Goal: Feedback & Contribution: Contribute content

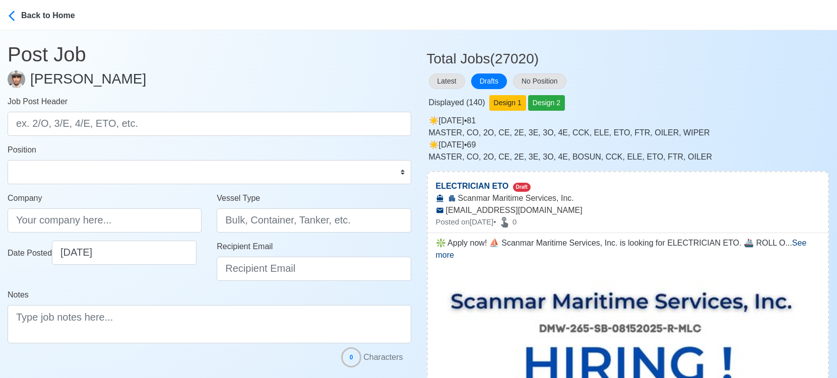
select select "[PERSON_NAME]"
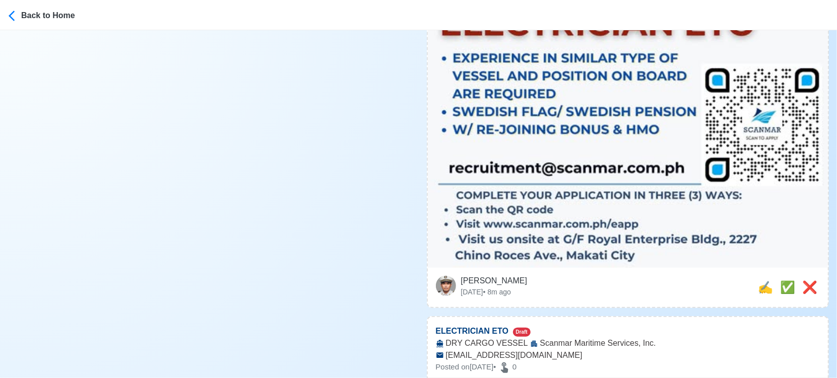
scroll to position [615, 0]
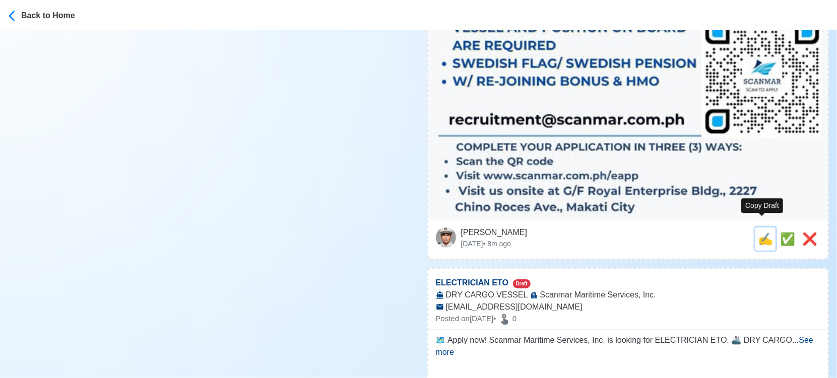
click at [761, 232] on span "✍️" at bounding box center [764, 239] width 15 height 14
type input "ELECTRICIAN ETO"
select select
type input "Scanmar Maritime Services, Inc."
type input "[EMAIL_ADDRESS][DOMAIN_NAME]"
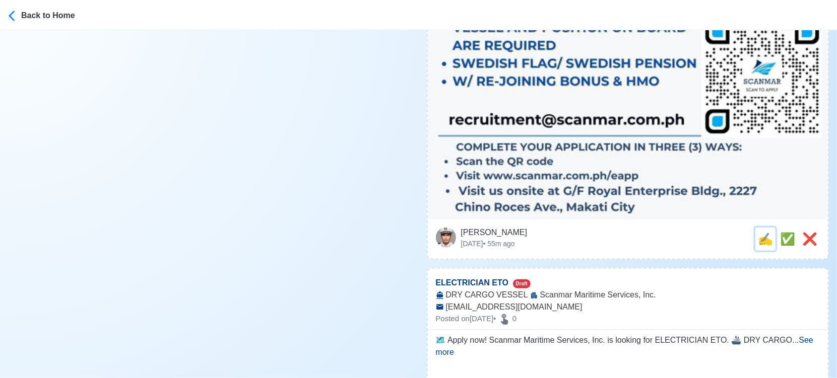
scroll to position [0, 0]
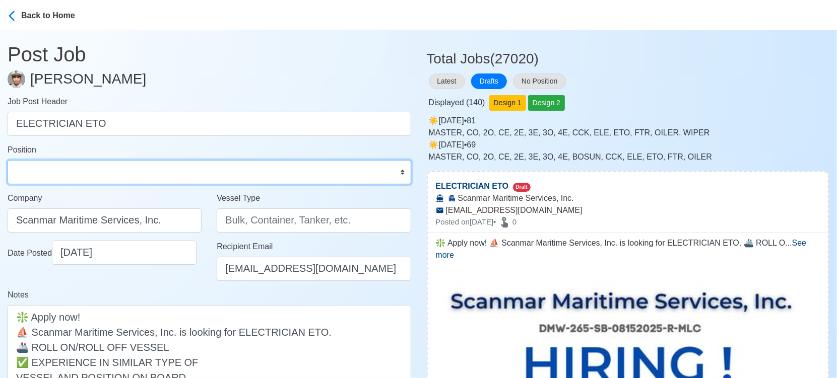
click at [114, 171] on select "Master Chief Officer 2nd Officer 3rd Officer Junior Officer Chief Engineer 2nd …" at bounding box center [209, 172] width 403 height 24
select select "ETO/ETR"
click at [8, 160] on select "Master Chief Officer 2nd Officer 3rd Officer Junior Officer Chief Engineer 2nd …" at bounding box center [209, 172] width 403 height 24
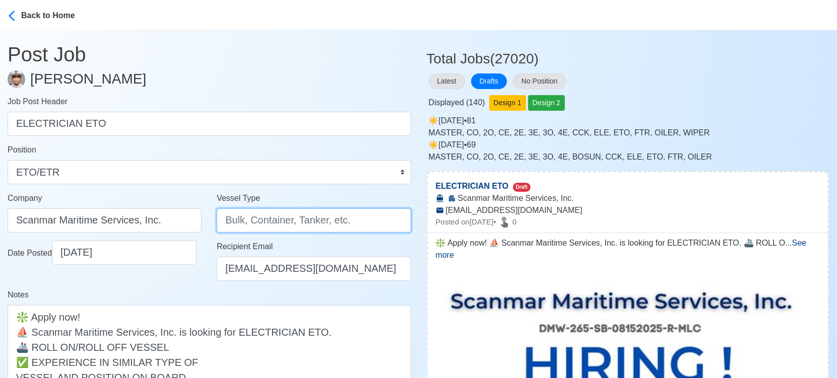
click at [279, 227] on input "Vessel Type" at bounding box center [314, 220] width 194 height 24
type input "RORO"
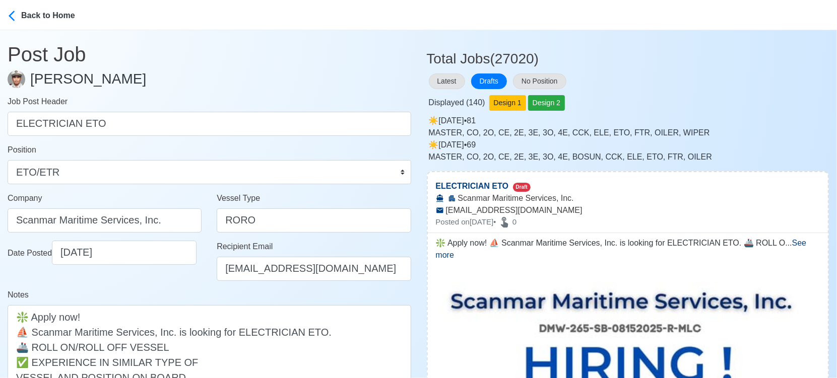
click at [124, 280] on div "Date Posted [DATE]" at bounding box center [104, 265] width 209 height 48
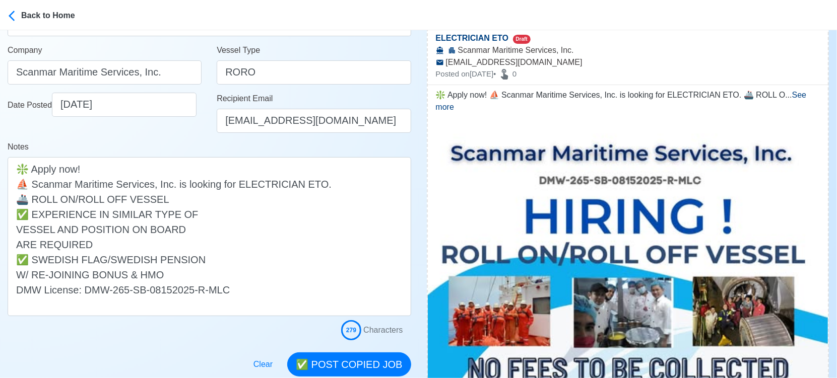
scroll to position [168, 0]
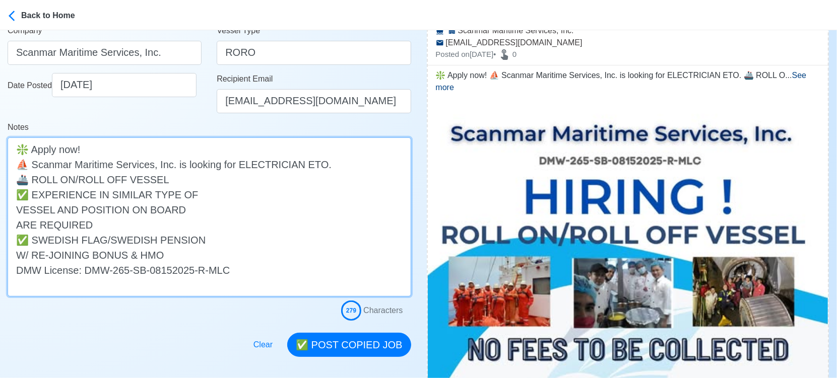
click at [14, 213] on textarea "❇️ Apply now! ⛵ Scanmar Maritime Services, Inc. is looking for ELECTRICIAN ETO.…" at bounding box center [209, 216] width 403 height 159
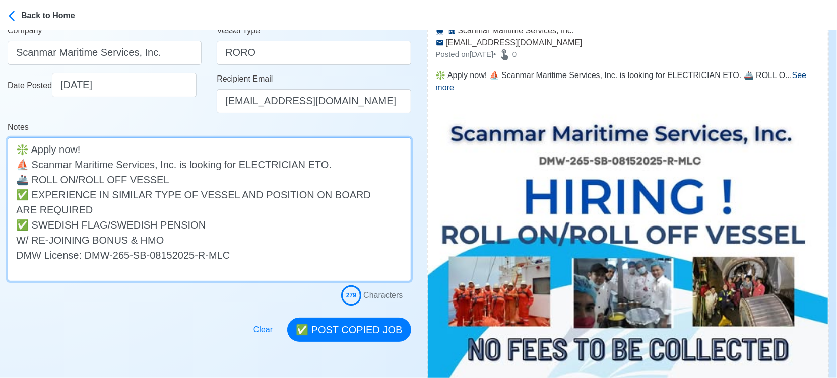
click at [14, 213] on textarea "❇️ Apply now! ⛵ Scanmar Maritime Services, Inc. is looking for ELECTRICIAN ETO.…" at bounding box center [209, 209] width 403 height 144
click at [15, 241] on textarea "❇️ Apply now! ⛵ Scanmar Maritime Services, Inc. is looking for ELECTRICIAN ETO.…" at bounding box center [209, 209] width 403 height 144
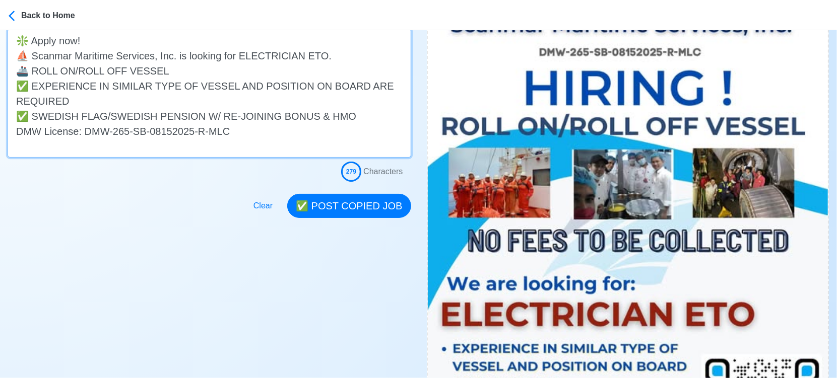
scroll to position [224, 0]
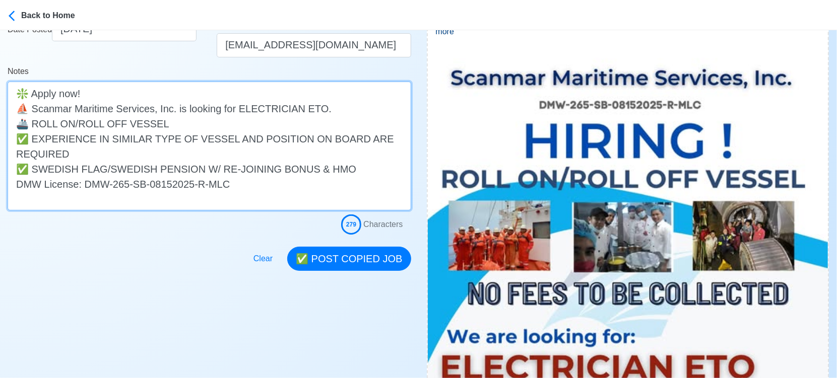
drag, startPoint x: 32, startPoint y: 169, endPoint x: 4, endPoint y: 166, distance: 28.3
click at [4, 166] on main "Post Job [PERSON_NAME] Job Post Header ELECTRICIAN ETO Position Master Chief Of…" at bounding box center [209, 39] width 419 height 464
click at [194, 168] on textarea "❇️ Apply now! ⛵ Scanmar Maritime Services, Inc. is looking for ELECTRICIAN ETO.…" at bounding box center [209, 146] width 403 height 129
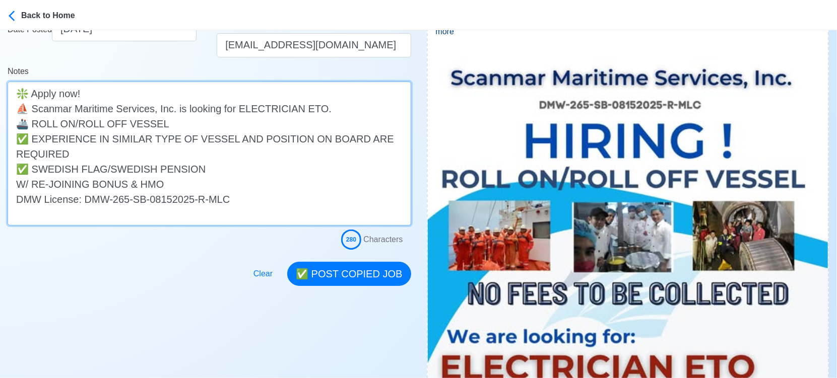
paste textarea "✅"
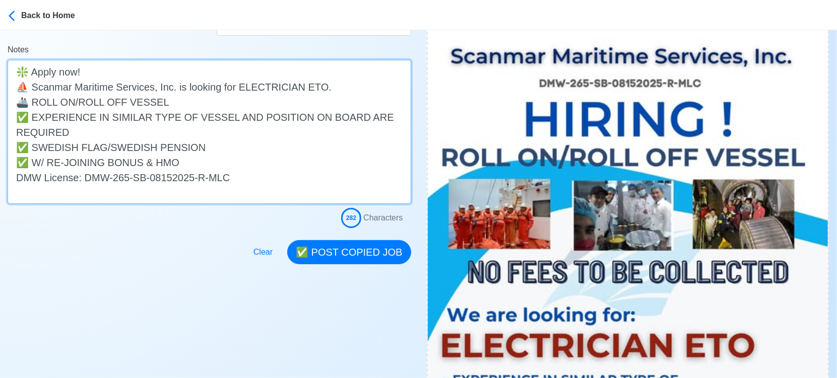
scroll to position [280, 0]
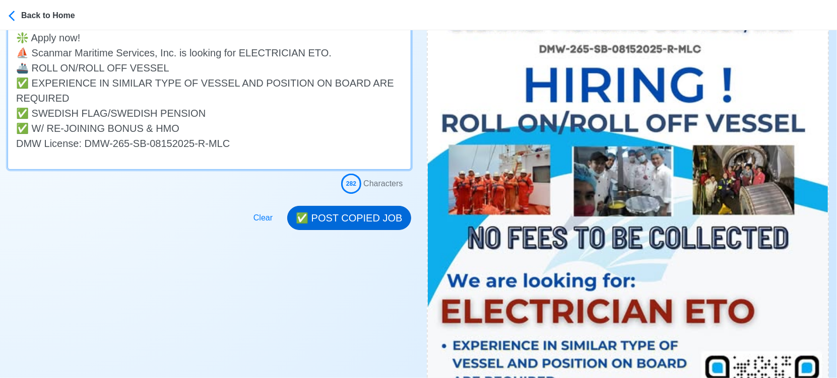
type textarea "❇️ Apply now! ⛵ Scanmar Maritime Services, Inc. is looking for ELECTRICIAN ETO.…"
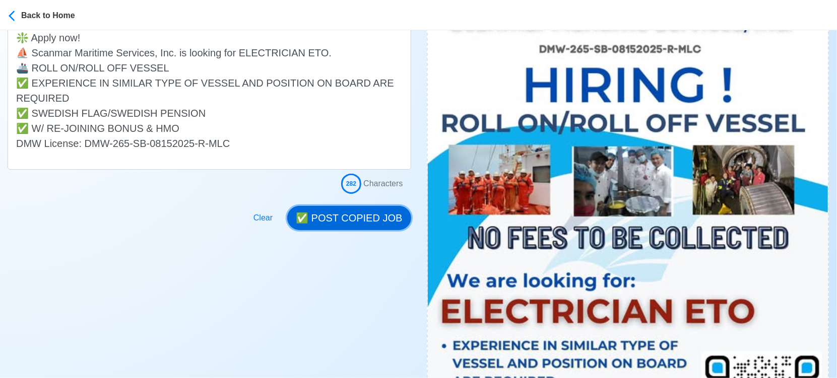
click at [367, 217] on button "✅ POST COPIED JOB" at bounding box center [348, 218] width 123 height 24
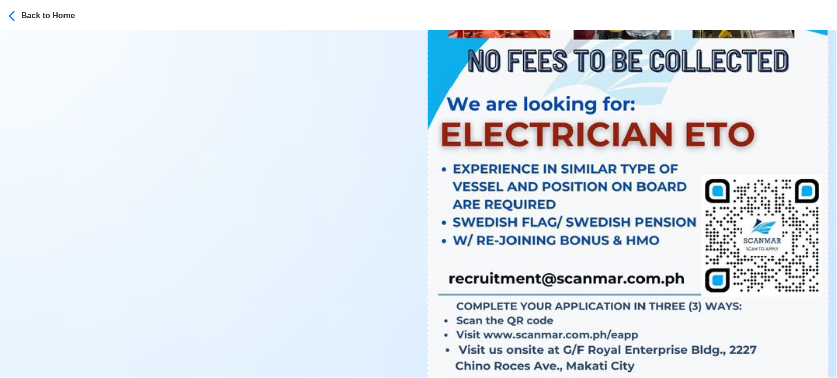
scroll to position [504, 0]
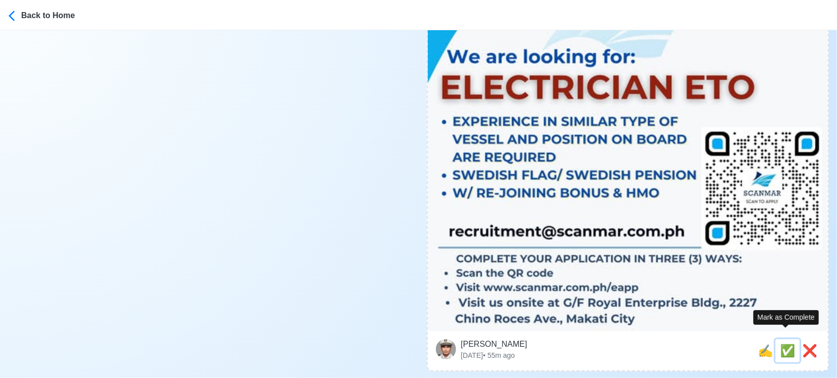
click at [783, 344] on span "✅" at bounding box center [787, 351] width 15 height 14
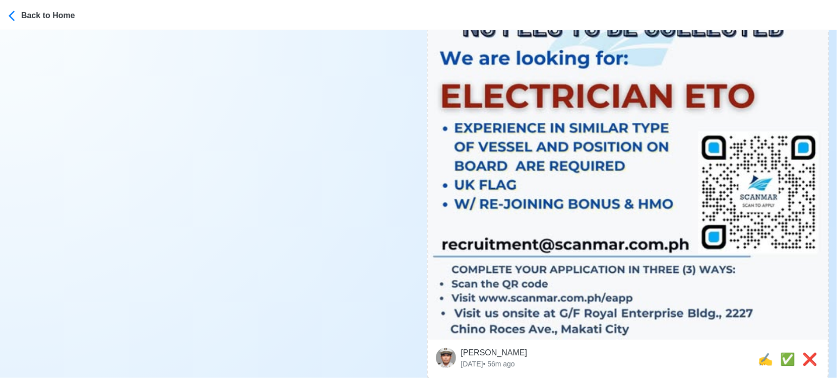
scroll to position [560, 0]
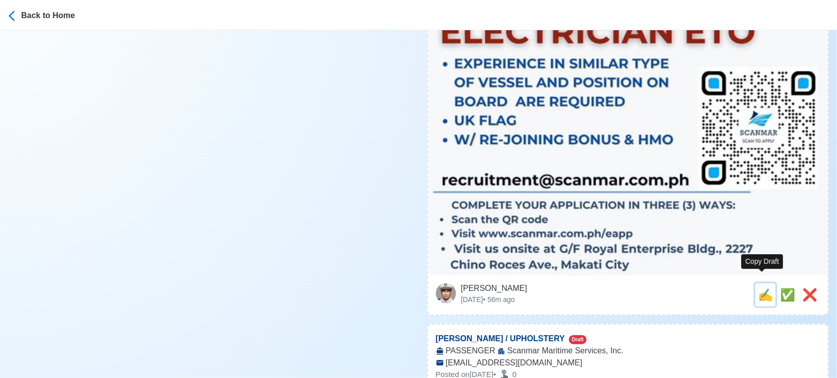
click at [761, 288] on span "✍️" at bounding box center [764, 295] width 15 height 14
type input "ELECTRICIAN ETO"
select select
type input "Scanmar Maritime Services, Inc."
type input "DRY CARGO VESSEL"
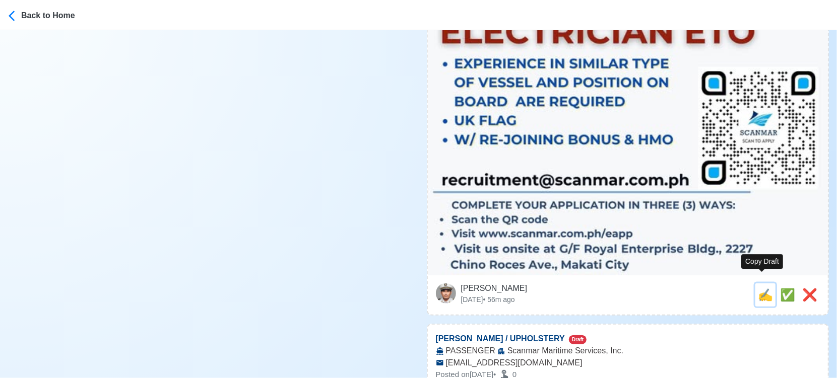
type input "[EMAIL_ADDRESS][DOMAIN_NAME]"
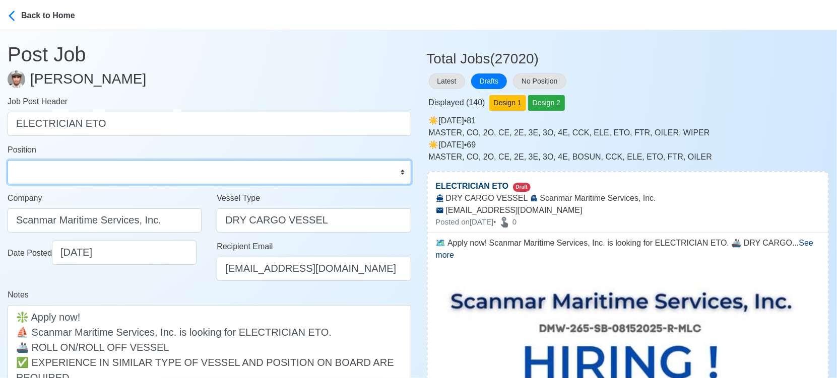
drag, startPoint x: 93, startPoint y: 173, endPoint x: 92, endPoint y: 166, distance: 7.6
click at [93, 173] on select "Master Chief Officer 2nd Officer 3rd Officer Junior Officer Chief Engineer 2nd …" at bounding box center [209, 172] width 403 height 24
select select "ETO/ETR"
click at [8, 160] on select "Master Chief Officer 2nd Officer 3rd Officer Junior Officer Chief Engineer 2nd …" at bounding box center [209, 172] width 403 height 24
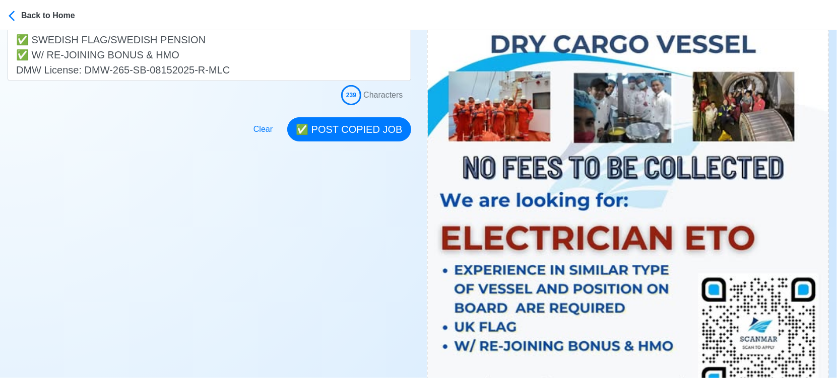
scroll to position [335, 0]
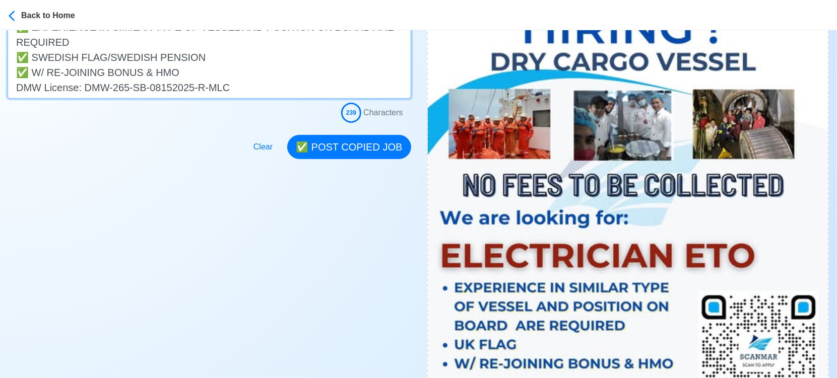
click at [83, 42] on textarea "🗺️ Apply now! Scanmar Maritime Services, Inc. is looking for ELECTRICIAN ETO. 🚢…" at bounding box center [209, 34] width 403 height 129
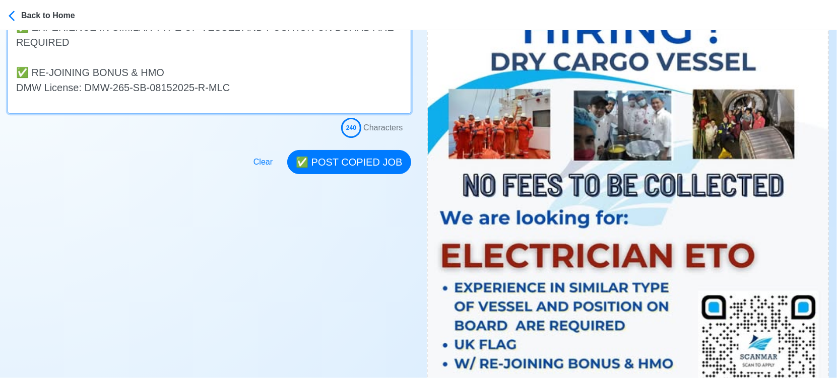
paste textarea "✅"
type textarea "🗺️ Apply now! Scanmar Maritime Services, Inc. is looking for ELECTRICIAN ETO. 🚢…"
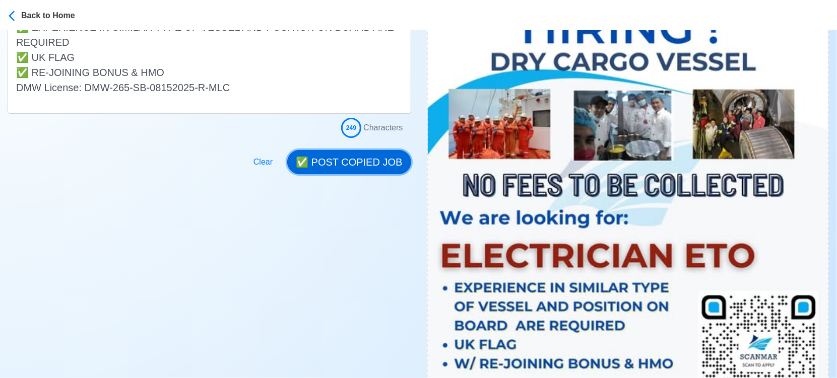
click at [352, 163] on button "✅ POST COPIED JOB" at bounding box center [348, 162] width 123 height 24
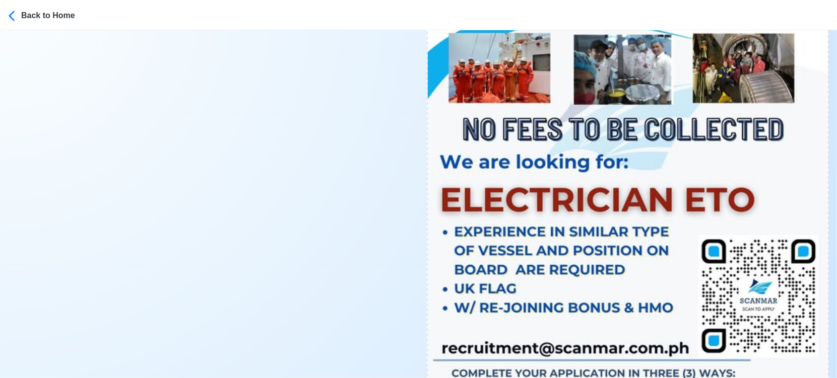
scroll to position [560, 0]
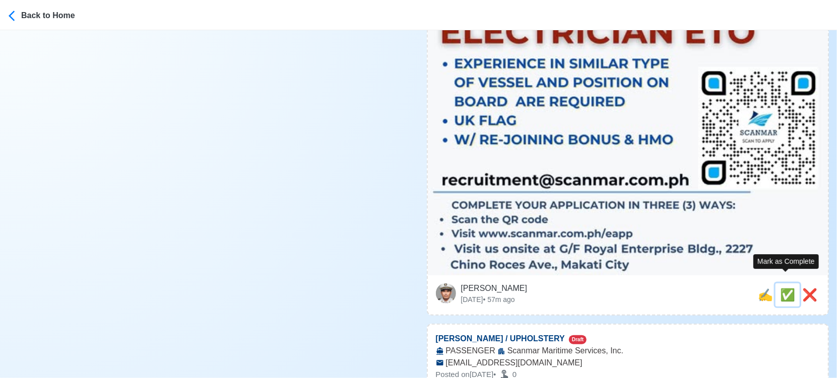
click at [782, 288] on span "✅" at bounding box center [787, 295] width 15 height 14
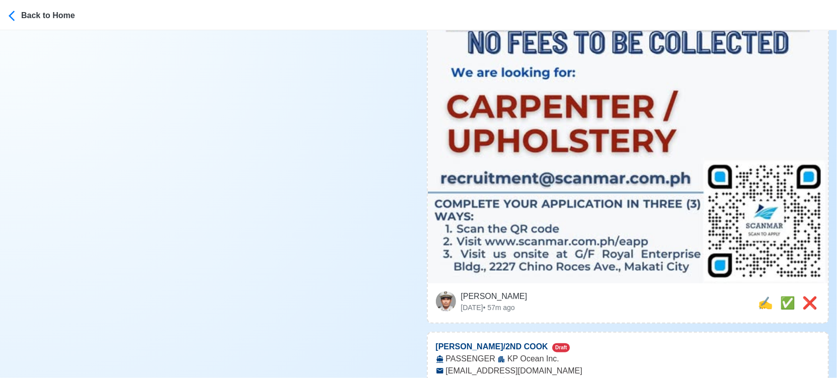
scroll to position [615, 0]
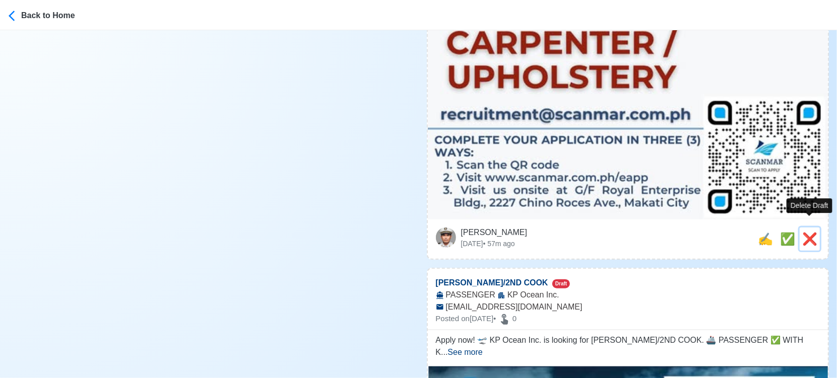
click at [807, 232] on span "❌" at bounding box center [809, 239] width 15 height 14
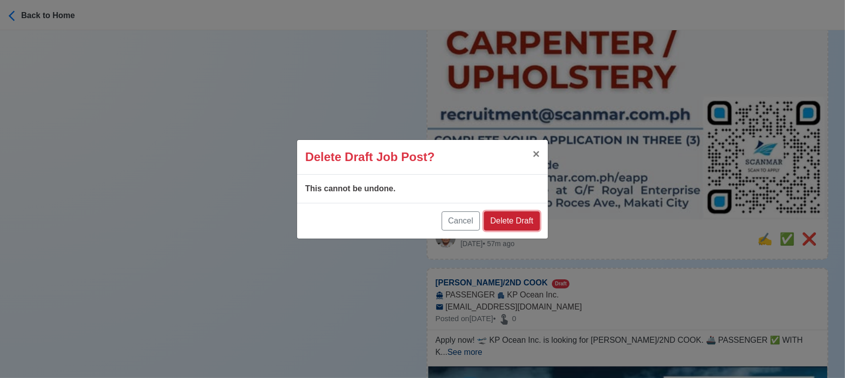
click at [529, 214] on button "Delete Draft" at bounding box center [512, 221] width 56 height 19
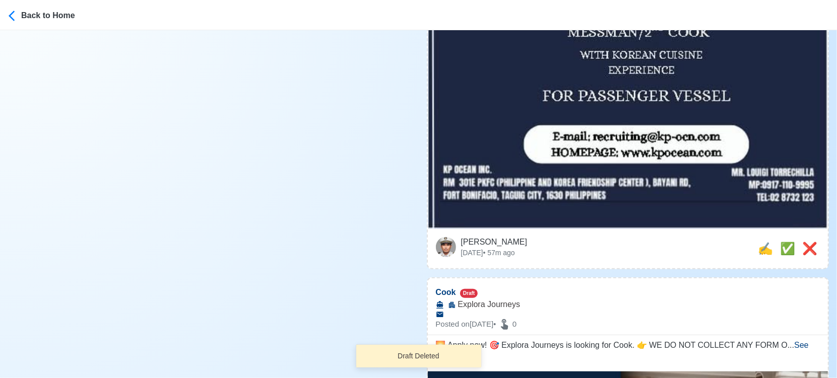
scroll to position [447, 0]
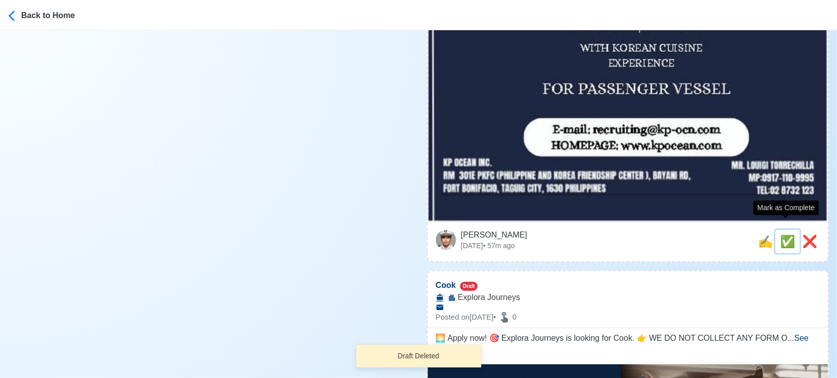
click at [782, 235] on span "✅" at bounding box center [787, 242] width 15 height 14
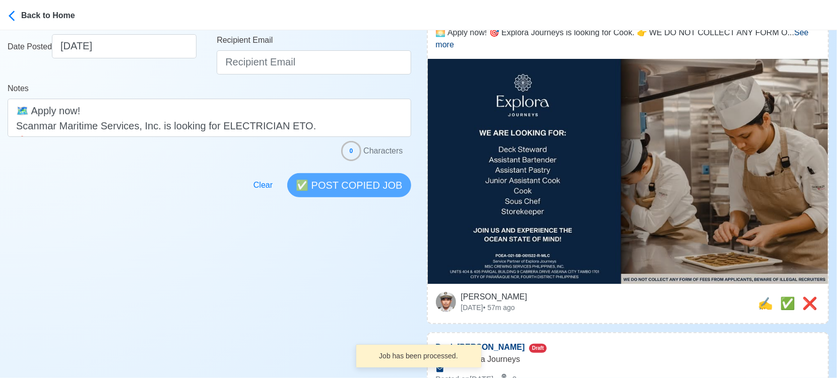
scroll to position [224, 0]
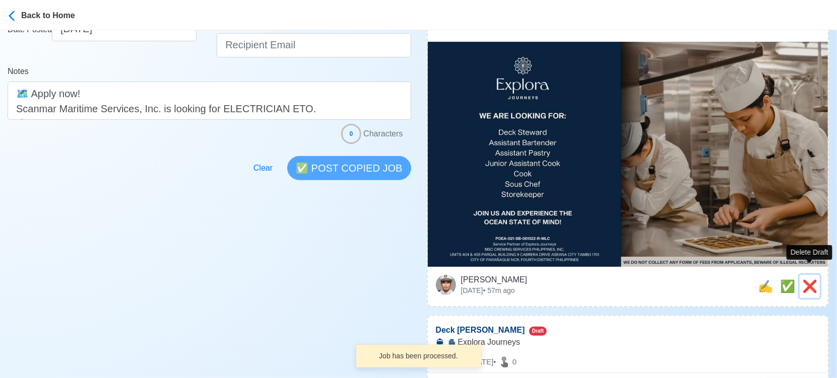
click at [810, 280] on span "❌" at bounding box center [809, 287] width 15 height 14
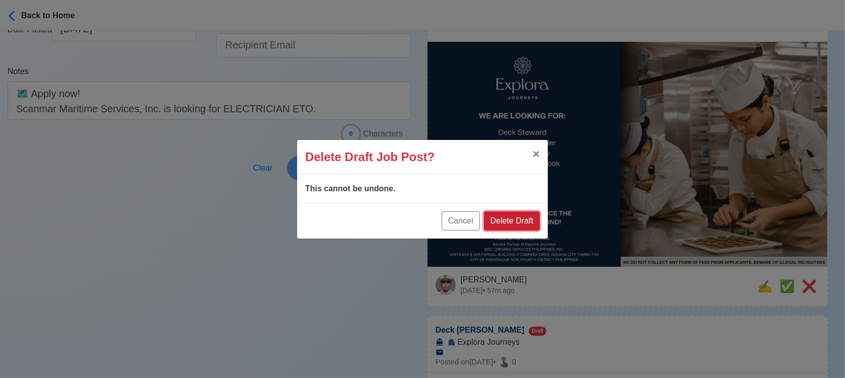
click at [523, 218] on button "Delete Draft" at bounding box center [512, 221] width 56 height 19
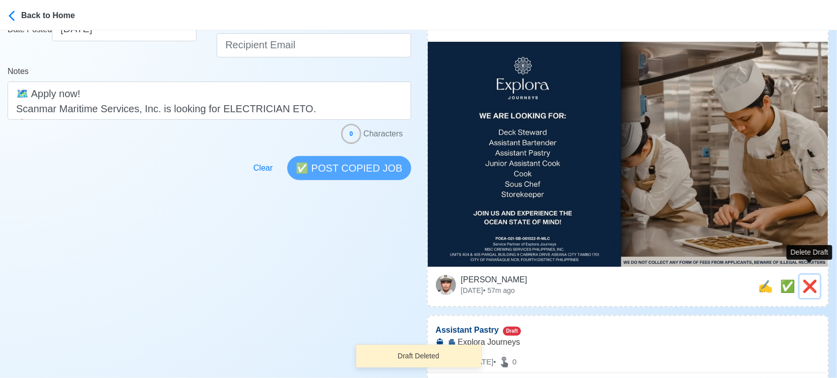
click at [805, 280] on span "❌" at bounding box center [809, 287] width 15 height 14
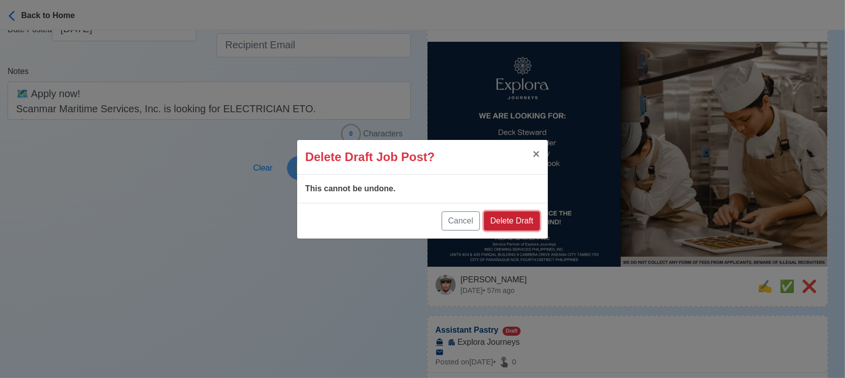
click at [524, 224] on button "Delete Draft" at bounding box center [512, 221] width 56 height 19
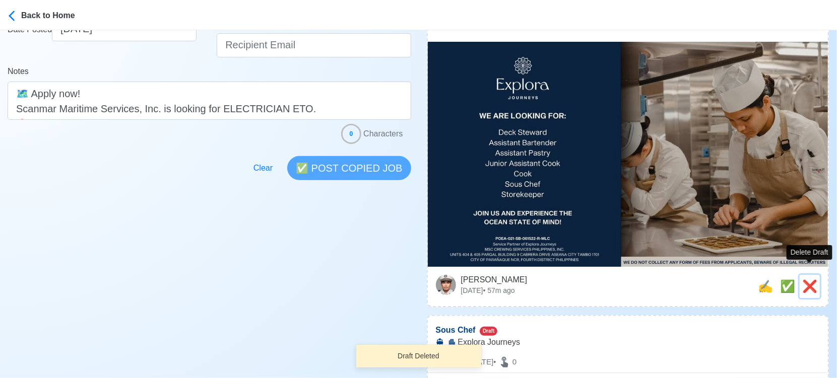
click at [809, 280] on span "❌" at bounding box center [809, 287] width 15 height 14
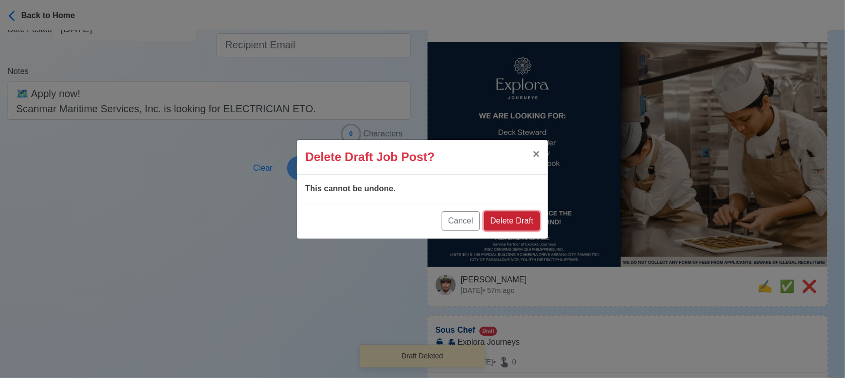
click at [525, 218] on button "Delete Draft" at bounding box center [512, 221] width 56 height 19
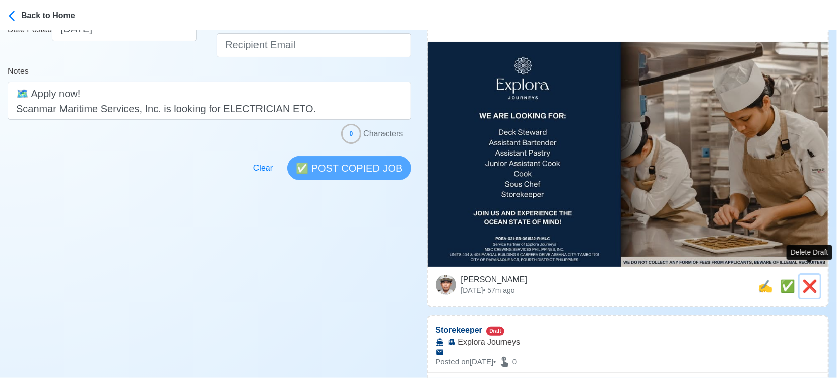
click at [805, 280] on span "❌" at bounding box center [809, 287] width 15 height 14
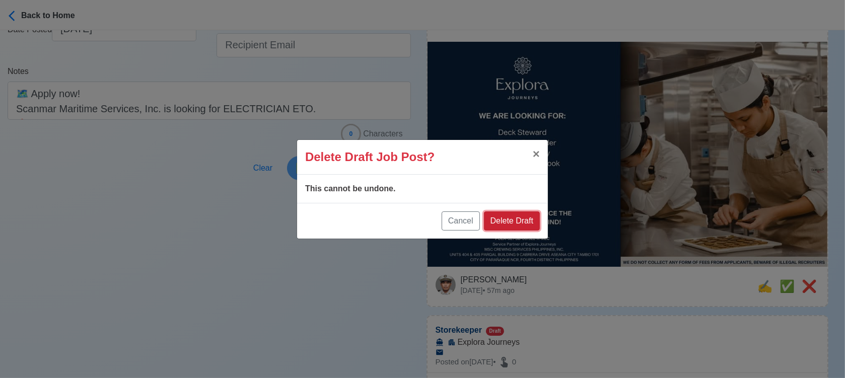
click at [504, 213] on button "Delete Draft" at bounding box center [512, 221] width 56 height 19
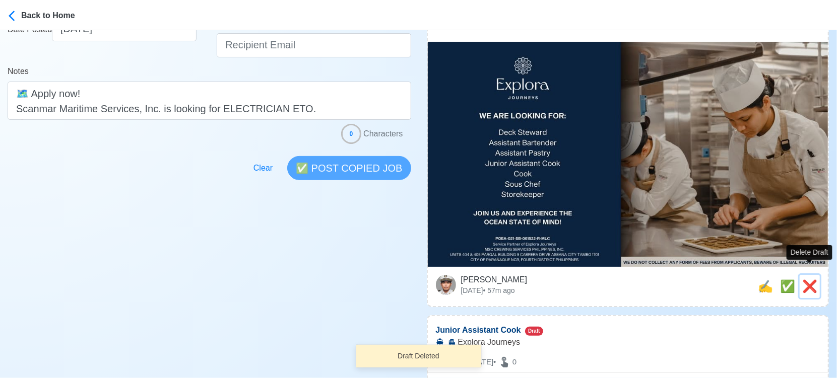
click at [811, 280] on span "❌" at bounding box center [809, 287] width 15 height 14
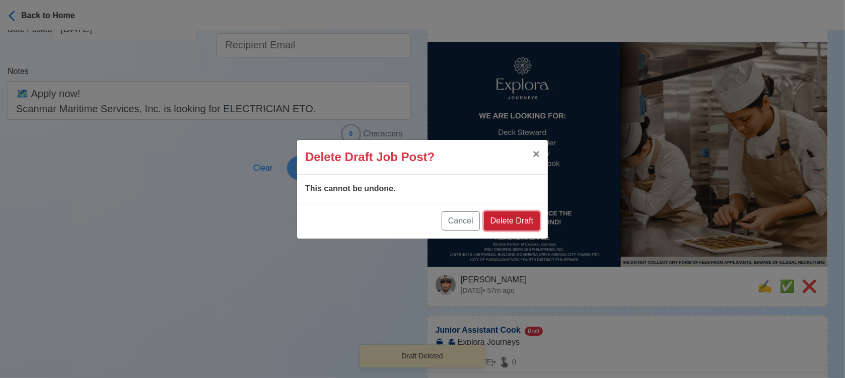
click at [527, 217] on button "Delete Draft" at bounding box center [512, 221] width 56 height 19
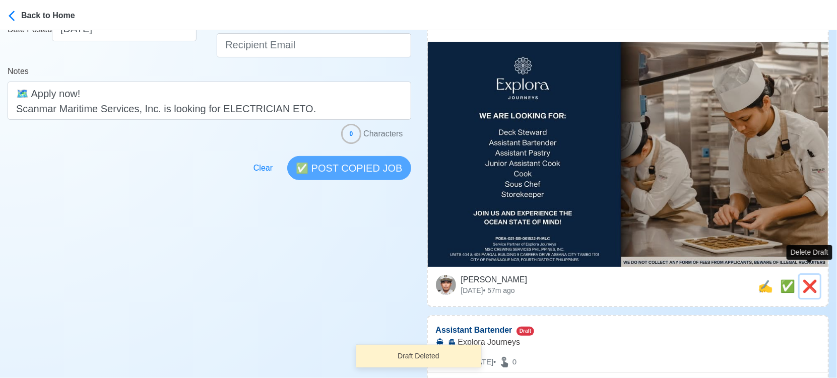
click at [811, 280] on span "❌" at bounding box center [809, 287] width 15 height 14
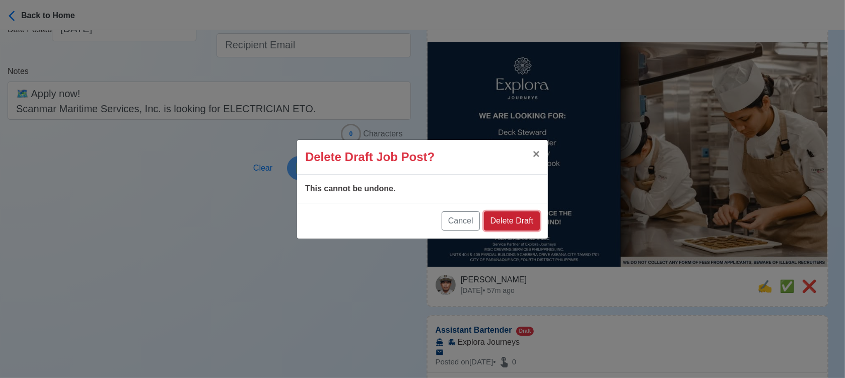
click at [525, 222] on button "Delete Draft" at bounding box center [512, 221] width 56 height 19
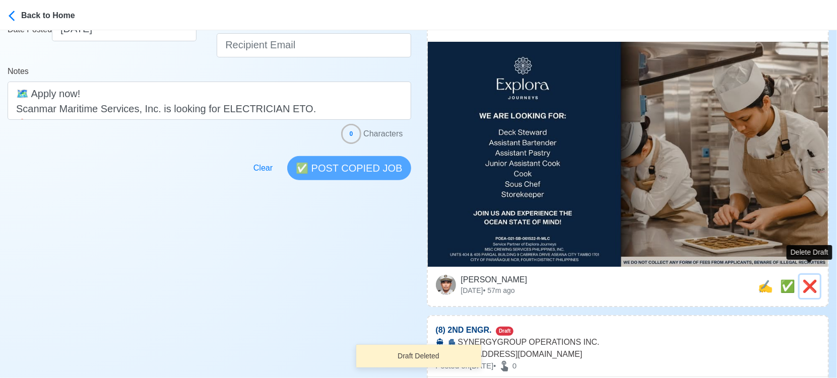
click at [812, 280] on span "❌" at bounding box center [809, 287] width 15 height 14
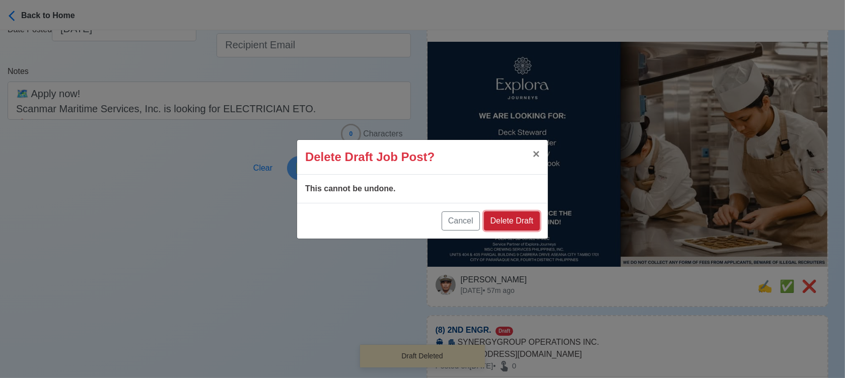
click at [515, 214] on button "Delete Draft" at bounding box center [512, 221] width 56 height 19
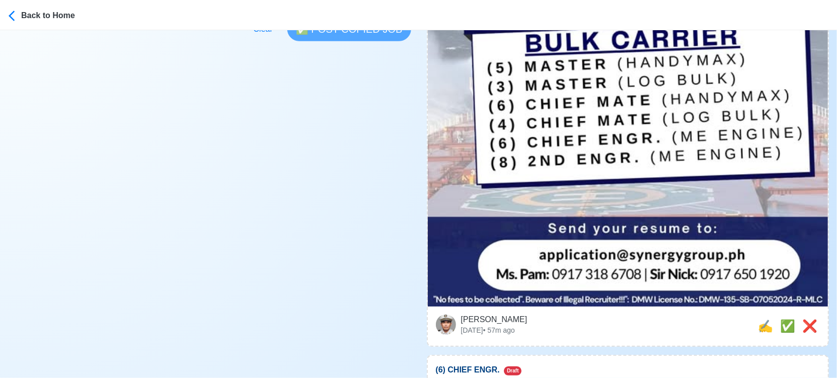
scroll to position [447, 0]
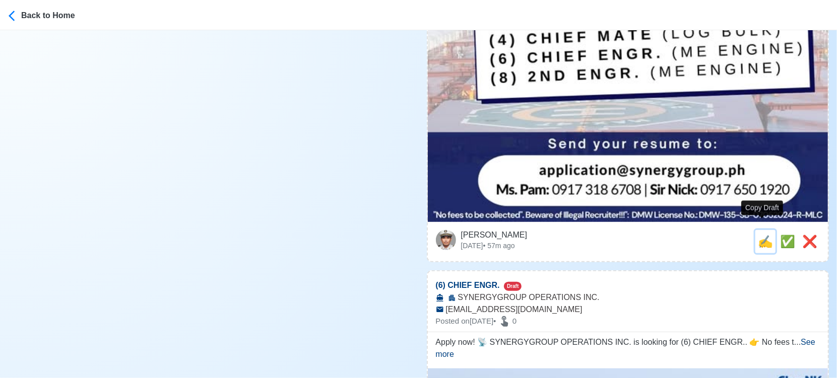
click at [762, 235] on span "✍️" at bounding box center [764, 242] width 15 height 14
type input "(8) 2ND ENGR."
select select
type input "SYNERGYGROUP OPERATIONS INC."
type input "[EMAIL_ADDRESS][DOMAIN_NAME]"
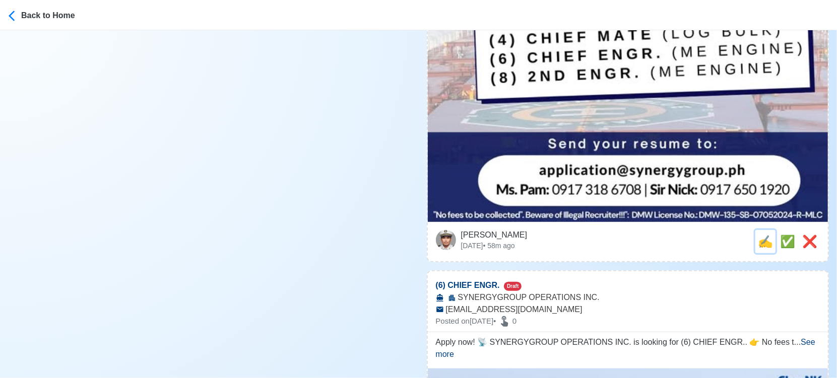
scroll to position [0, 0]
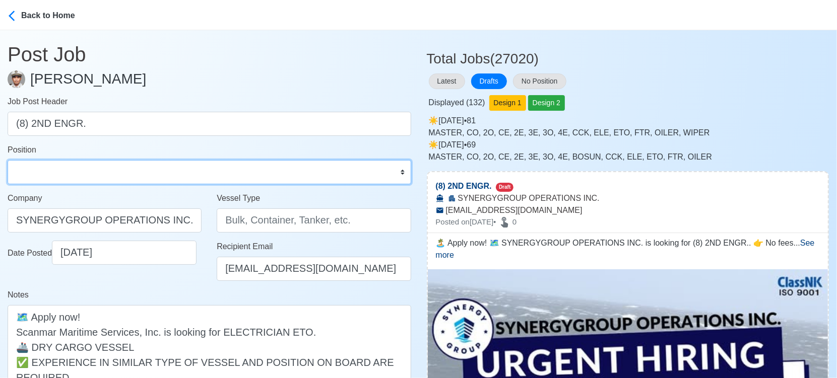
click at [175, 172] on select "Master Chief Officer 2nd Officer 3rd Officer Junior Officer Chief Engineer 2nd …" at bounding box center [209, 172] width 403 height 24
select select "2nd Engineer"
click at [8, 160] on select "Master Chief Officer 2nd Officer 3rd Officer Junior Officer Chief Engineer 2nd …" at bounding box center [209, 172] width 403 height 24
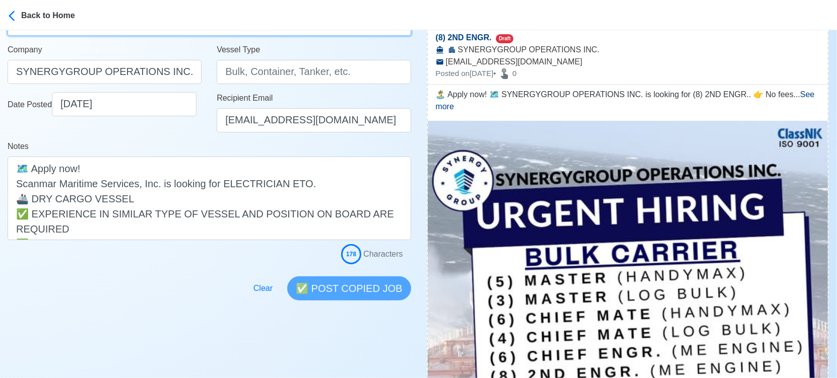
scroll to position [168, 0]
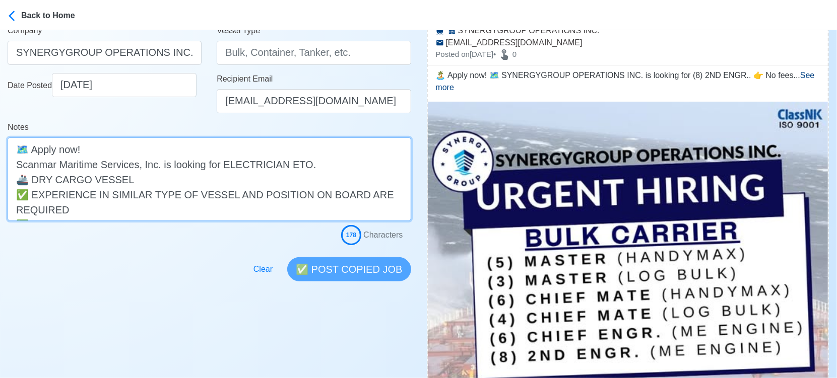
click at [317, 164] on textarea "🏝️ Apply now! 🗺️ SYNERGYGROUP OPERATIONS INC. is looking for (8) 2ND ENGR.. 👉 N…" at bounding box center [209, 179] width 403 height 84
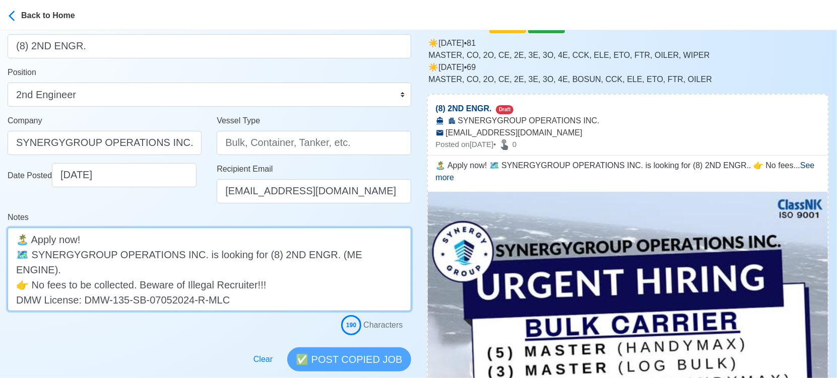
scroll to position [56, 0]
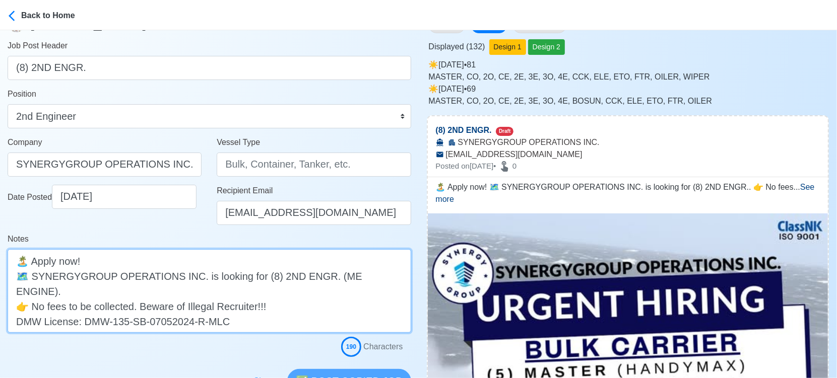
type textarea "🏝️ Apply now! 🗺️ SYNERGYGROUP OPERATIONS INC. is looking for (8) 2ND ENGR. (ME …"
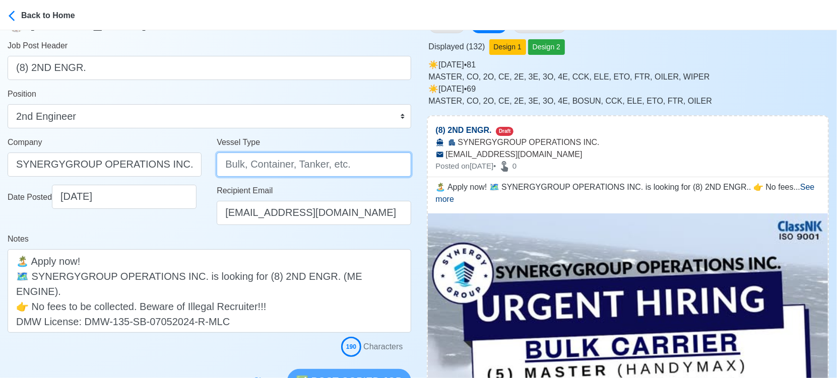
click at [340, 170] on input "Vessel Type" at bounding box center [314, 165] width 194 height 24
type input "BULK CARRIER"
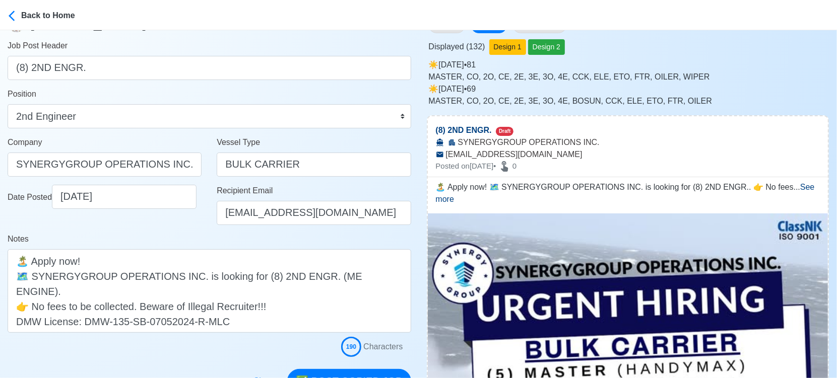
click at [173, 240] on div "Notes 🏝️ Apply now! 🗺️ SYNERGYGROUP OPERATIONS INC. is looking for (8) 2ND ENGR…" at bounding box center [209, 283] width 403 height 100
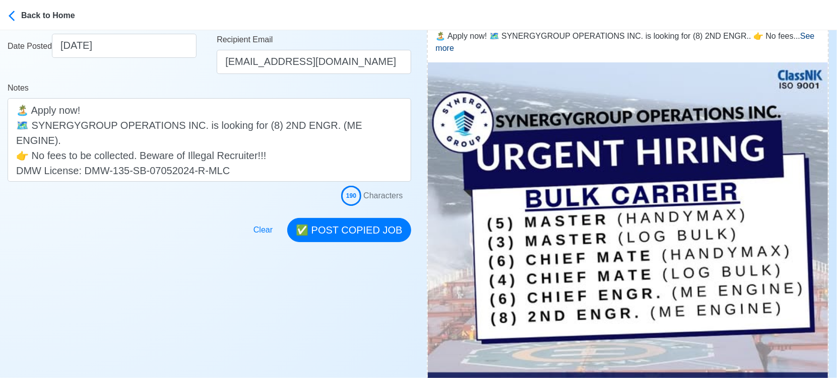
scroll to position [224, 0]
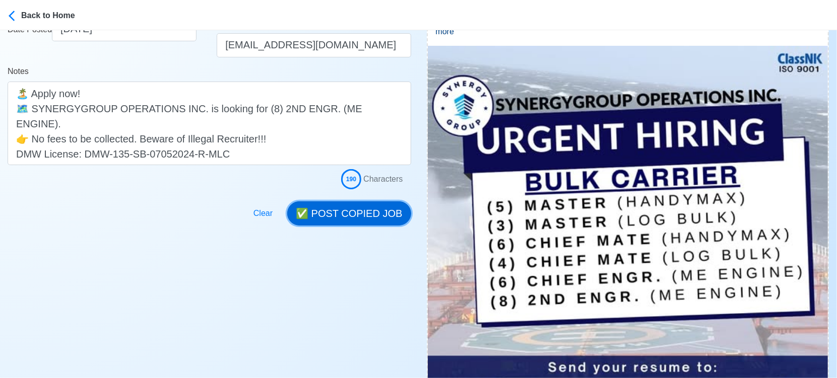
click at [360, 210] on button "✅ POST COPIED JOB" at bounding box center [348, 213] width 123 height 24
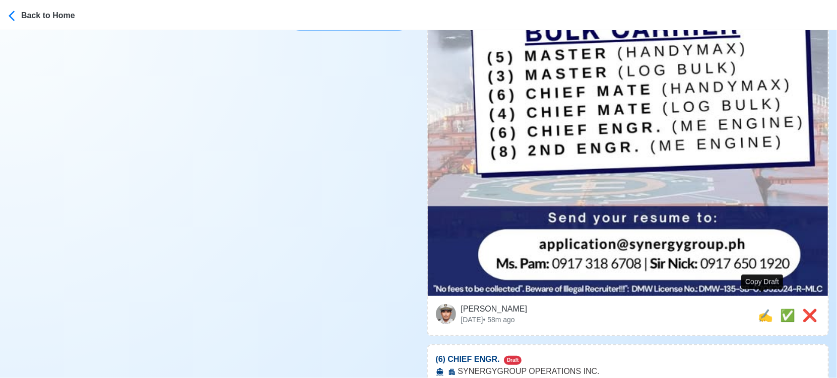
scroll to position [504, 0]
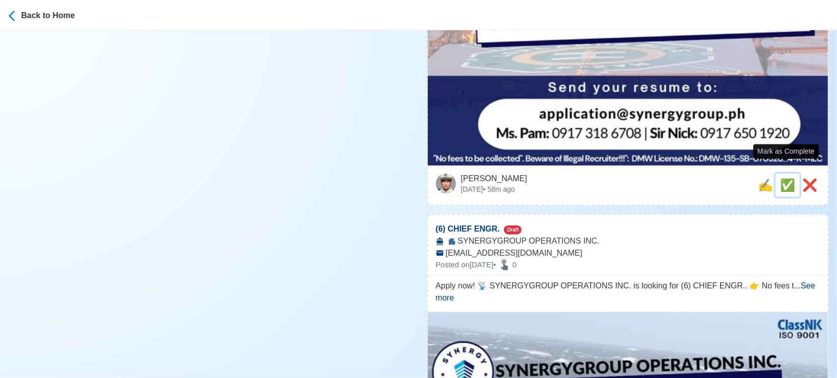
click at [783, 178] on span "✅" at bounding box center [787, 185] width 15 height 14
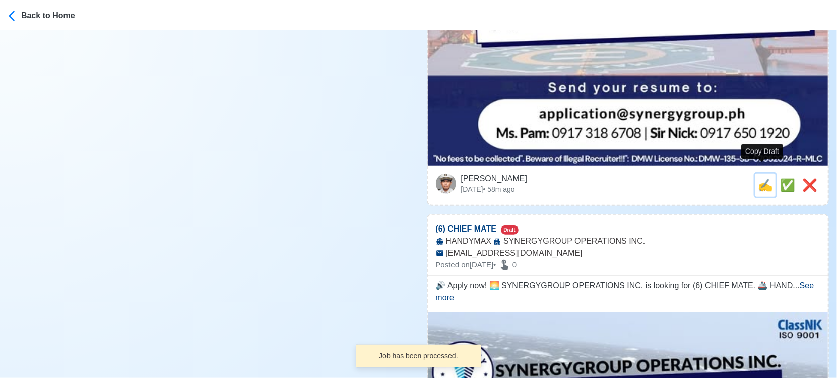
click at [759, 178] on span "✍️" at bounding box center [764, 185] width 15 height 14
type input "(6) CHIEF ENGR."
select select
type input "SYNERGYGROUP OPERATIONS INC."
type input "[EMAIL_ADDRESS][DOMAIN_NAME]"
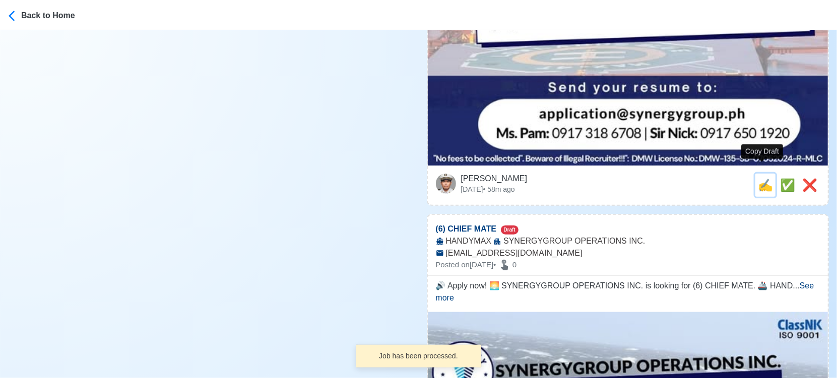
scroll to position [0, 0]
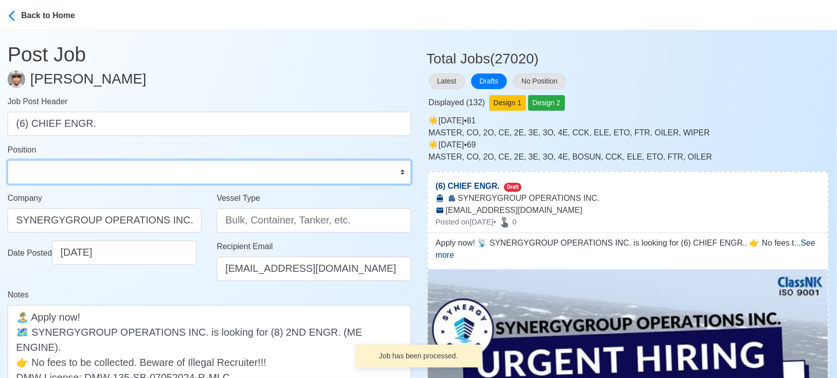
drag, startPoint x: 51, startPoint y: 168, endPoint x: 51, endPoint y: 161, distance: 7.1
click at [51, 168] on select "Master Chief Officer 2nd Officer 3rd Officer Junior Officer Chief Engineer 2nd …" at bounding box center [209, 172] width 403 height 24
select select "Chief Engineer"
click at [8, 160] on select "Master Chief Officer 2nd Officer 3rd Officer Junior Officer Chief Engineer 2nd …" at bounding box center [209, 172] width 403 height 24
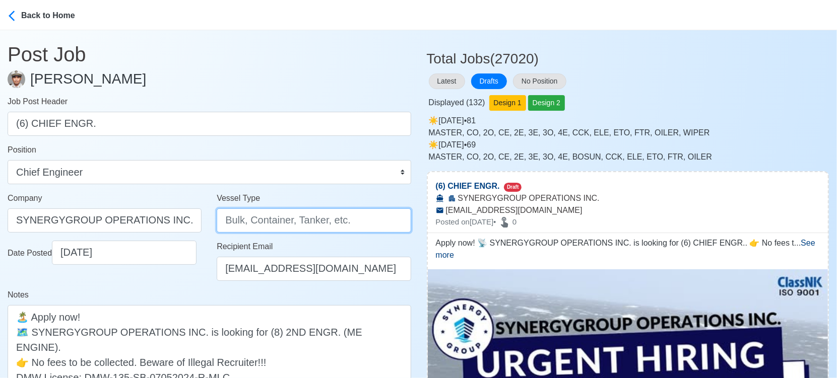
click at [263, 220] on input "Vessel Type" at bounding box center [314, 220] width 194 height 24
click at [272, 216] on input "Vessel Type" at bounding box center [314, 220] width 194 height 24
paste input "✅"
type input "✅"
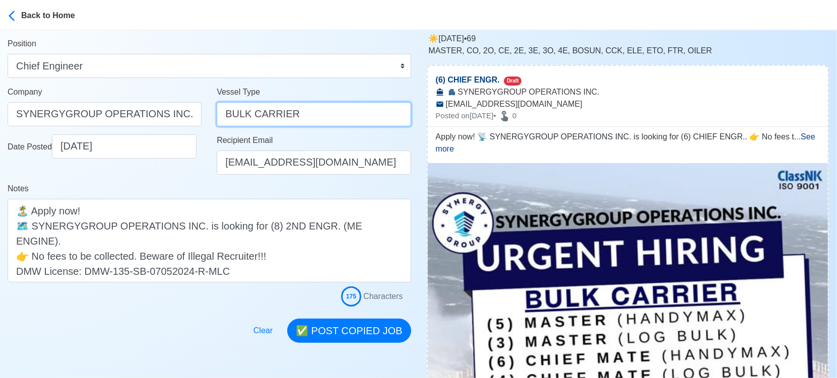
scroll to position [112, 0]
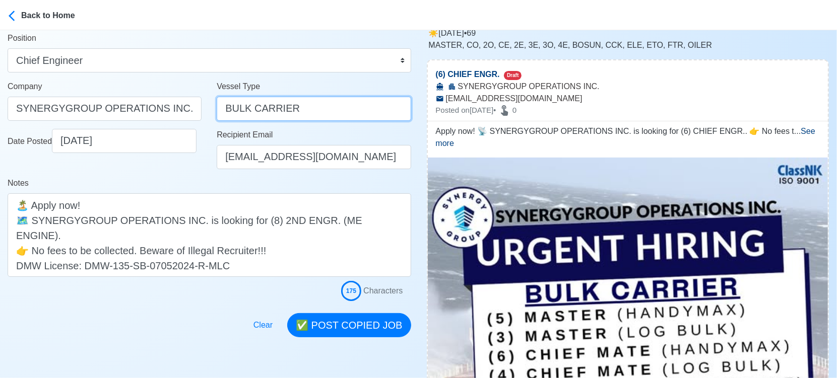
type input "BULK CARRIER"
click at [209, 191] on div "Notes Apply now! 📡 SYNERGYGROUP OPERATIONS INC. is looking for (6) CHIEF ENGR..…" at bounding box center [209, 227] width 403 height 100
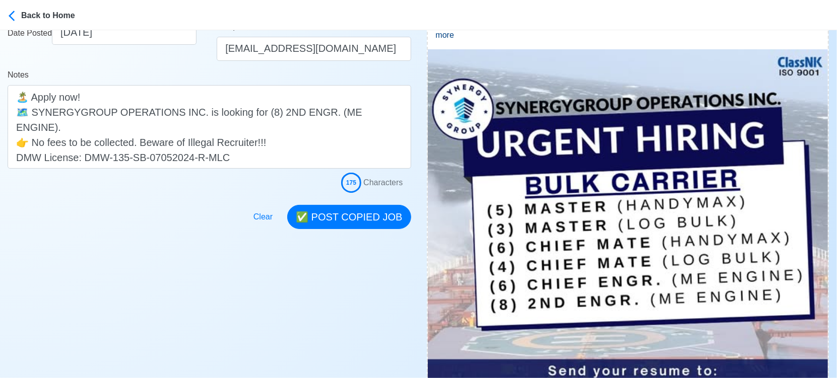
scroll to position [224, 0]
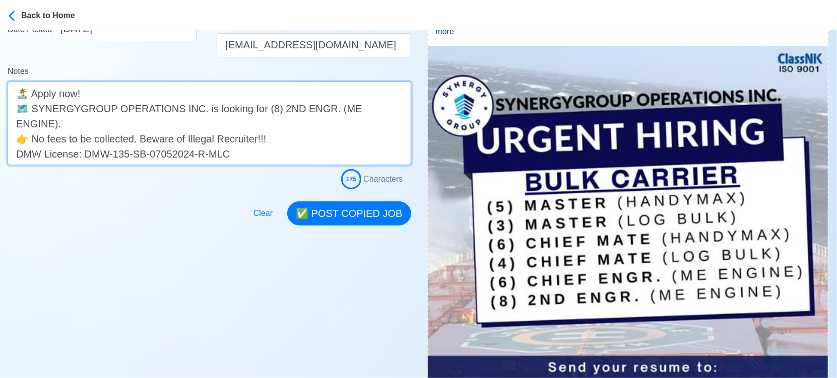
click at [323, 108] on textarea "Apply now! 📡 SYNERGYGROUP OPERATIONS INC. is looking for (6) CHIEF ENGR.. 👉 No …" at bounding box center [209, 124] width 403 height 84
type textarea "Apply now! 📡 SYNERGYGROUP OPERATIONS INC. is looking for (6) CHIEF ENGR. (ME EN…"
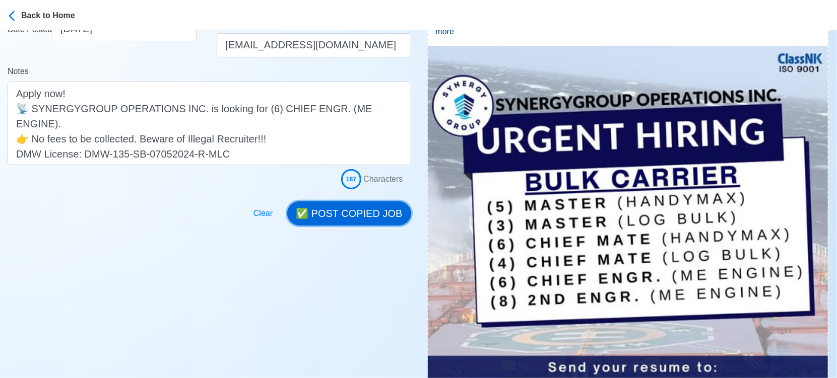
click at [338, 213] on button "✅ POST COPIED JOB" at bounding box center [348, 213] width 123 height 24
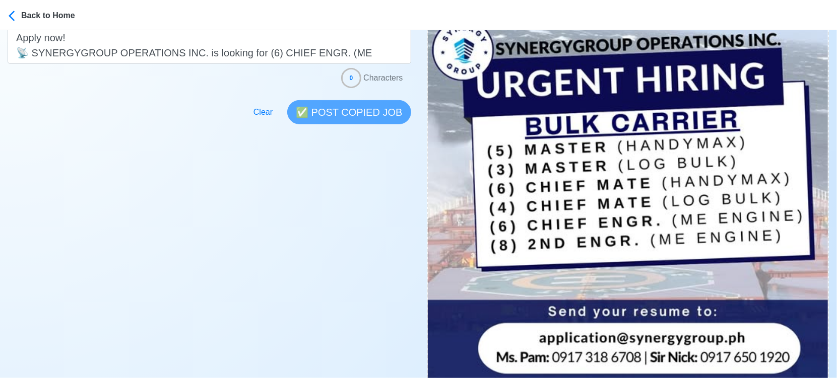
scroll to position [504, 0]
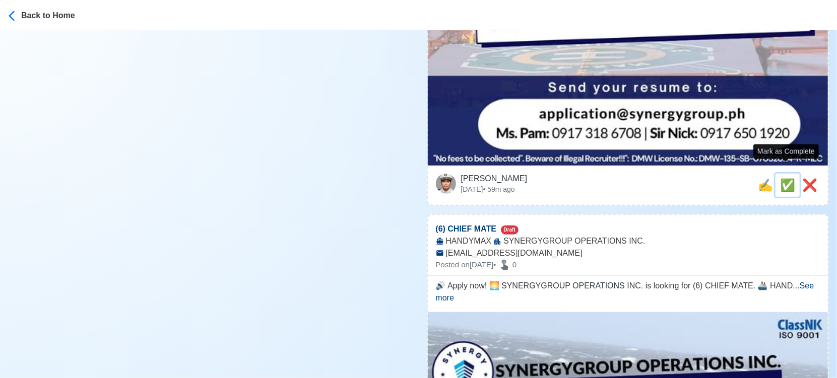
click at [782, 178] on span "✅" at bounding box center [787, 185] width 15 height 14
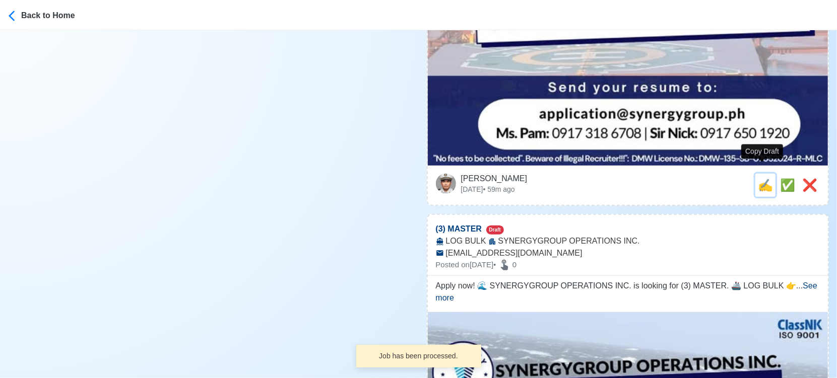
click at [763, 178] on span "✍️" at bounding box center [764, 185] width 15 height 14
type input "(6) CHIEF MATE"
select select
type input "SYNERGYGROUP OPERATIONS INC."
type input "HANDYMAX"
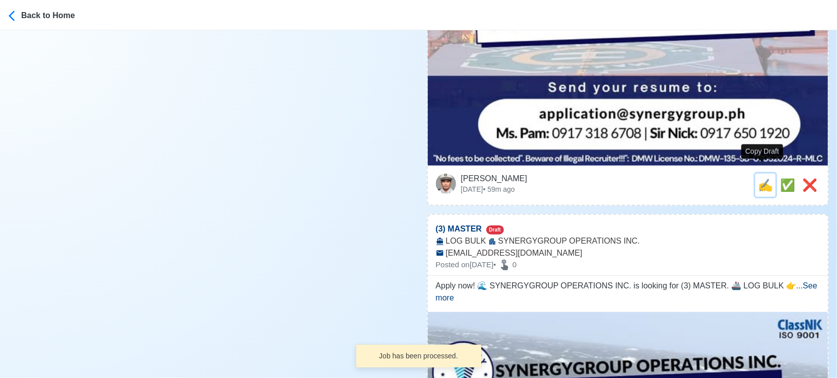
type input "[EMAIL_ADDRESS][DOMAIN_NAME]"
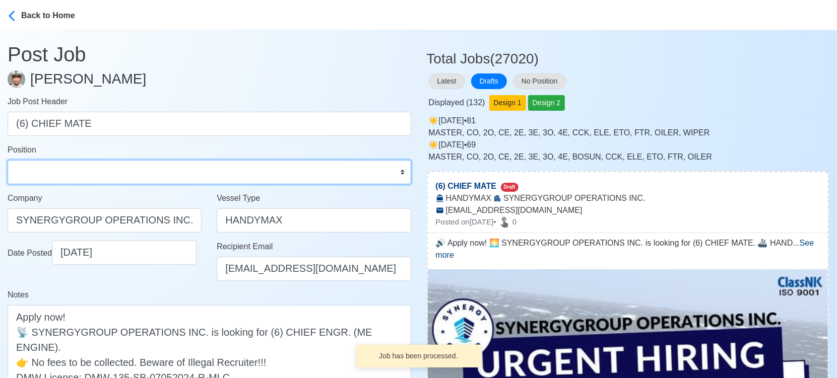
drag, startPoint x: 129, startPoint y: 172, endPoint x: 128, endPoint y: 164, distance: 7.6
click at [129, 172] on select "Master Chief Officer 2nd Officer 3rd Officer Junior Officer Chief Engineer 2nd …" at bounding box center [209, 172] width 403 height 24
select select "Chief Officer"
click at [8, 160] on select "Master Chief Officer 2nd Officer 3rd Officer Junior Officer Chief Engineer 2nd …" at bounding box center [209, 172] width 403 height 24
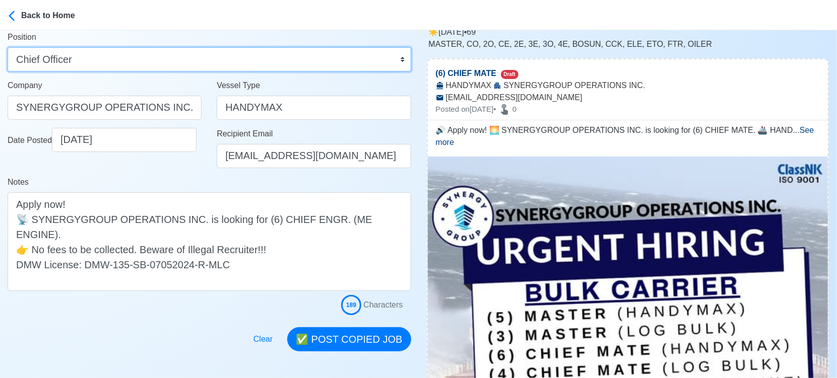
scroll to position [112, 0]
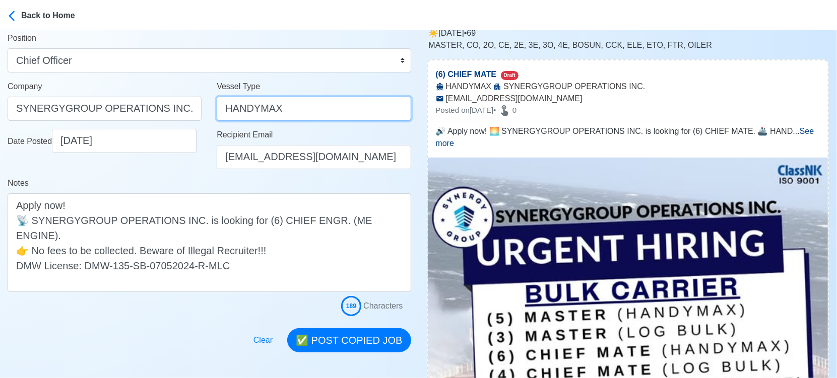
click at [225, 107] on input "HANDYMAX" at bounding box center [314, 109] width 194 height 24
type input "BULK HANDYMAX"
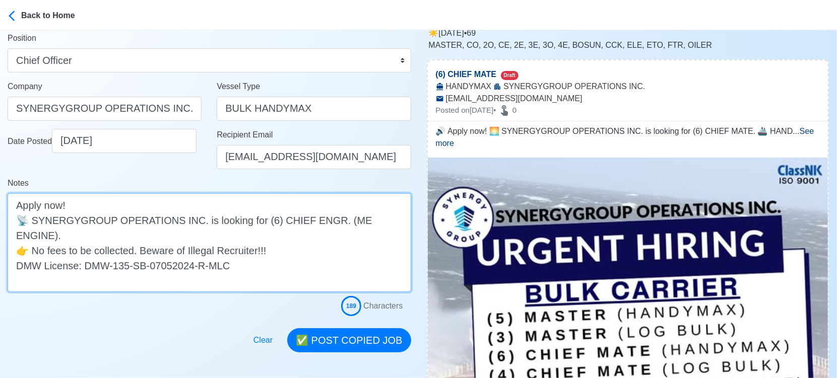
click at [33, 237] on textarea "🔊 Apply now! 🌅 SYNERGYGROUP OPERATIONS INC. is looking for (6) CHIEF MATE. 🚢 HA…" at bounding box center [209, 242] width 403 height 99
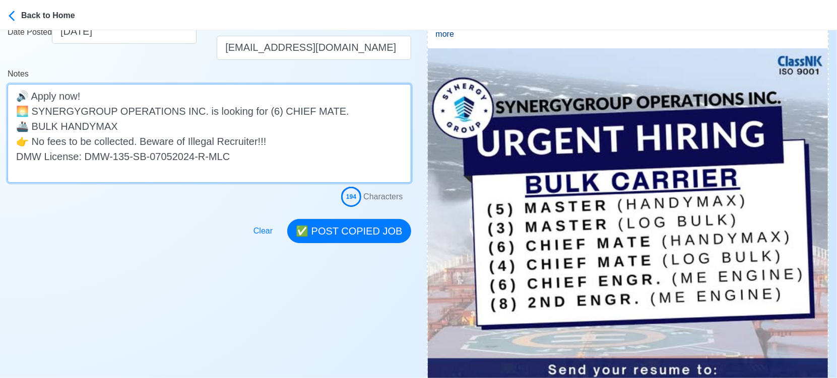
scroll to position [224, 0]
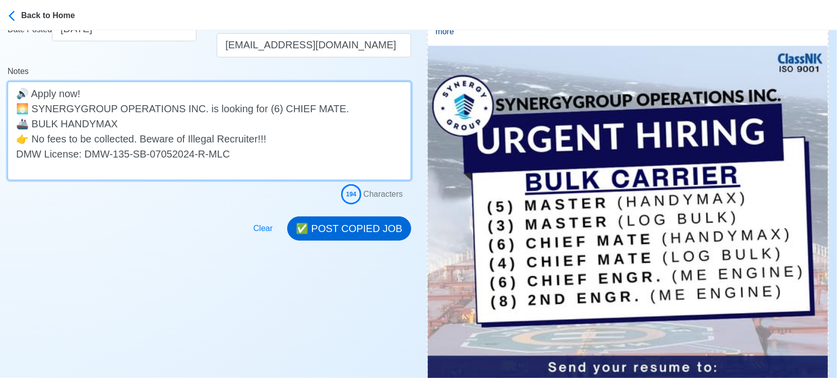
type textarea "🔊 Apply now! 🌅 SYNERGYGROUP OPERATIONS INC. is looking for (6) CHIEF MATE. 🚢 BU…"
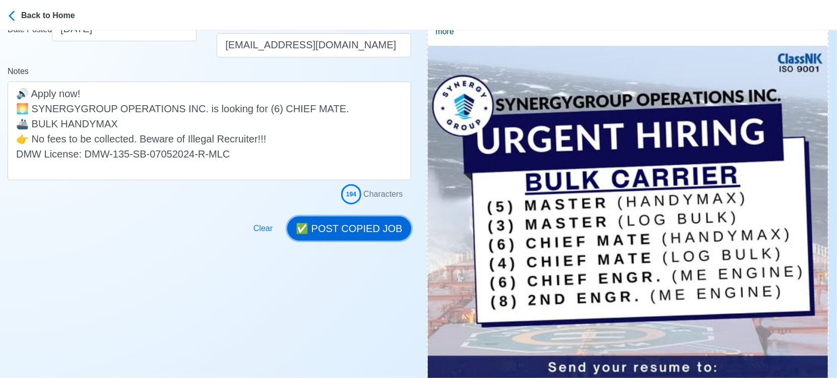
click at [345, 228] on button "✅ POST COPIED JOB" at bounding box center [348, 229] width 123 height 24
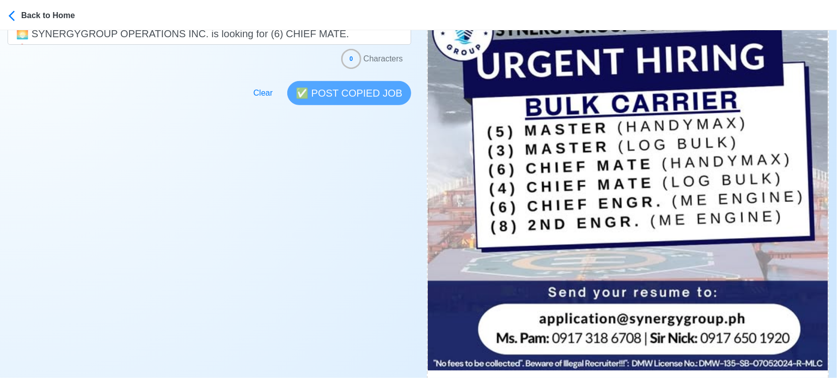
scroll to position [391, 0]
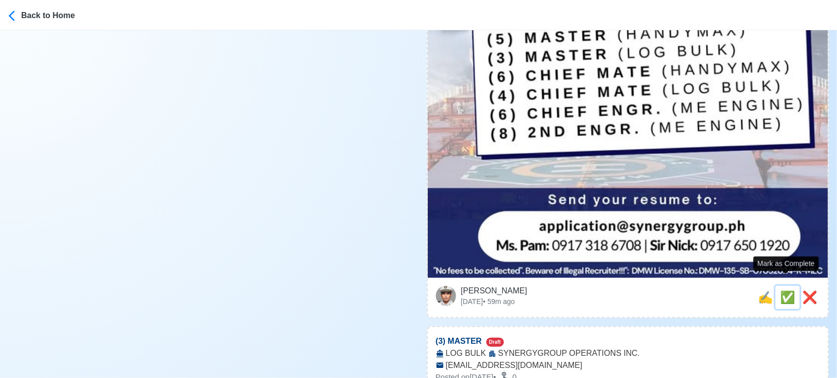
click at [781, 291] on span "✅" at bounding box center [787, 298] width 15 height 14
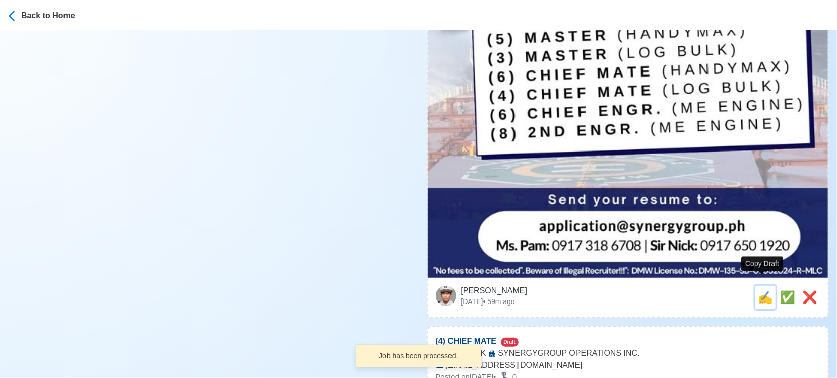
click at [763, 291] on span "✍️" at bounding box center [764, 298] width 15 height 14
type input "(3) MASTER"
select select
type input "SYNERGYGROUP OPERATIONS INC."
type input "LOG BULK"
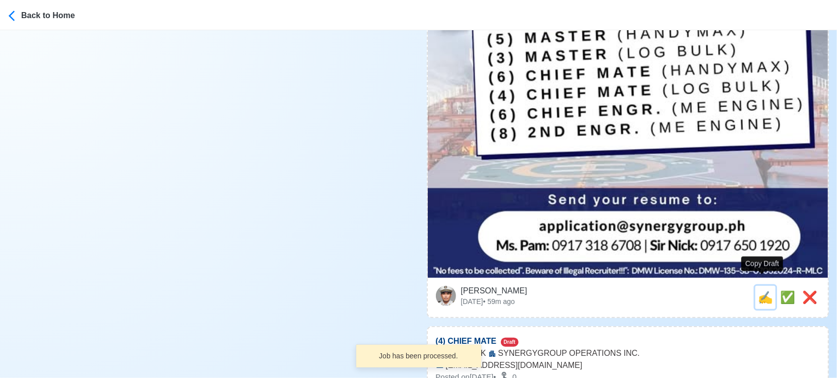
type input "[EMAIL_ADDRESS][DOMAIN_NAME]"
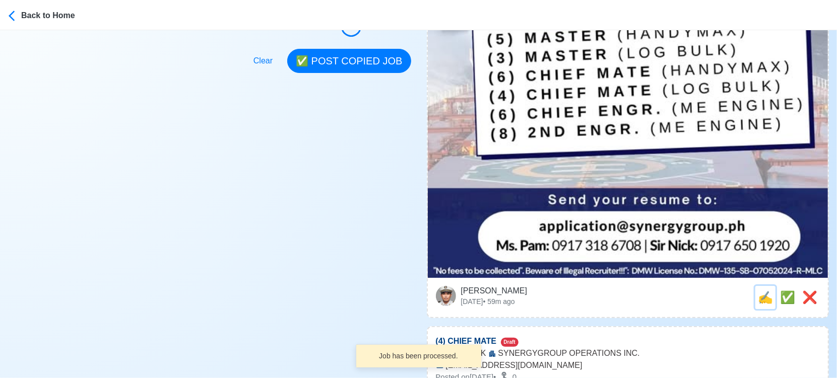
scroll to position [0, 0]
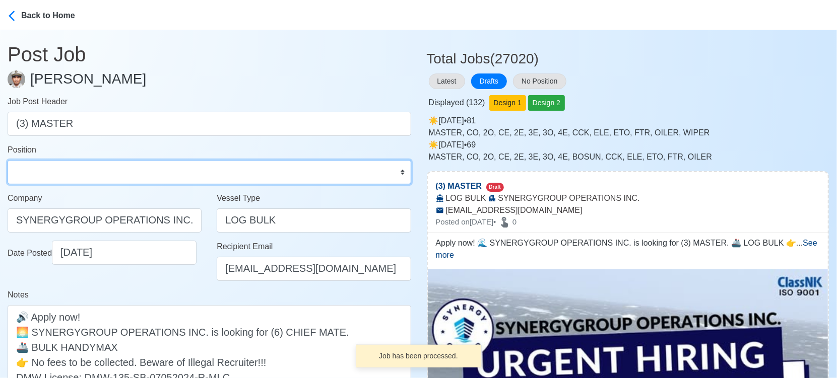
drag, startPoint x: 171, startPoint y: 171, endPoint x: 162, endPoint y: 163, distance: 12.5
click at [171, 171] on select "Master Chief Officer 2nd Officer 3rd Officer Junior Officer Chief Engineer 2nd …" at bounding box center [209, 172] width 403 height 24
select select "Master"
click at [8, 160] on select "Master Chief Officer 2nd Officer 3rd Officer Junior Officer Chief Engineer 2nd …" at bounding box center [209, 172] width 403 height 24
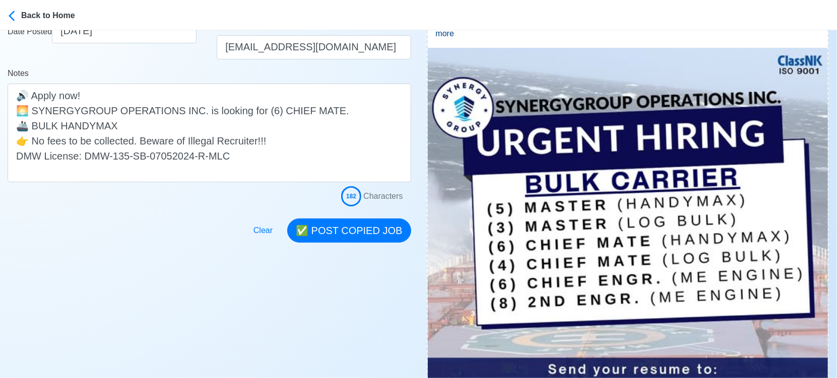
scroll to position [224, 0]
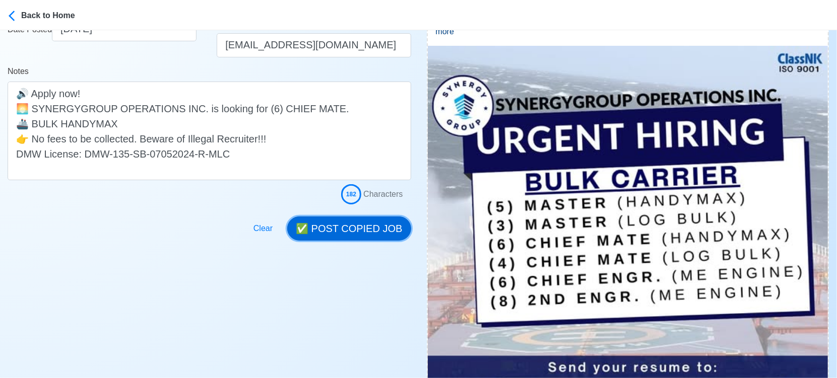
click at [358, 236] on button "✅ POST COPIED JOB" at bounding box center [348, 229] width 123 height 24
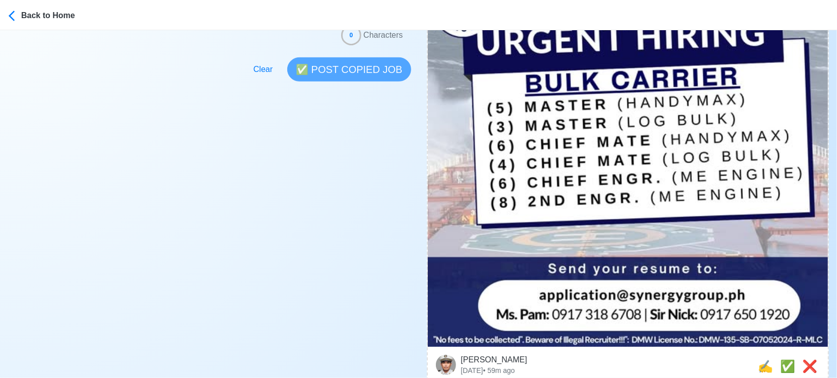
scroll to position [391, 0]
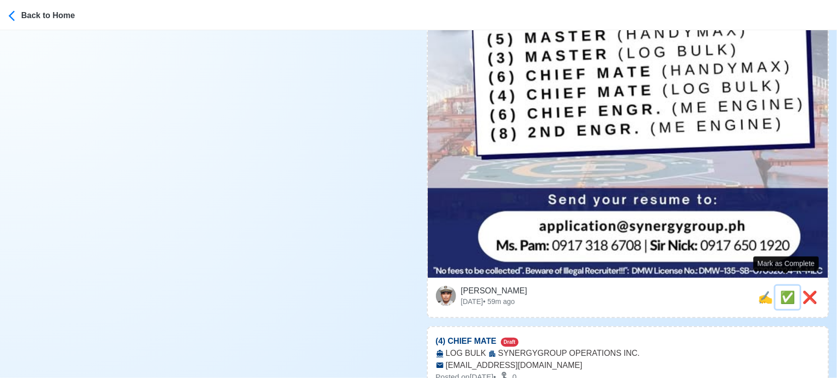
click at [783, 291] on span "✅" at bounding box center [787, 298] width 15 height 14
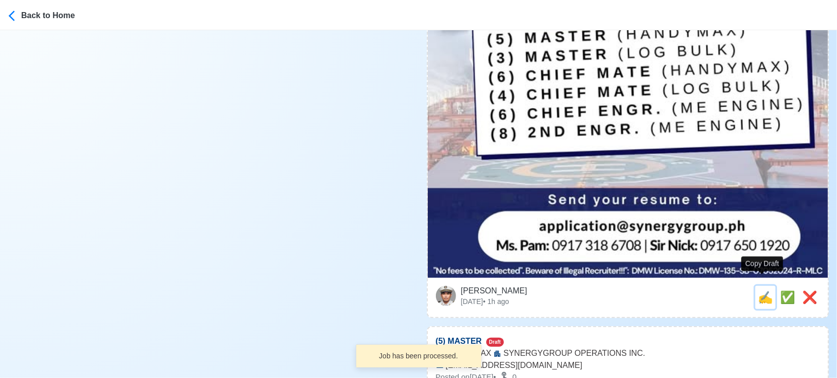
click at [757, 291] on span "✍️" at bounding box center [764, 298] width 15 height 14
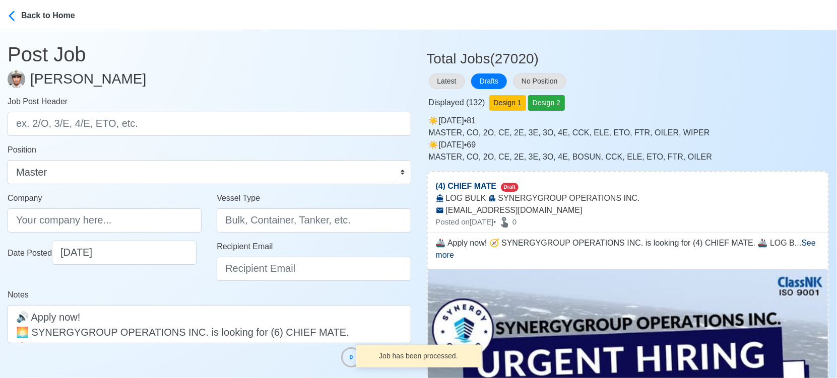
type input "(4) CHIEF MATE"
select select
type input "SYNERGYGROUP OPERATIONS INC."
type input "LOG BULK"
type input "[EMAIL_ADDRESS][DOMAIN_NAME]"
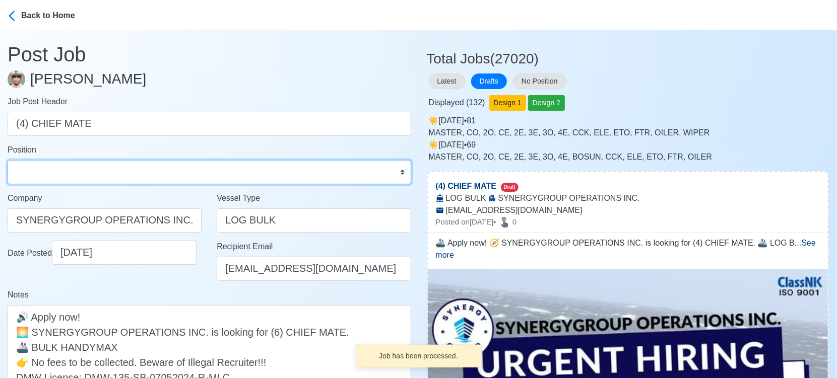
click at [40, 163] on select "Master Chief Officer 2nd Officer 3rd Officer Junior Officer Chief Engineer 2nd …" at bounding box center [209, 172] width 403 height 24
select select "Chief Officer"
click at [8, 160] on select "Master Chief Officer 2nd Officer 3rd Officer Junior Officer Chief Engineer 2nd …" at bounding box center [209, 172] width 403 height 24
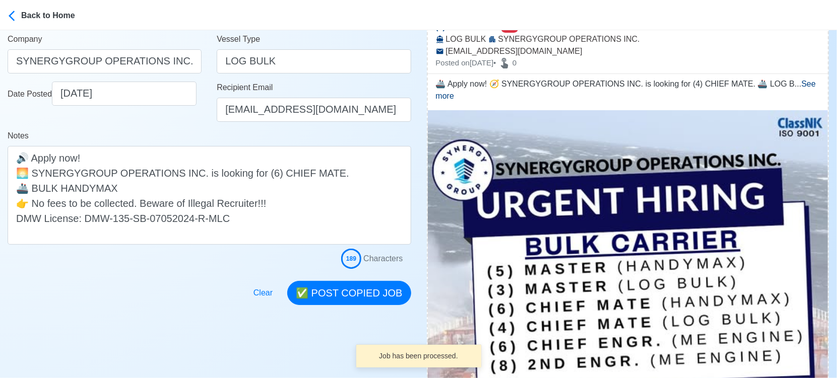
scroll to position [168, 0]
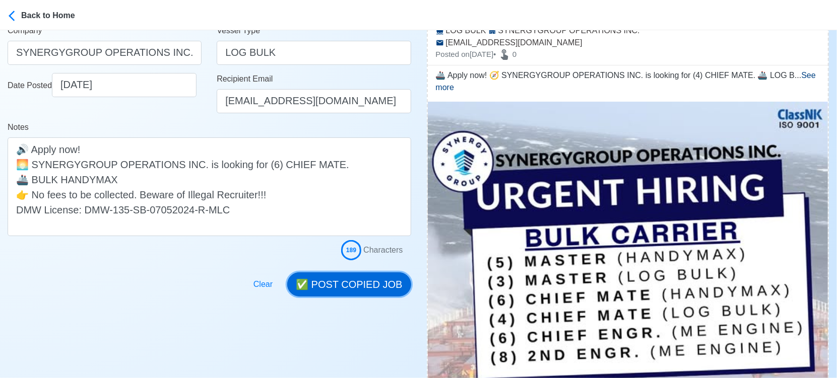
click at [381, 283] on button "✅ POST COPIED JOB" at bounding box center [348, 284] width 123 height 24
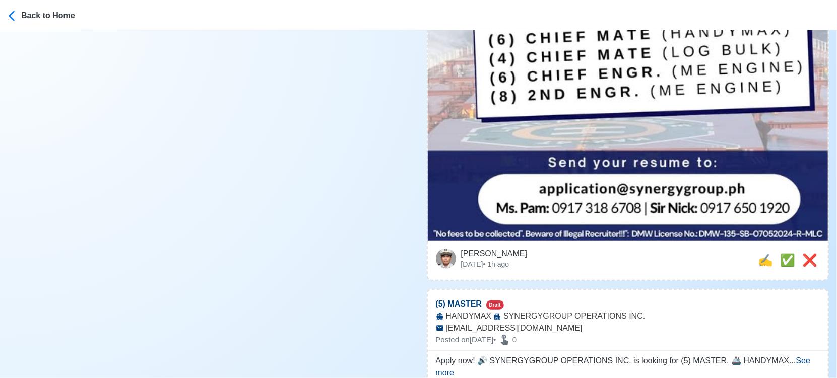
scroll to position [447, 0]
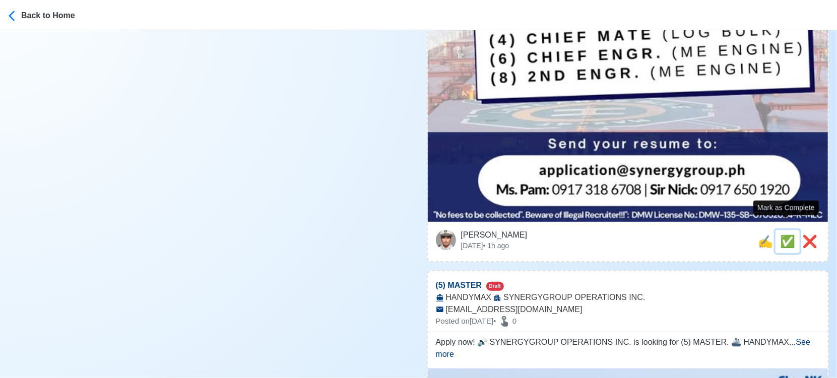
click at [788, 235] on span "✅" at bounding box center [787, 242] width 15 height 14
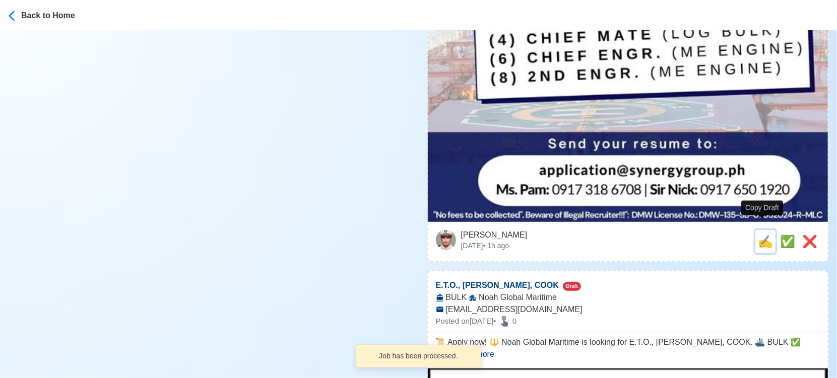
click at [763, 235] on span "✍️" at bounding box center [764, 242] width 15 height 14
type input "(5) MASTER"
select select
type input "SYNERGYGROUP OPERATIONS INC."
type input "HANDYMAX"
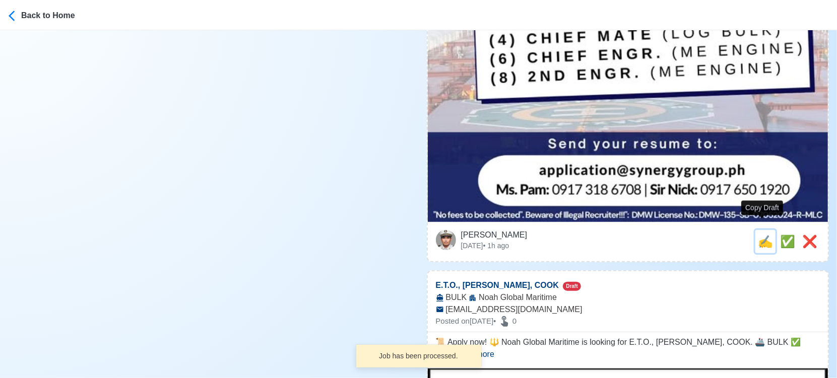
type input "[EMAIL_ADDRESS][DOMAIN_NAME]"
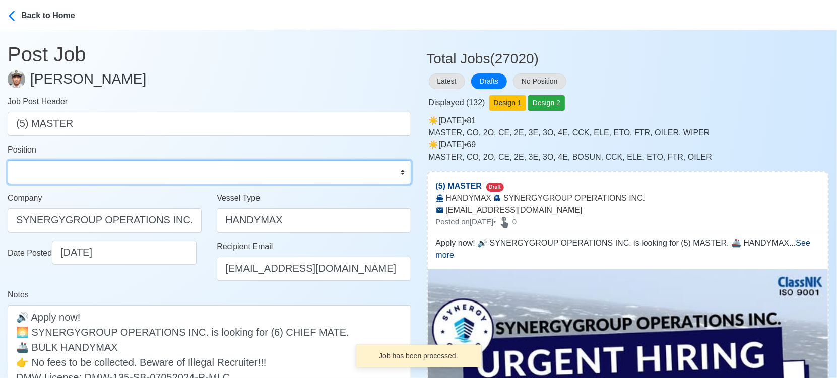
drag, startPoint x: 144, startPoint y: 176, endPoint x: 135, endPoint y: 164, distance: 14.8
click at [144, 176] on select "Master Chief Officer 2nd Officer 3rd Officer Junior Officer Chief Engineer 2nd …" at bounding box center [209, 172] width 403 height 24
select select "Master"
click at [8, 160] on select "Master Chief Officer 2nd Officer 3rd Officer Junior Officer Chief Engineer 2nd …" at bounding box center [209, 172] width 403 height 24
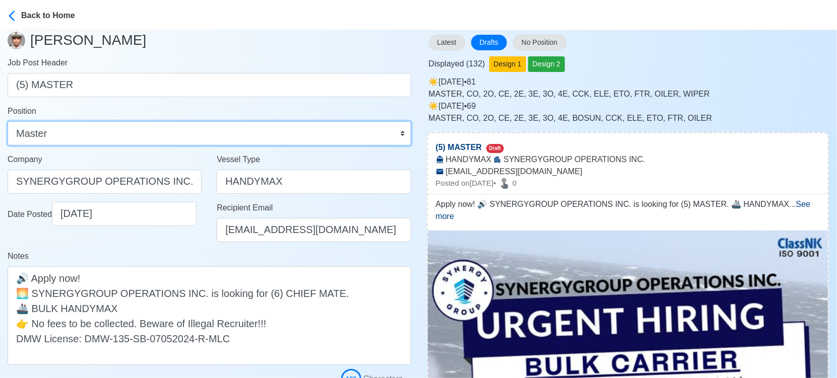
scroll to position [168, 0]
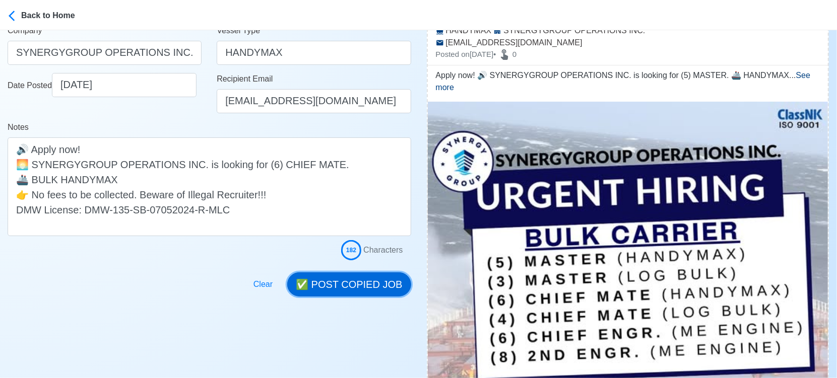
click at [367, 281] on button "✅ POST COPIED JOB" at bounding box center [348, 284] width 123 height 24
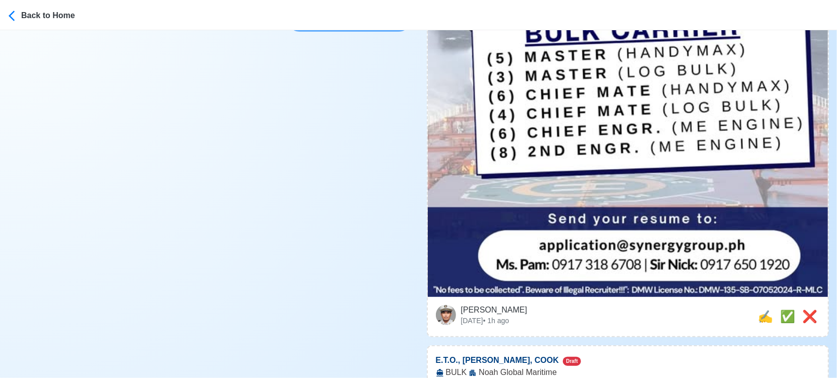
scroll to position [391, 0]
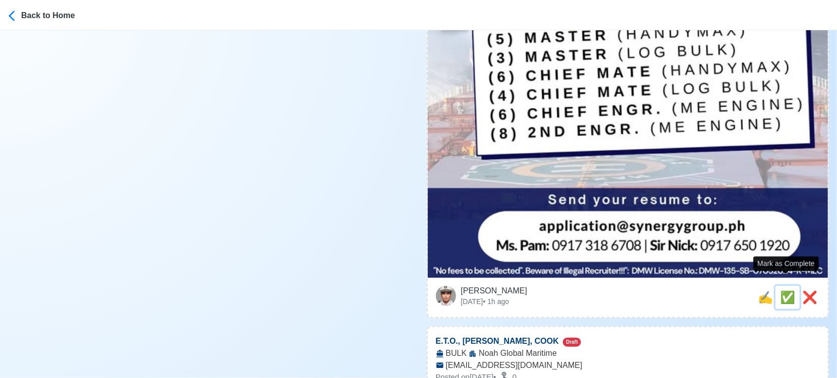
click at [789, 291] on span "✅" at bounding box center [787, 298] width 15 height 14
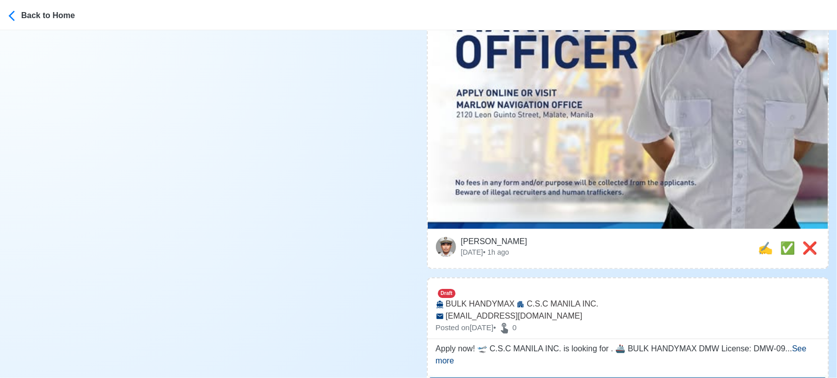
scroll to position [1119, 0]
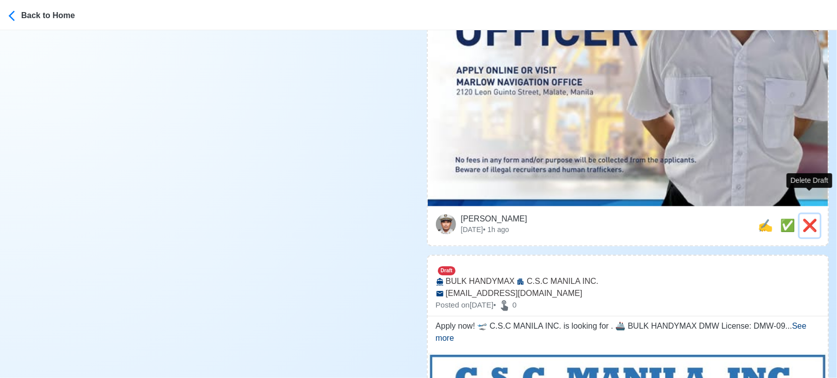
click at [812, 219] on span "❌" at bounding box center [809, 226] width 15 height 14
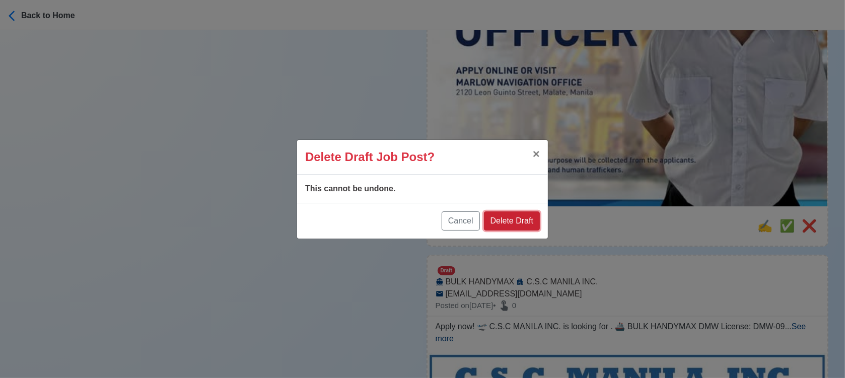
click at [522, 223] on button "Delete Draft" at bounding box center [512, 221] width 56 height 19
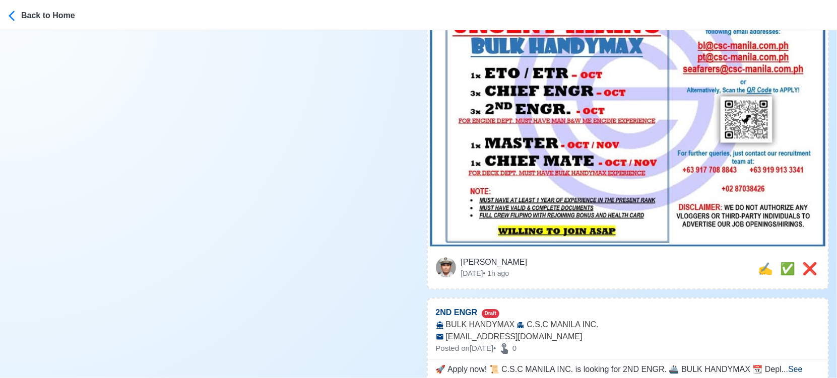
scroll to position [1902, 0]
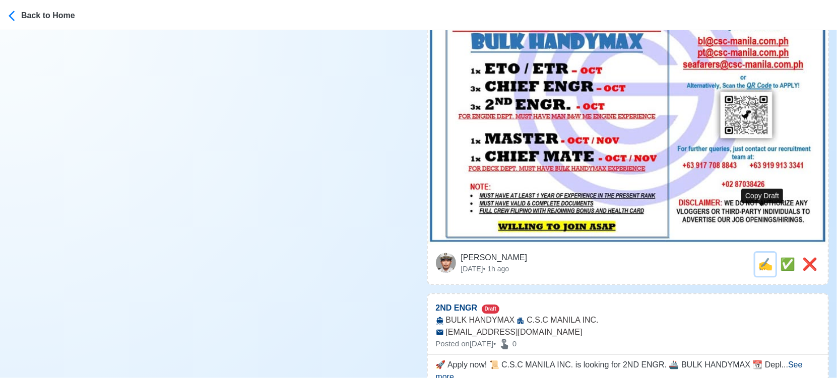
click at [757, 257] on span "✍️" at bounding box center [764, 264] width 15 height 14
type input "MASTER"
select select
type input "C.S.C MANILA INC."
type input "BULK HANDYMAX"
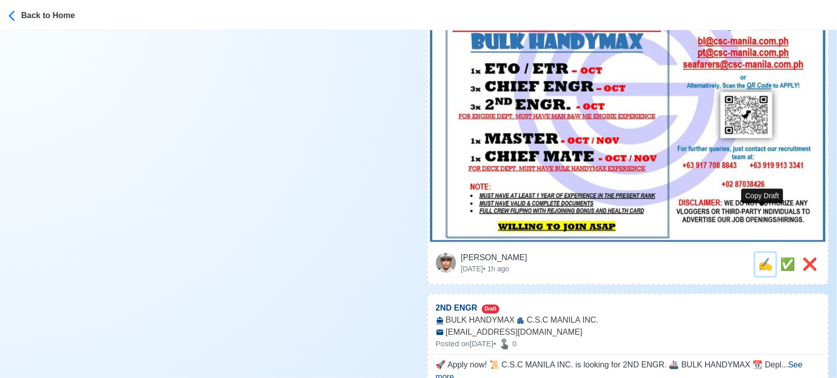
type input "[EMAIL_ADDRESS][DOMAIN_NAME]"
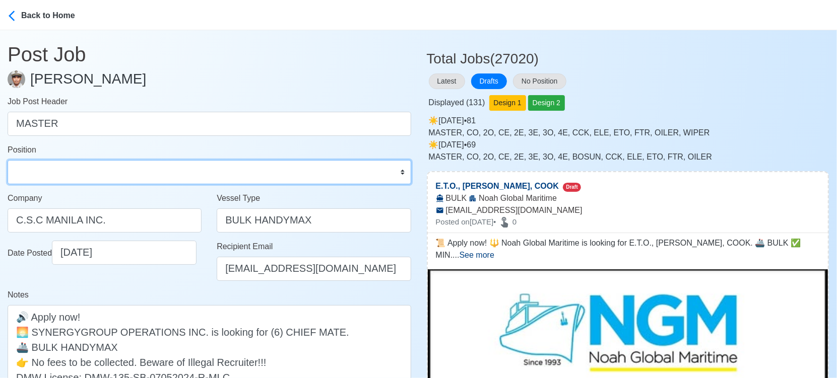
click at [74, 171] on select "Master Chief Officer 2nd Officer 3rd Officer Junior Officer Chief Engineer 2nd …" at bounding box center [209, 172] width 403 height 24
select select "Master"
click at [8, 160] on select "Master Chief Officer 2nd Officer 3rd Officer Junior Officer Chief Engineer 2nd …" at bounding box center [209, 172] width 403 height 24
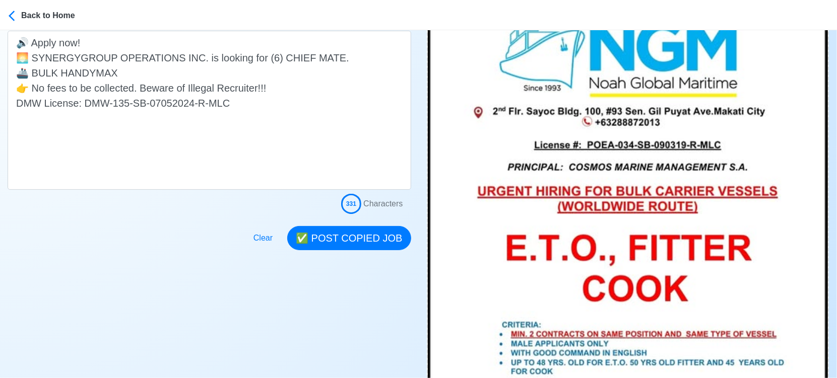
scroll to position [280, 0]
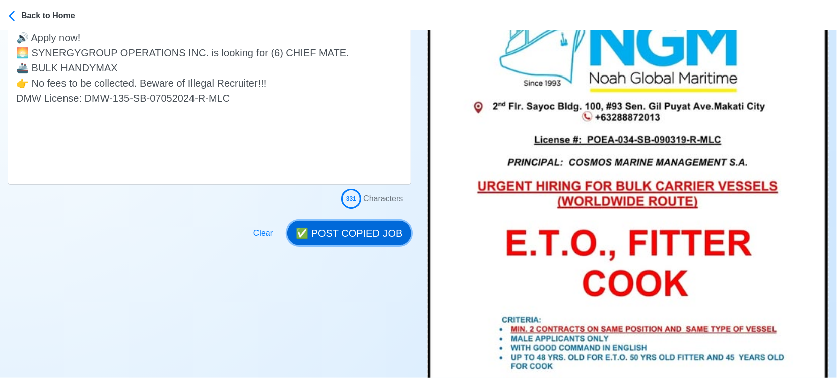
click at [368, 238] on button "✅ POST COPIED JOB" at bounding box center [348, 233] width 123 height 24
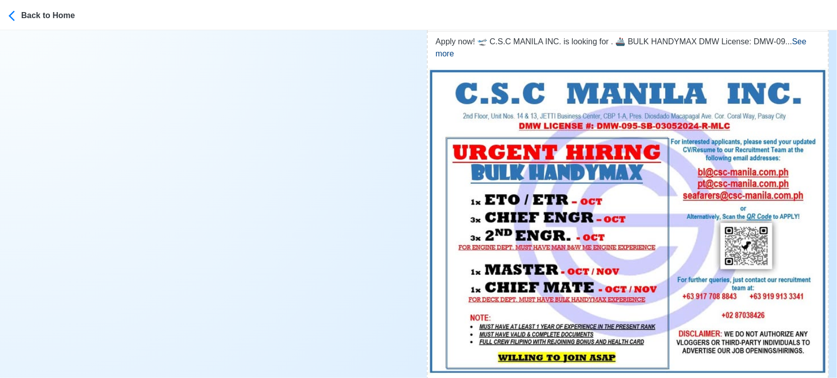
scroll to position [951, 0]
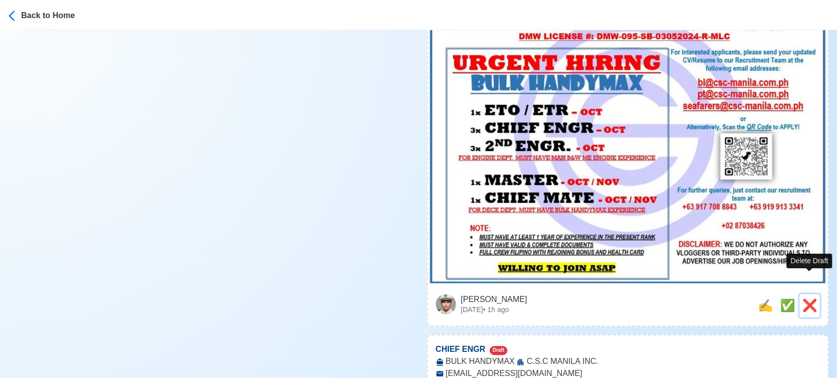
click at [810, 299] on span "❌" at bounding box center [809, 306] width 15 height 14
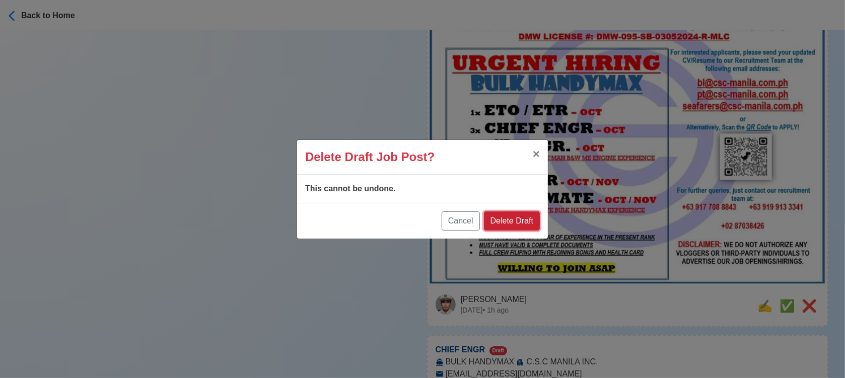
click at [514, 221] on button "Delete Draft" at bounding box center [512, 221] width 56 height 19
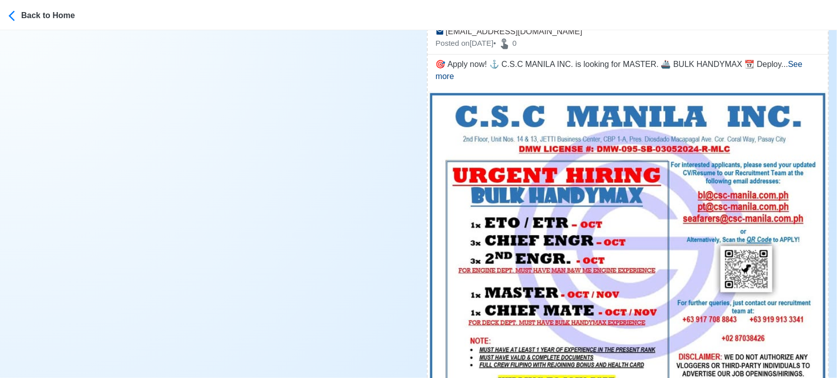
scroll to position [1399, 0]
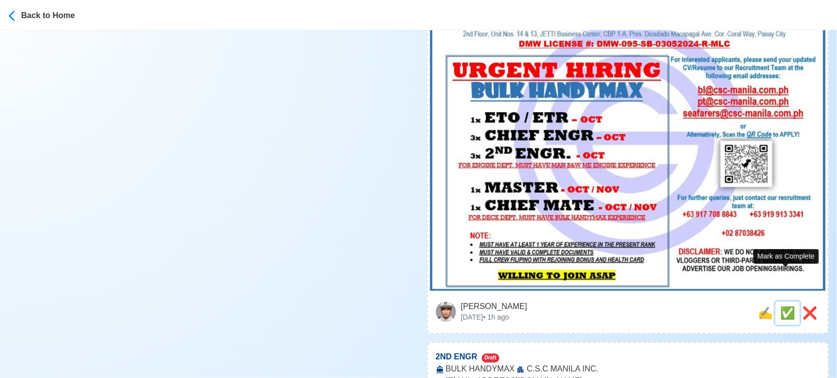
click at [784, 306] on span "✅" at bounding box center [787, 313] width 15 height 14
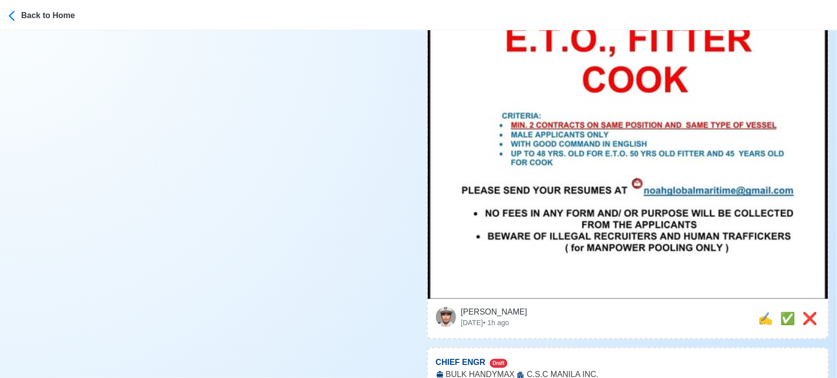
scroll to position [615, 0]
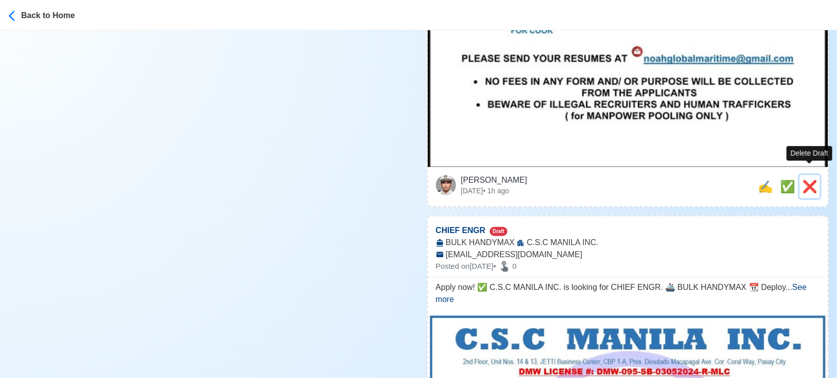
click at [808, 180] on span "❌" at bounding box center [809, 187] width 15 height 14
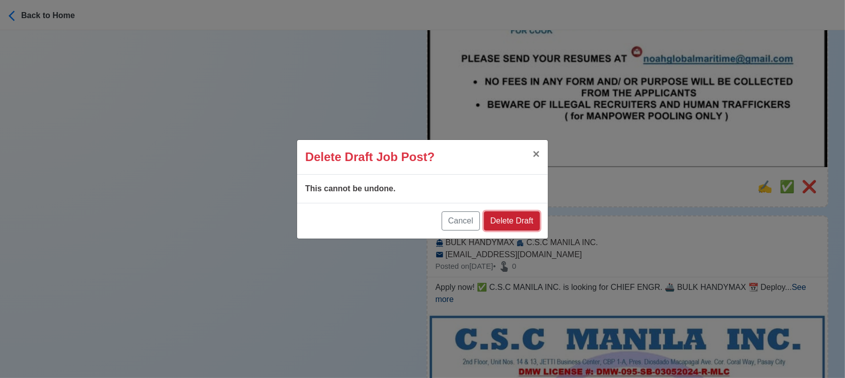
click at [524, 224] on button "Delete Draft" at bounding box center [512, 221] width 56 height 19
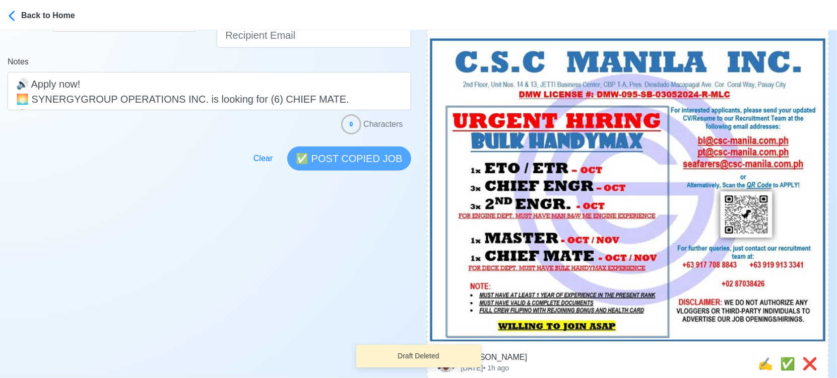
scroll to position [280, 0]
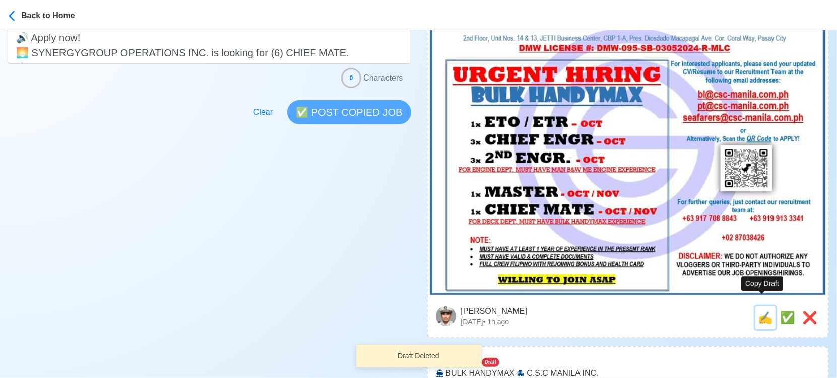
click at [758, 311] on span "✍️" at bounding box center [764, 318] width 15 height 14
type input "CHIEF ENGR"
select select
type input "C.S.C MANILA INC."
type input "BULK HANDYMAX"
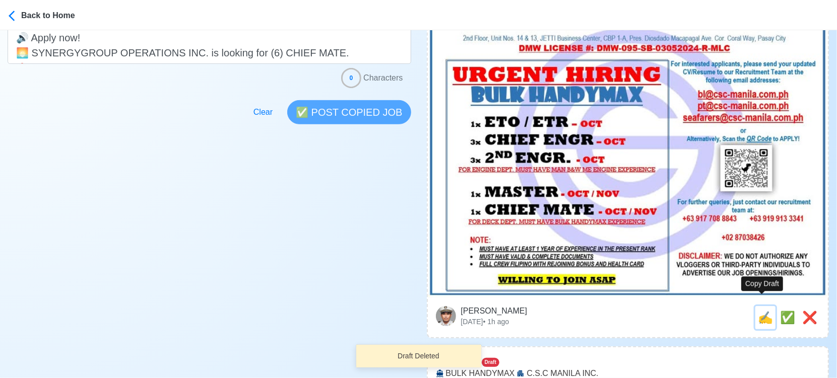
type input "[EMAIL_ADDRESS][DOMAIN_NAME]"
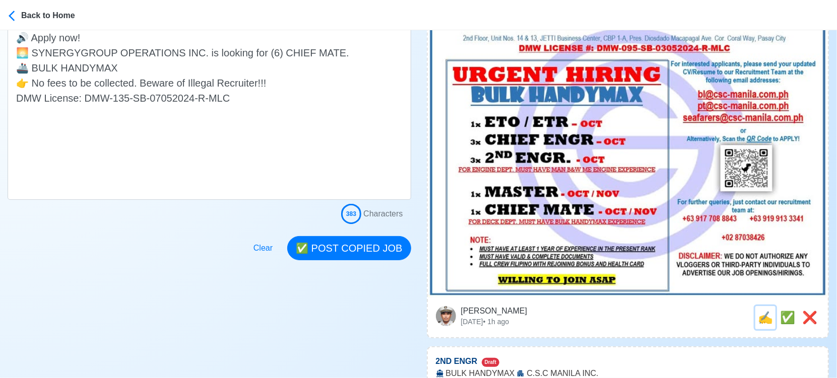
scroll to position [0, 0]
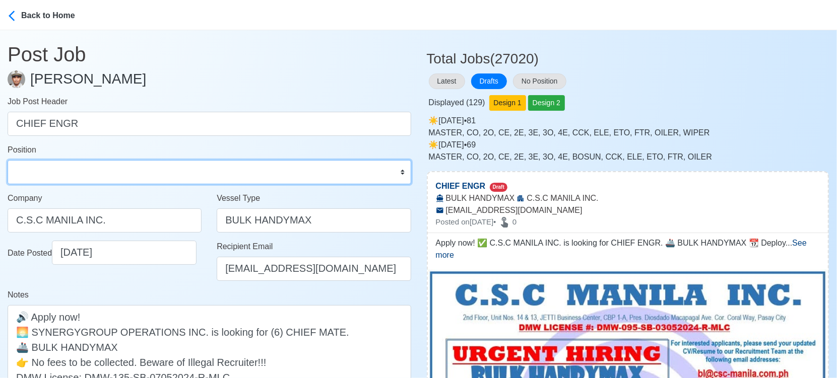
click at [161, 170] on select "Master Chief Officer 2nd Officer 3rd Officer Junior Officer Chief Engineer 2nd …" at bounding box center [209, 172] width 403 height 24
select select "Chief Engineer"
click at [8, 160] on select "Master Chief Officer 2nd Officer 3rd Officer Junior Officer Chief Engineer 2nd …" at bounding box center [209, 172] width 403 height 24
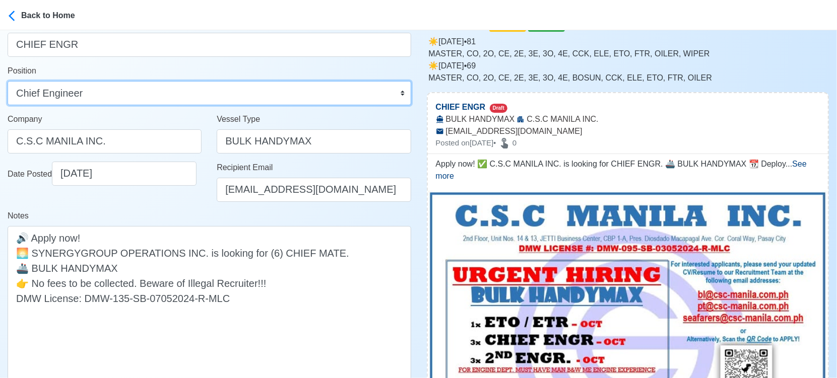
scroll to position [168, 0]
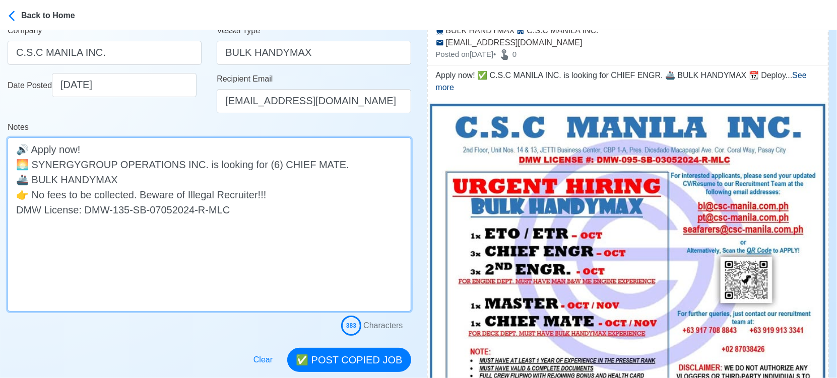
click at [180, 164] on textarea "Apply now! ✅ C.S.C MANILA INC. is looking for CHIEF ENGR. 🚢 BULK HANDYMAX 📆 Dep…" at bounding box center [209, 224] width 403 height 174
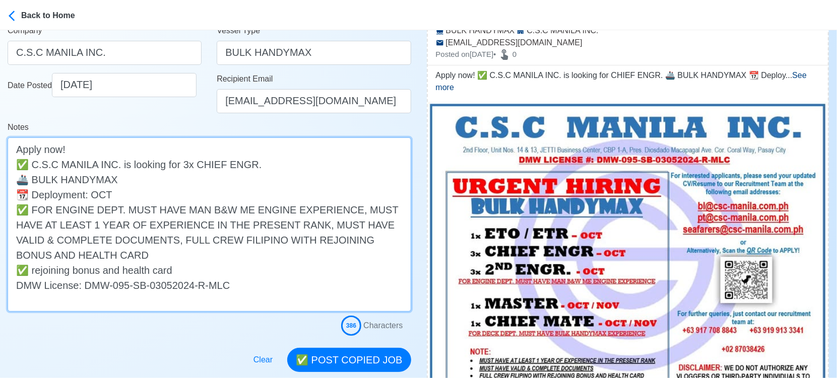
drag, startPoint x: 181, startPoint y: 160, endPoint x: 188, endPoint y: 160, distance: 7.6
click at [188, 160] on textarea "Apply now! ✅ C.S.C MANILA INC. is looking for 3x CHIEF ENGR. 🚢 BULK HANDYMAX 📆 …" at bounding box center [209, 224] width 403 height 174
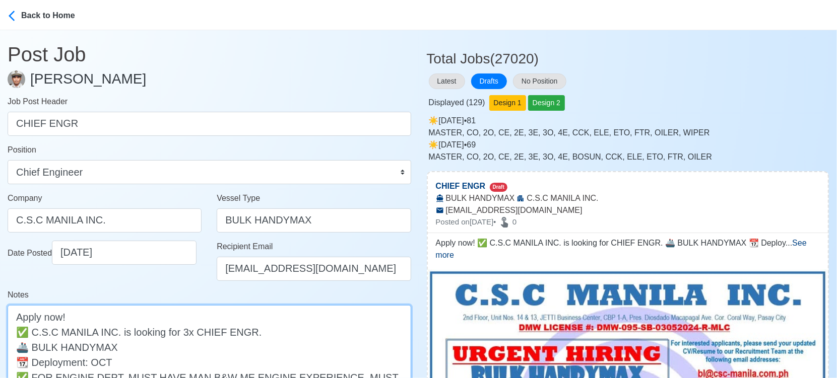
type textarea "Apply now! ✅ C.S.C MANILA INC. is looking for 3x CHIEF ENGR. 🚢 BULK HANDYMAX 📆 …"
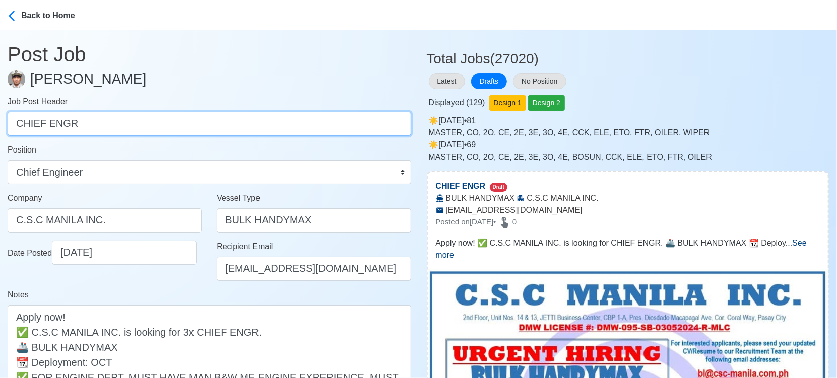
click at [15, 123] on input "CHIEF ENGR" at bounding box center [209, 124] width 403 height 24
paste input "3x"
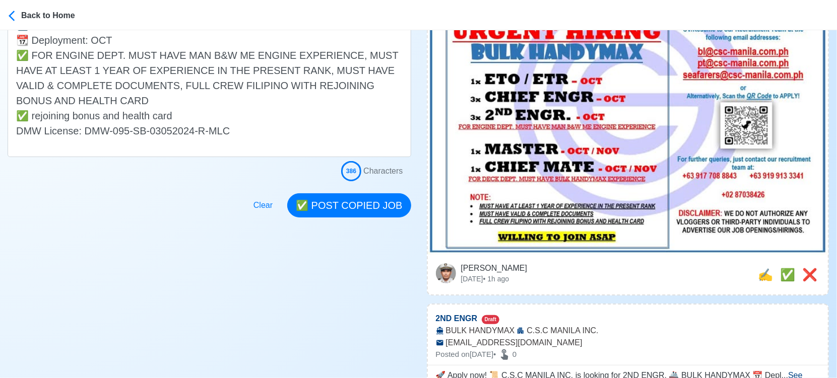
scroll to position [335, 0]
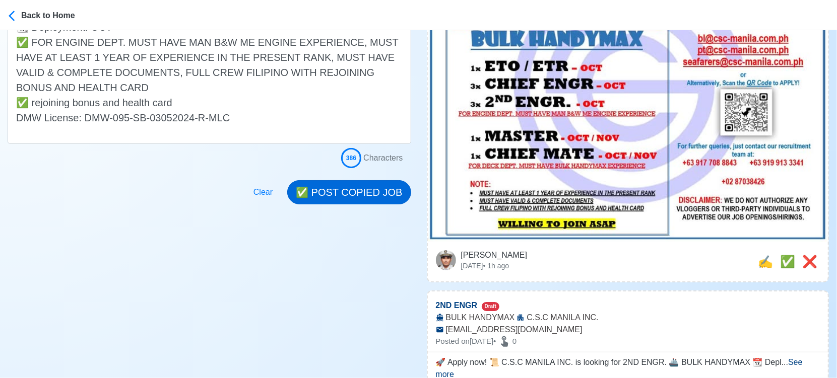
type input "3x CHIEF ENGR"
click at [360, 195] on button "✅ POST COPIED JOB" at bounding box center [348, 192] width 123 height 24
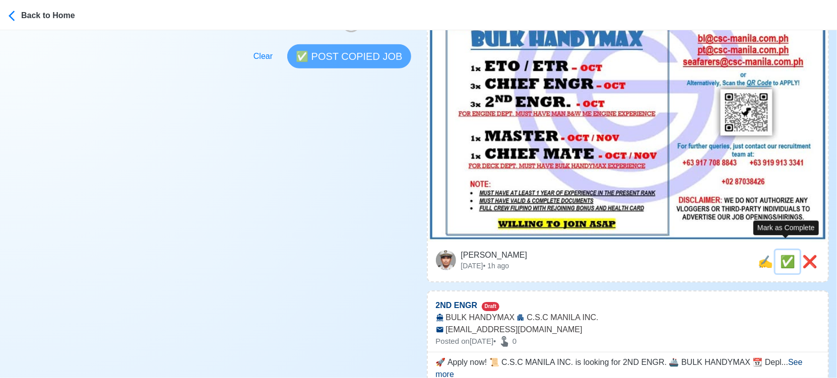
click at [786, 255] on span "✅" at bounding box center [787, 262] width 15 height 14
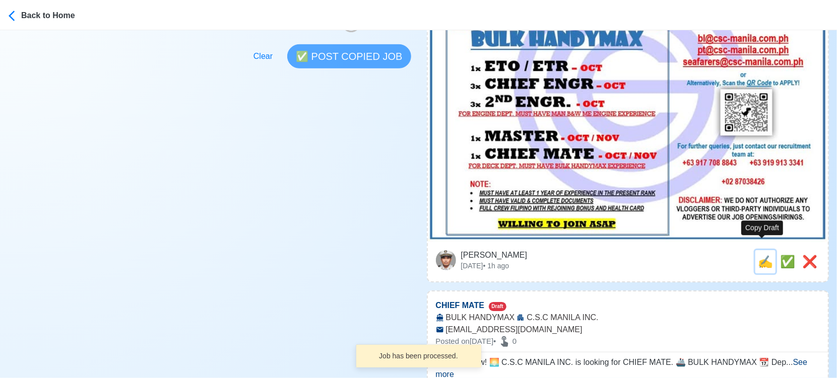
click at [765, 255] on span "✍️" at bounding box center [764, 262] width 15 height 14
type input "2ND ENGR"
select select
type input "C.S.C MANILA INC."
type input "BULK HANDYMAX"
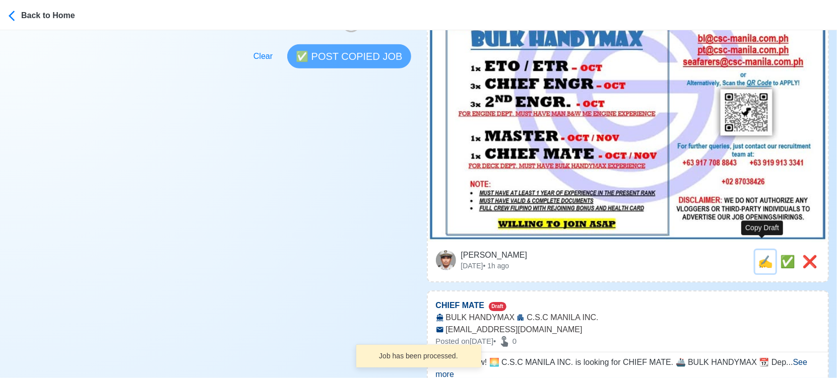
type input "[EMAIL_ADDRESS][DOMAIN_NAME]"
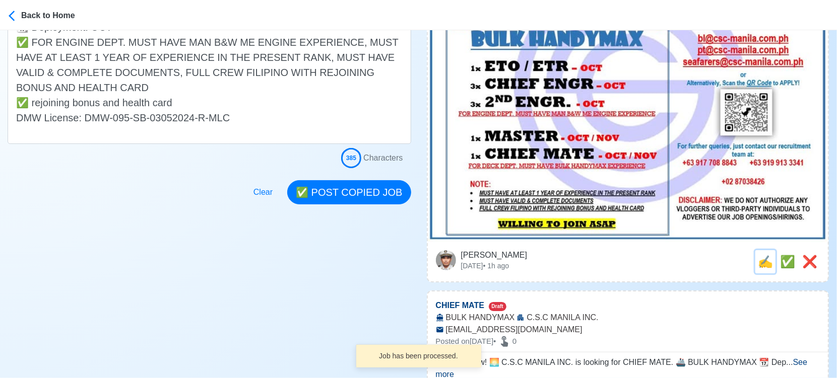
scroll to position [0, 0]
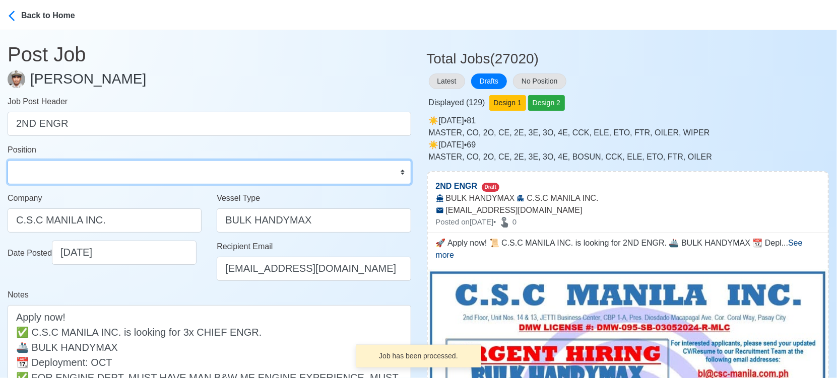
drag, startPoint x: 115, startPoint y: 172, endPoint x: 109, endPoint y: 161, distance: 12.6
click at [115, 172] on select "Master Chief Officer 2nd Officer 3rd Officer Junior Officer Chief Engineer 2nd …" at bounding box center [209, 172] width 403 height 24
select select "2nd Engineer"
click at [8, 160] on select "Master Chief Officer 2nd Officer 3rd Officer Junior Officer Chief Engineer 2nd …" at bounding box center [209, 172] width 403 height 24
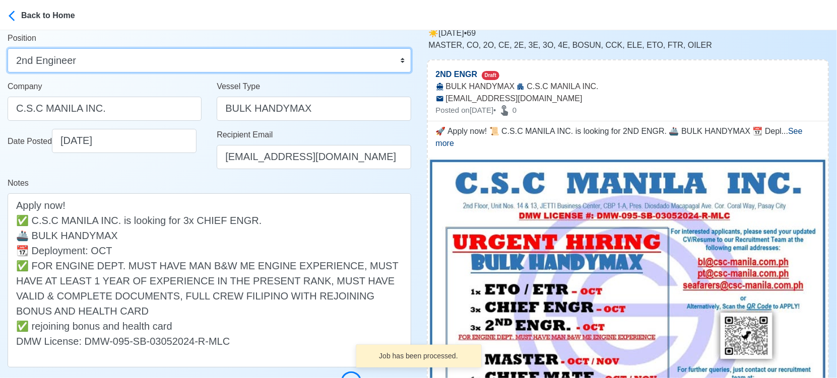
scroll to position [224, 0]
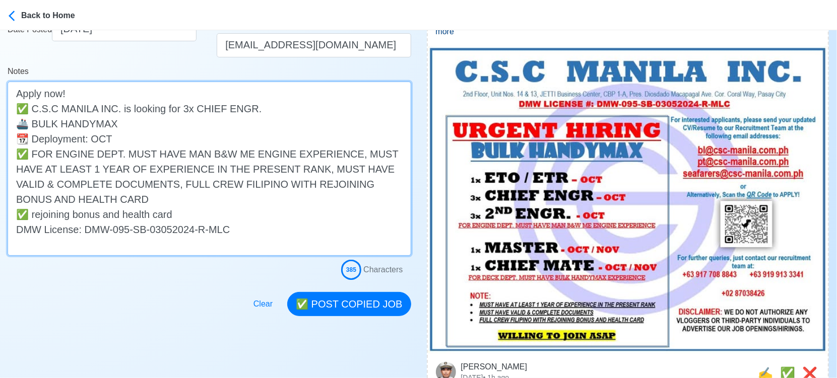
click at [178, 108] on textarea "🚀 Apply now! 📜 C.S.C MANILA INC. is looking for 2ND ENGR. 🚢 BULK HANDYMAX 📆 Dep…" at bounding box center [209, 169] width 403 height 174
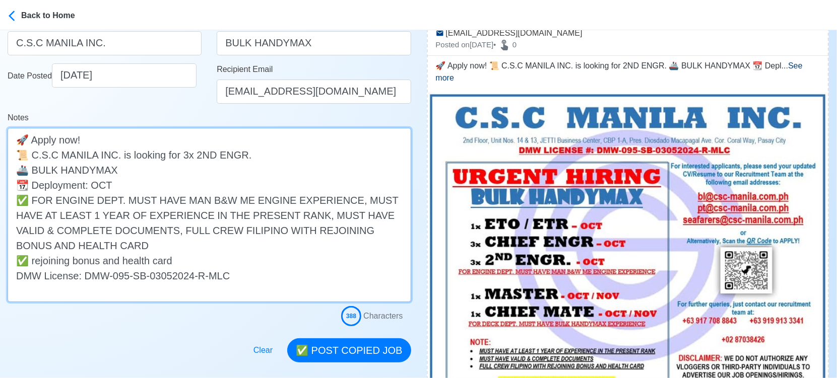
scroll to position [56, 0]
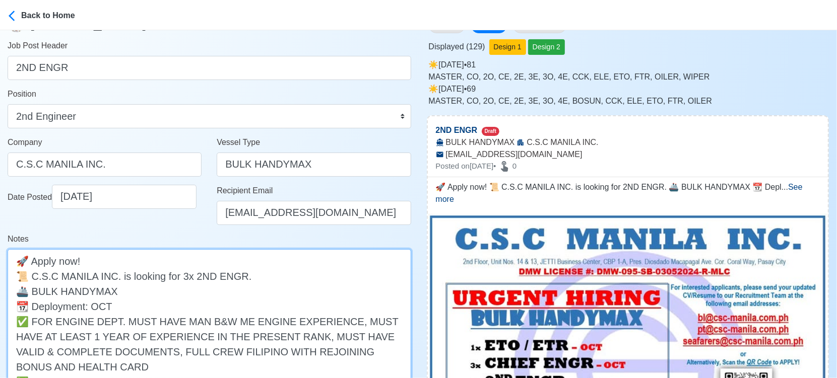
type textarea "🚀 Apply now! 📜 C.S.C MANILA INC. is looking for 3x 2ND ENGR. 🚢 BULK HANDYMAX 📆 …"
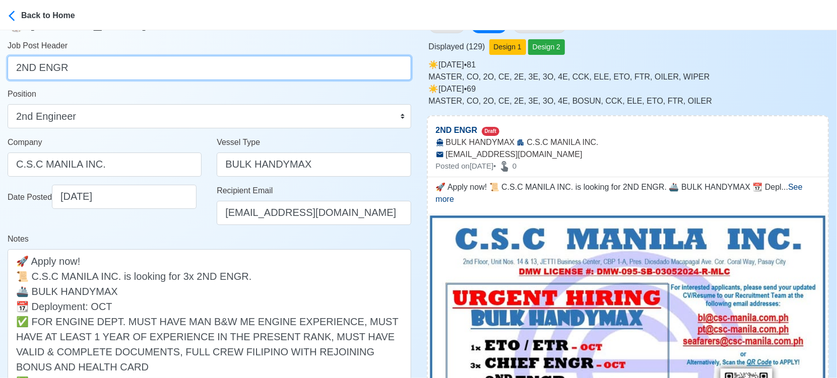
click at [16, 67] on input "2ND ENGR" at bounding box center [209, 68] width 403 height 24
paste input "3x"
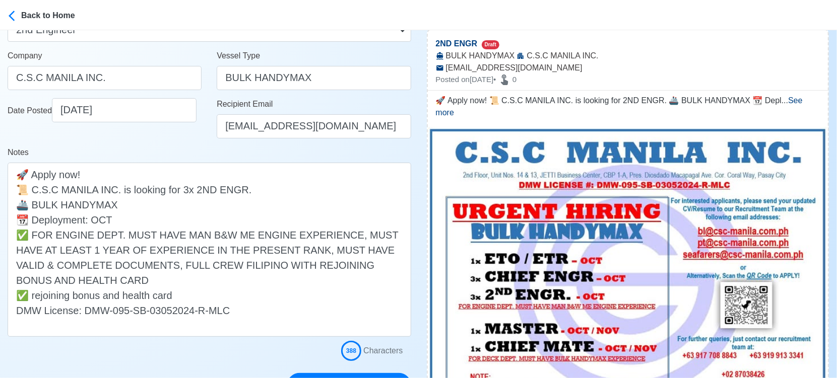
scroll to position [224, 0]
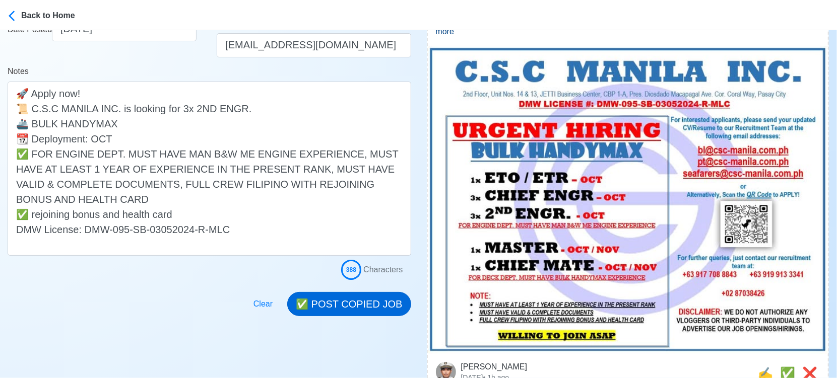
type input "3x 2ND ENGR"
click at [372, 310] on button "✅ POST COPIED JOB" at bounding box center [348, 304] width 123 height 24
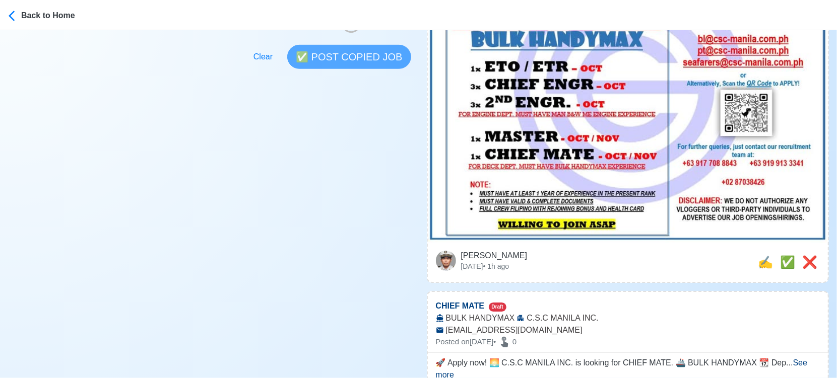
scroll to position [447, 0]
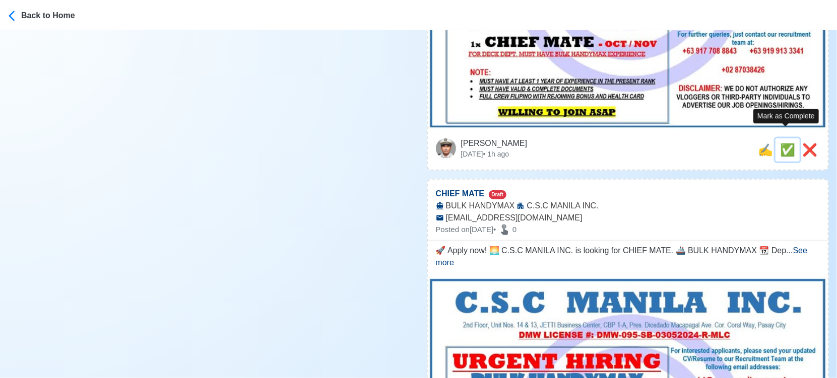
click at [786, 143] on span "✅" at bounding box center [787, 150] width 15 height 14
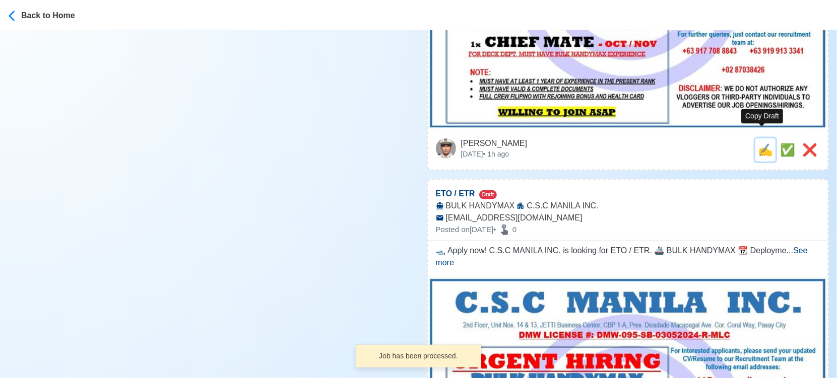
click at [764, 143] on span "✍️" at bounding box center [764, 150] width 15 height 14
type input "CHIEF MATE"
select select
type input "C.S.C MANILA INC."
type input "BULK HANDYMAX"
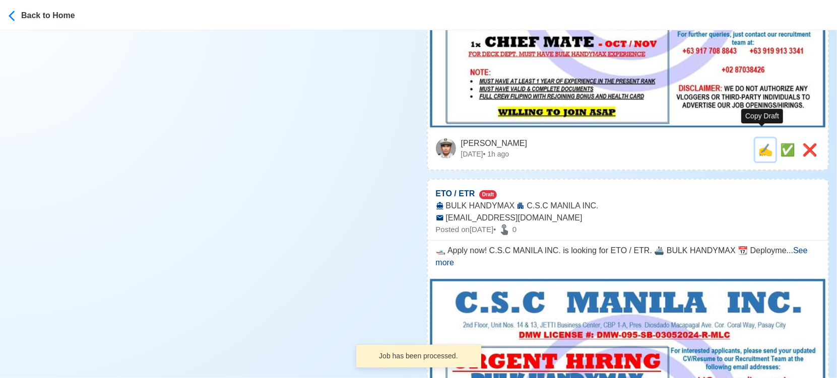
type input "[EMAIL_ADDRESS][DOMAIN_NAME]"
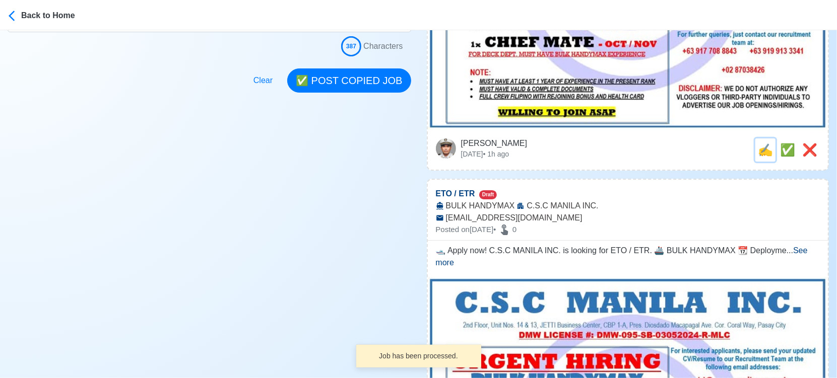
scroll to position [0, 0]
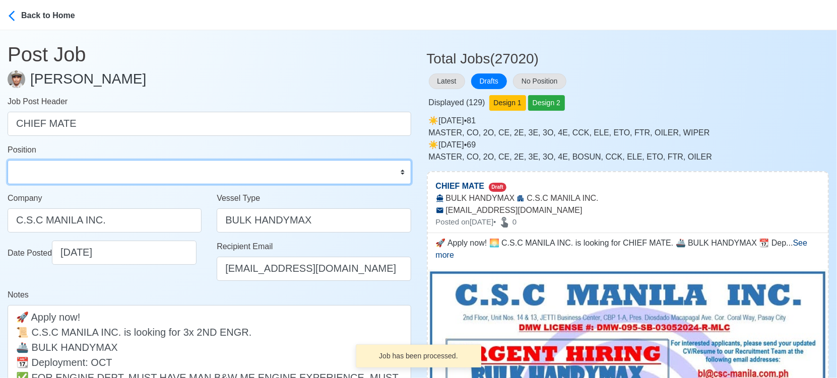
click at [128, 166] on select "Master Chief Officer 2nd Officer 3rd Officer Junior Officer Chief Engineer 2nd …" at bounding box center [209, 172] width 403 height 24
select select "Chief Officer"
click at [8, 160] on select "Master Chief Officer 2nd Officer 3rd Officer Junior Officer Chief Engineer 2nd …" at bounding box center [209, 172] width 403 height 24
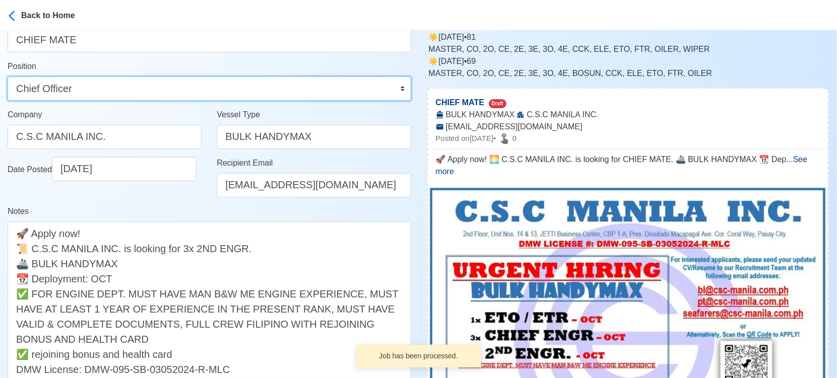
scroll to position [224, 0]
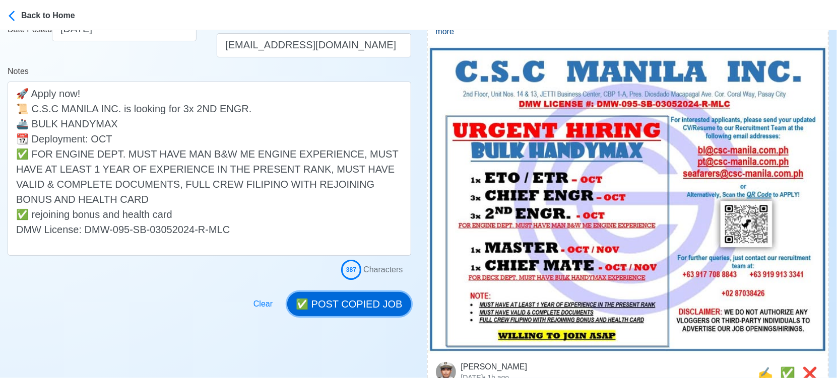
click at [347, 299] on button "✅ POST COPIED JOB" at bounding box center [348, 304] width 123 height 24
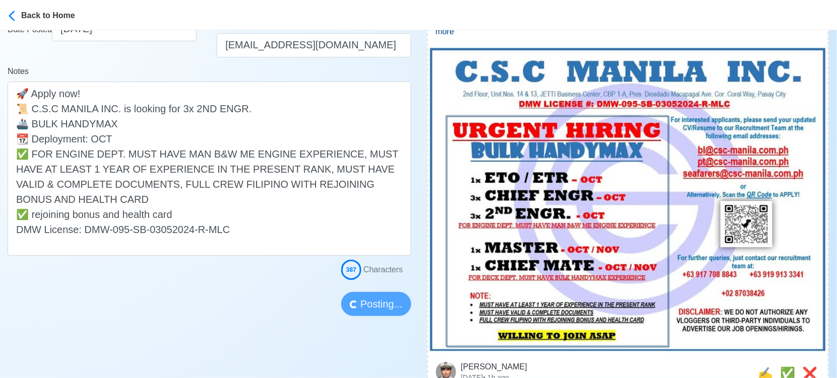
scroll to position [280, 0]
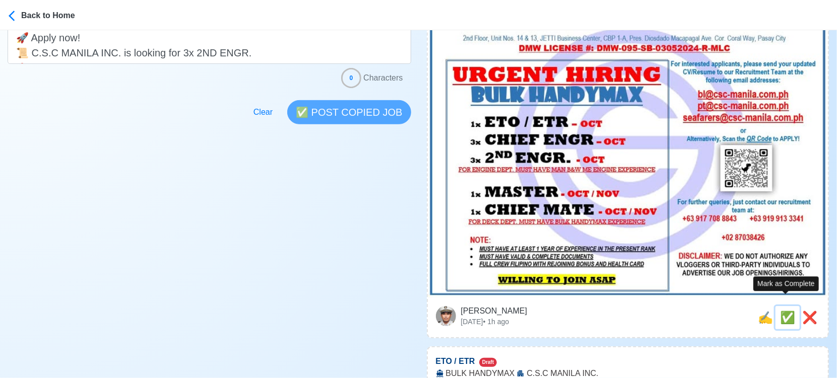
click at [781, 311] on span "✅" at bounding box center [787, 318] width 15 height 14
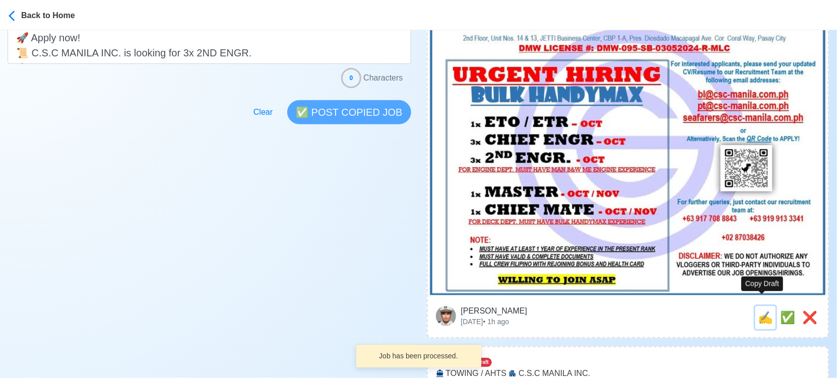
click at [769, 311] on span "✍️" at bounding box center [764, 318] width 15 height 14
type input "ETO / ETR"
select select
type input "C.S.C MANILA INC."
type input "BULK HANDYMAX"
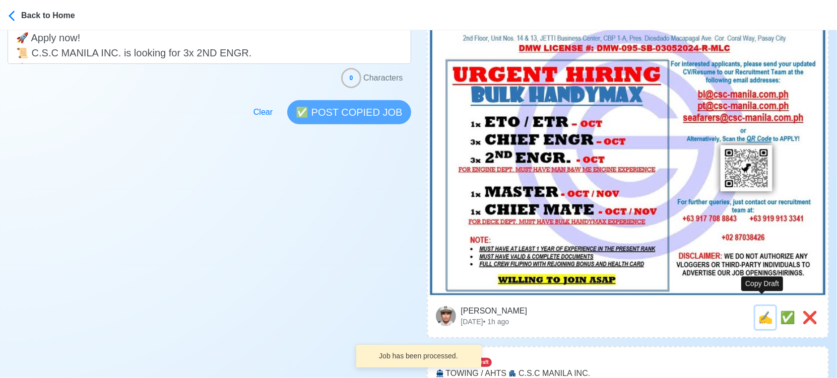
type input "[EMAIL_ADDRESS][DOMAIN_NAME]"
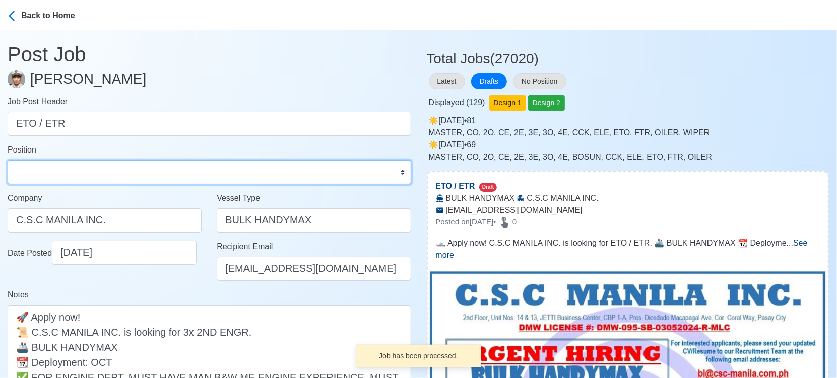
click at [113, 168] on select "Master Chief Officer 2nd Officer 3rd Officer Junior Officer Chief Engineer 2nd …" at bounding box center [209, 172] width 403 height 24
click at [8, 160] on select "Master Chief Officer 2nd Officer 3rd Officer Junior Officer Chief Engineer 2nd …" at bounding box center [209, 172] width 403 height 24
click at [153, 175] on select "Master Chief Officer 2nd Officer 3rd Officer Junior Officer Chief Engineer 2nd …" at bounding box center [209, 172] width 403 height 24
select select "ETO/ETR"
click at [8, 160] on select "Master Chief Officer 2nd Officer 3rd Officer Junior Officer Chief Engineer 2nd …" at bounding box center [209, 172] width 403 height 24
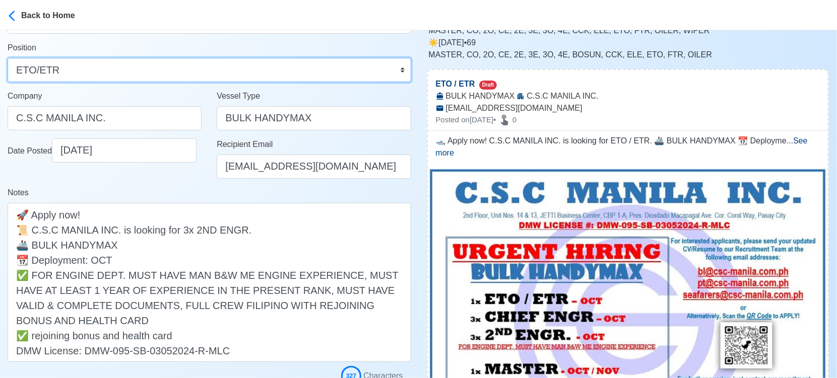
scroll to position [168, 0]
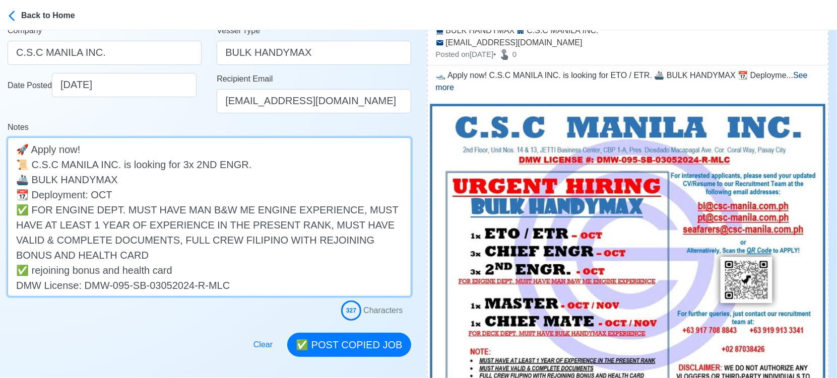
click at [172, 240] on textarea "🛥️ Apply now! C.S.C MANILA INC. is looking for ETO / ETR. 🚢 BULK HANDYMAX 📆 Dep…" at bounding box center [209, 216] width 403 height 159
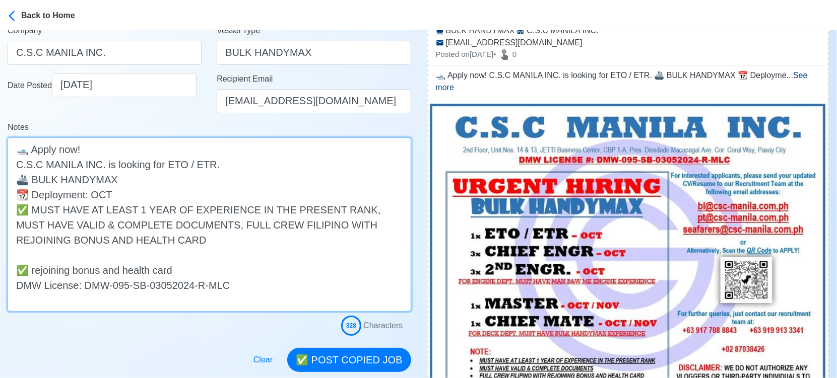
drag, startPoint x: 33, startPoint y: 207, endPoint x: -11, endPoint y: 206, distance: 44.3
click at [0, 206] on html "Back to Home Post Job [PERSON_NAME] Job Post Header ETO / ETR Position Master C…" at bounding box center [418, 21] width 837 height 378
click at [35, 249] on textarea "🛥️ Apply now! C.S.C MANILA INC. is looking for ETO / ETR. 🚢 BULK HANDYMAX 📆 Dep…" at bounding box center [209, 224] width 403 height 174
paste textarea "✅"
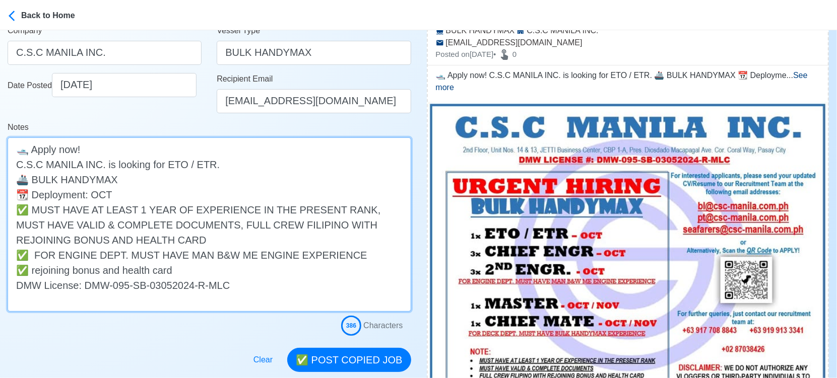
drag, startPoint x: 347, startPoint y: 253, endPoint x: -9, endPoint y: 252, distance: 356.1
click at [0, 211] on html "Back to Home Post Job [PERSON_NAME] Job Post Header ETO / ETR Position Master C…" at bounding box center [418, 21] width 837 height 378
type textarea "🛥️ Apply now! C.S.C MANILA INC. is looking for ETO / ETR. 🚢 BULK HANDYMAX 📆 Dep…"
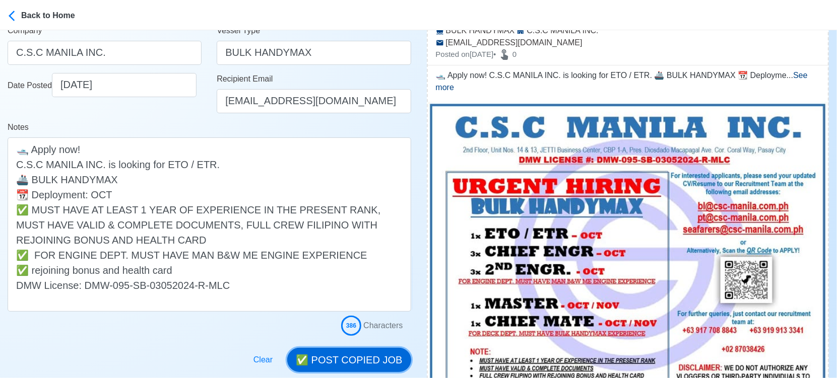
click at [372, 364] on button "✅ POST COPIED JOB" at bounding box center [348, 360] width 123 height 24
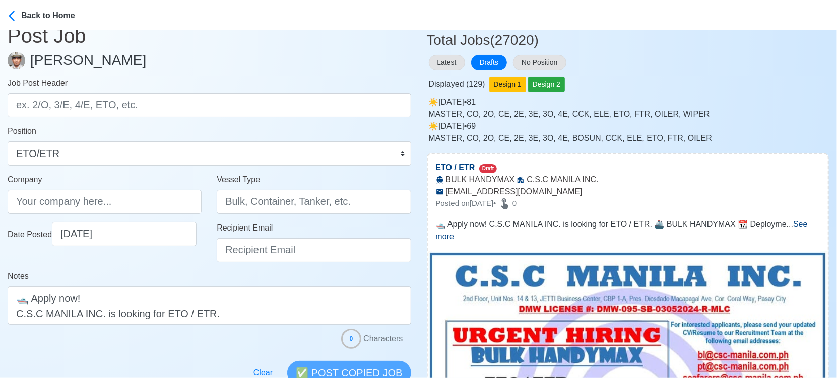
scroll to position [0, 0]
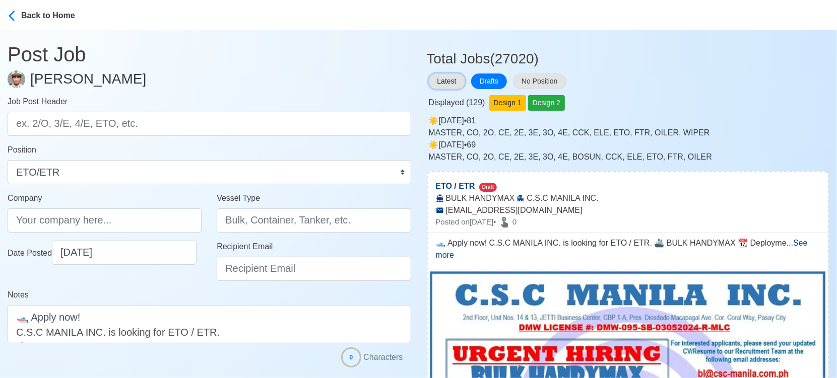
click at [453, 80] on button "Latest" at bounding box center [447, 82] width 36 height 16
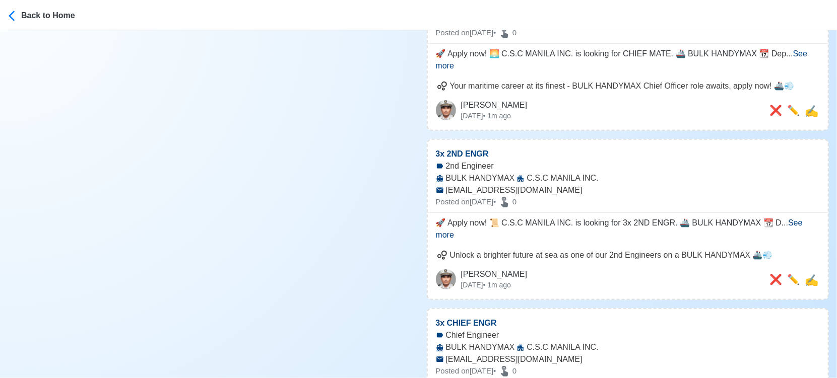
scroll to position [391, 0]
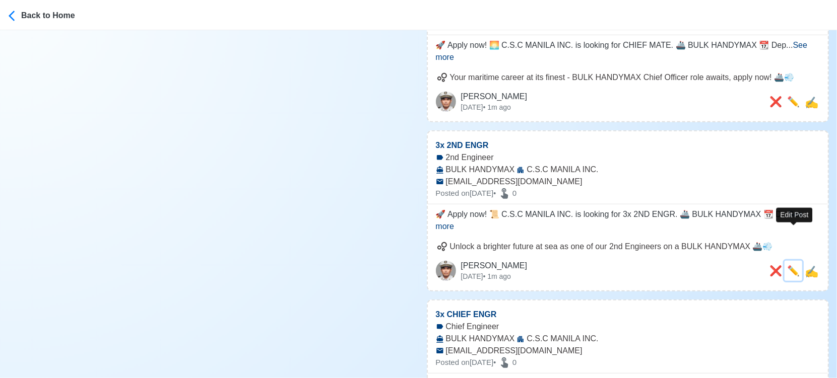
click at [792, 265] on span "✏️" at bounding box center [793, 270] width 13 height 11
type input "3x 2ND ENGR"
select select "2nd Engineer"
type input "C.S.C MANILA INC."
type input "BULK HANDYMAX"
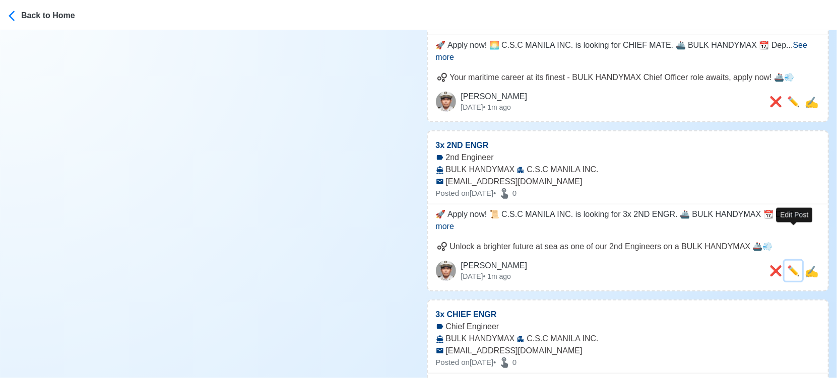
type input "[EMAIL_ADDRESS][DOMAIN_NAME]"
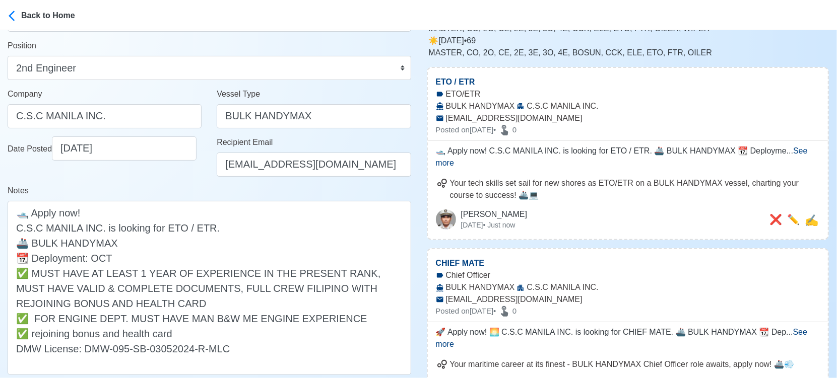
scroll to position [112, 0]
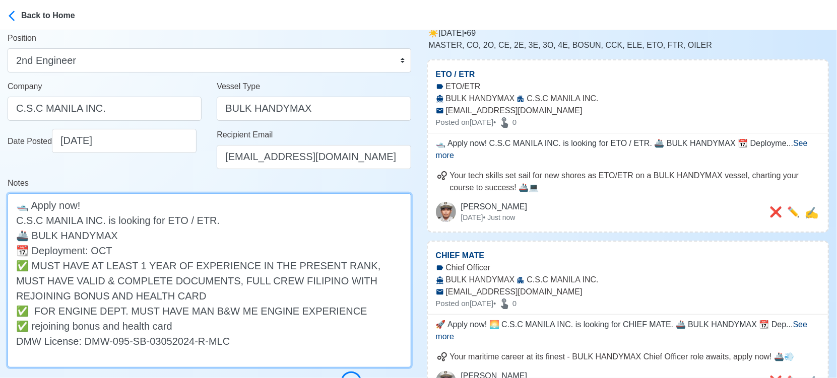
click at [215, 309] on textarea "🚀 Apply now! 📜 C.S.C MANILA INC. is looking for 3x 2ND ENGR. 🚢 BULK HANDYMAX 📆 …" at bounding box center [209, 280] width 403 height 174
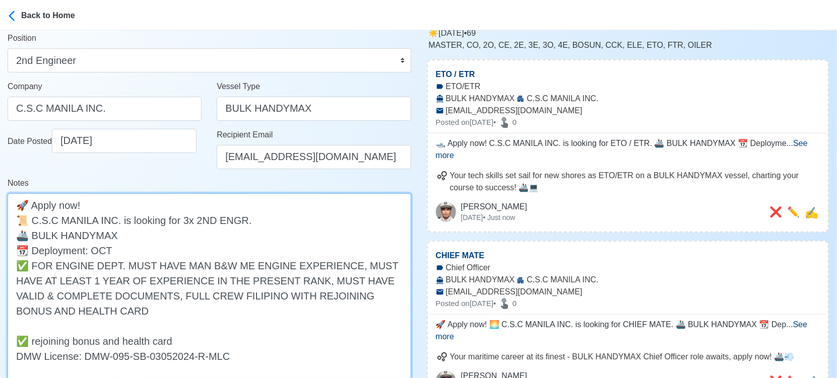
paste textarea "✅ FOR ENGINE DEPT. MUST HAVE MAN B&W ME ENGINE EXPERIENCE"
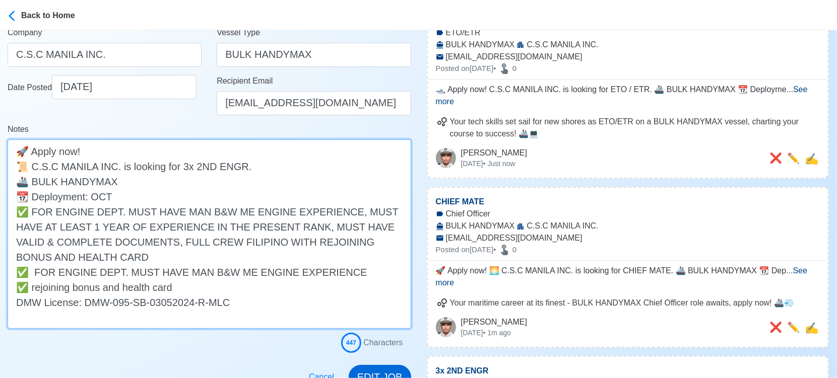
scroll to position [224, 0]
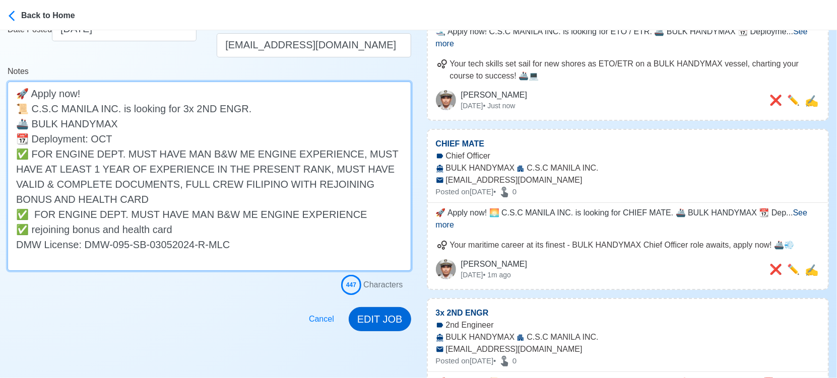
type textarea "🚀 Apply now! 📜 C.S.C MANILA INC. is looking for 3x 2ND ENGR. 🚢 BULK HANDYMAX 📆 …"
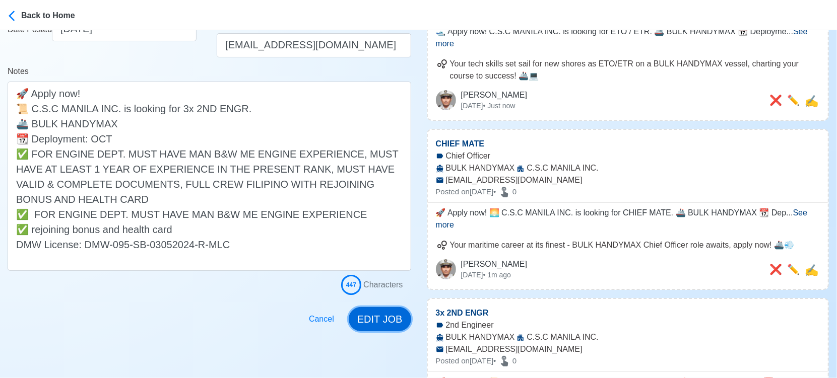
click at [384, 320] on button "EDIT JOB" at bounding box center [379, 319] width 62 height 24
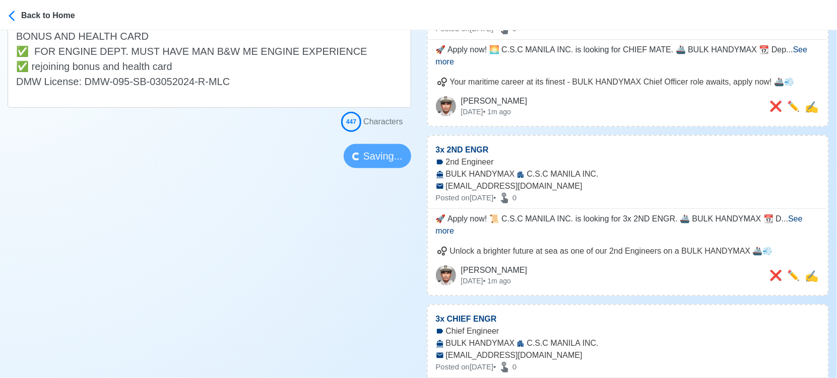
scroll to position [447, 0]
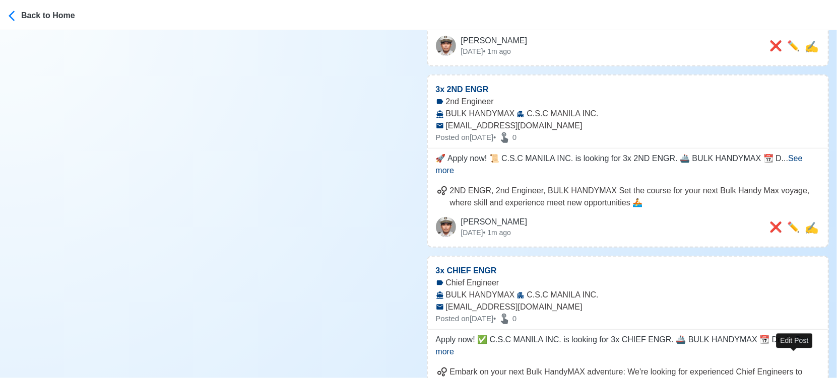
type input "3x CHIEF ENGR"
select select "Chief Engineer"
type input "C.S.C MANILA INC."
type input "BULK HANDYMAX"
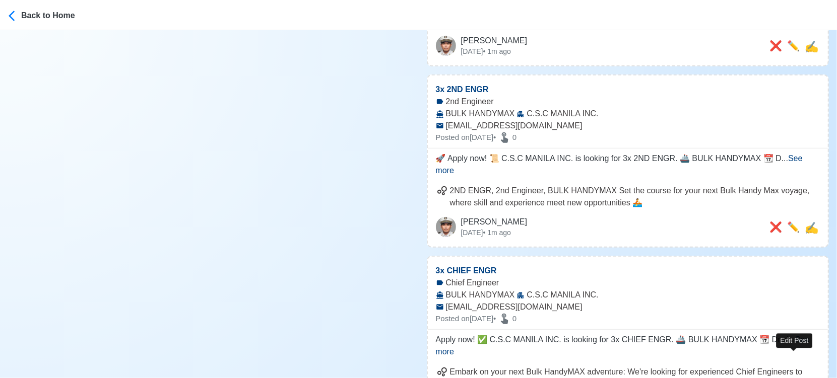
type input "[EMAIL_ADDRESS][DOMAIN_NAME]"
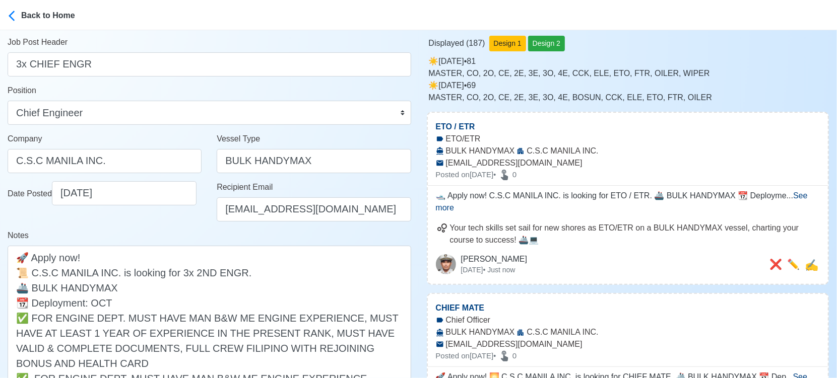
scroll to position [168, 0]
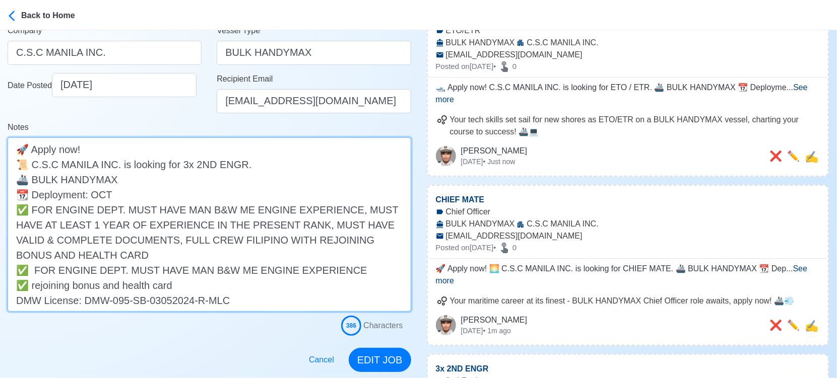
click at [188, 253] on textarea "Apply now! ✅ C.S.C MANILA INC. is looking for 3x CHIEF ENGR. 🚢 BULK HANDYMAX 📆 …" at bounding box center [209, 224] width 403 height 174
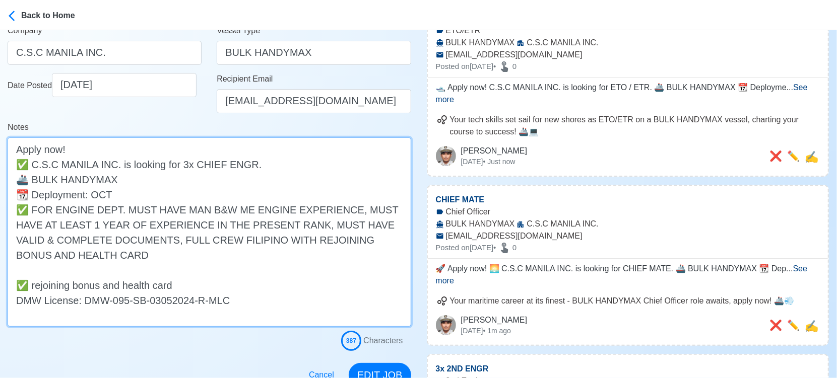
paste textarea "✅ FOR ENGINE DEPT. MUST HAVE MAN B&W ME ENGINE EXPERIENCE"
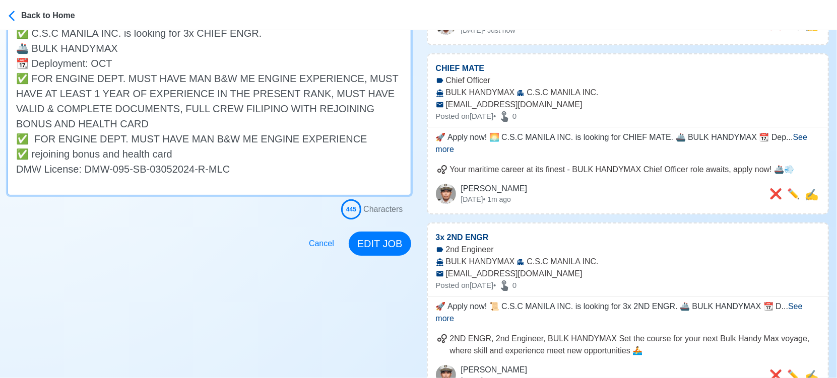
scroll to position [335, 0]
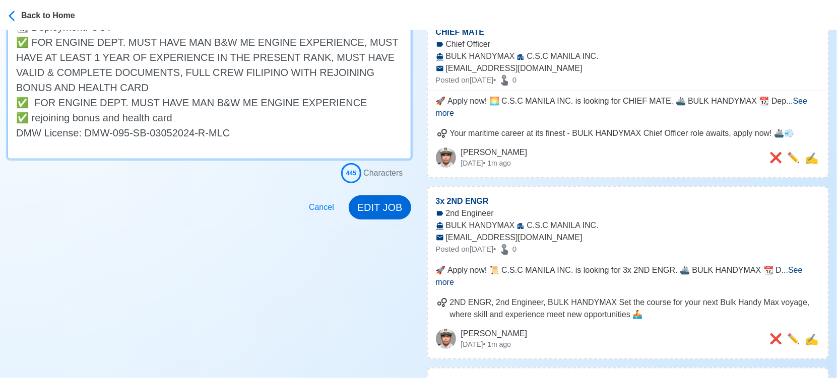
type textarea "Apply now! ✅ C.S.C MANILA INC. is looking for 3x CHIEF ENGR. 🚢 BULK HANDYMAX 📆 …"
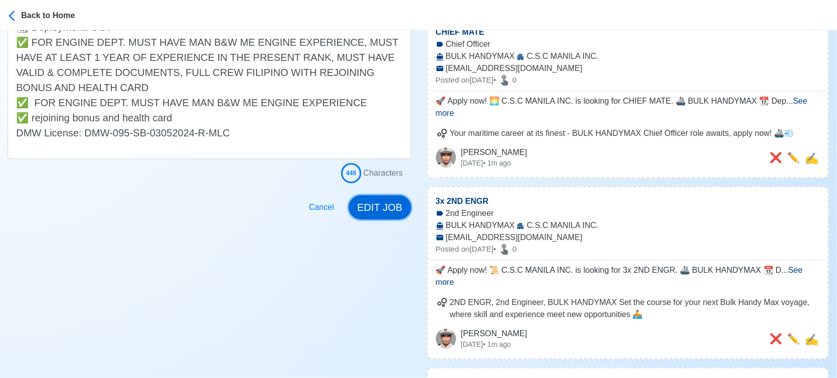
click at [378, 204] on button "EDIT JOB" at bounding box center [379, 207] width 62 height 24
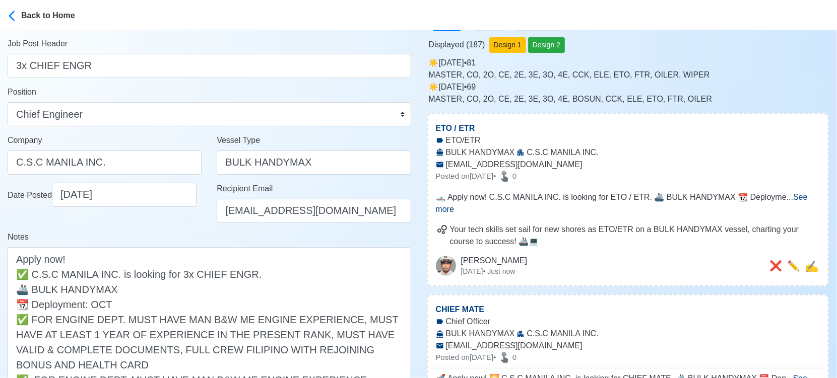
scroll to position [112, 0]
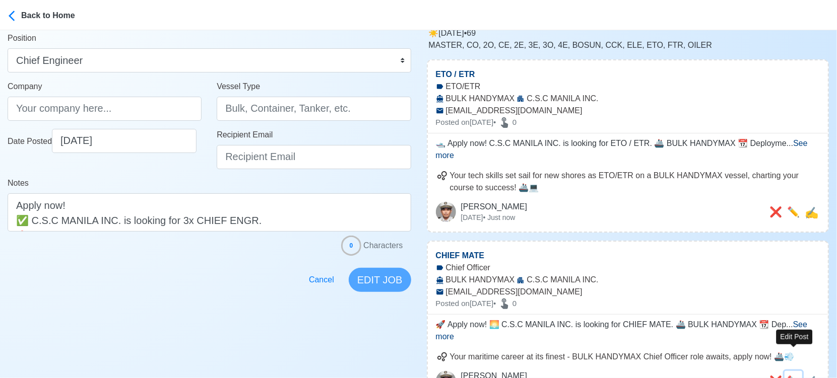
click at [794, 376] on span "✏️" at bounding box center [793, 381] width 13 height 11
type input "CHIEF MATE"
select select "Chief Officer"
type input "C.S.C MANILA INC."
type input "BULK HANDYMAX"
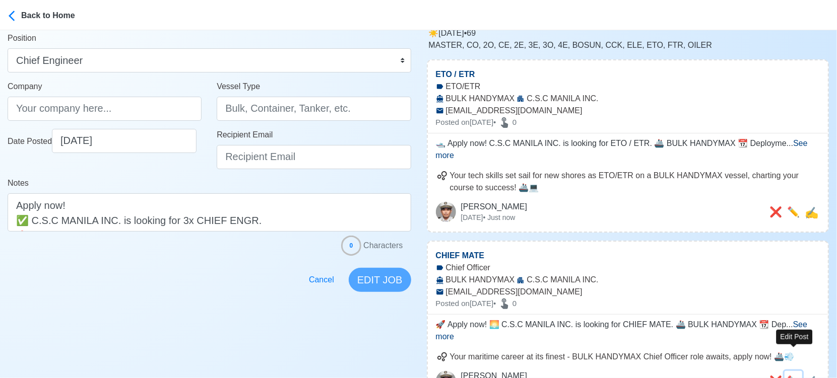
type input "[EMAIL_ADDRESS][DOMAIN_NAME]"
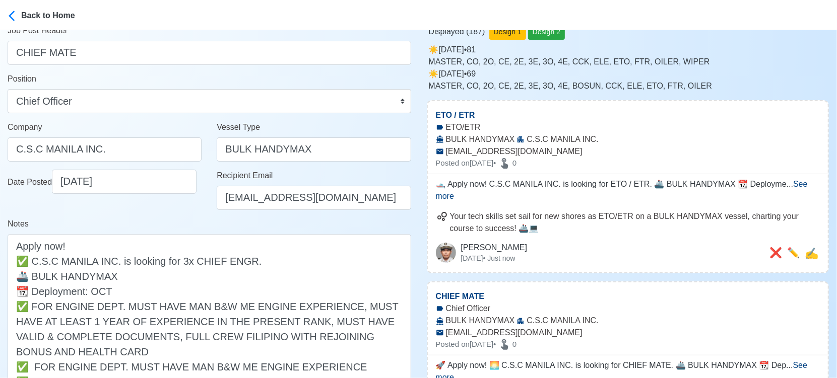
scroll to position [168, 0]
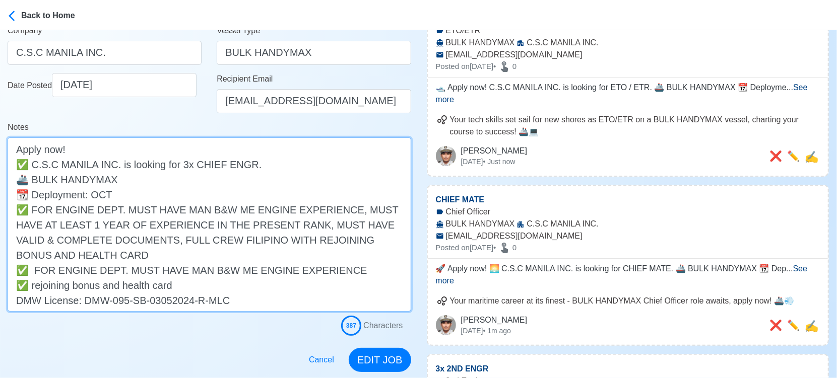
click at [173, 259] on textarea "🚀 Apply now! 🌅 C.S.C MANILA INC. is looking for CHIEF MATE. 🚢 BULK HANDYMAX 📆 D…" at bounding box center [209, 224] width 403 height 174
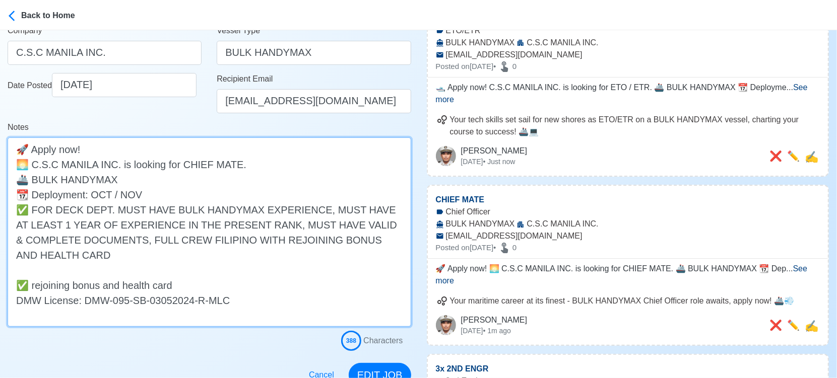
paste textarea "✅ FOR ENGINE DEPT. MUST HAVE MAN B&W ME ENGINE EXPERIENCE"
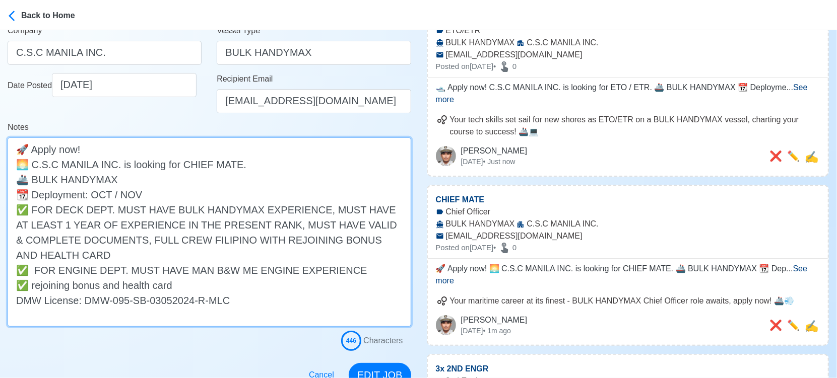
click at [65, 271] on textarea "🚀 Apply now! 🌅 C.S.C MANILA INC. is looking for CHIEF MATE. 🚢 BULK HANDYMAX 📆 D…" at bounding box center [209, 231] width 403 height 189
click at [65, 270] on textarea "🚀 Apply now! 🌅 C.S.C MANILA INC. is looking for CHIEF MATE. 🚢 BULK HANDYMAX 📆 D…" at bounding box center [209, 231] width 403 height 189
drag, startPoint x: 169, startPoint y: 269, endPoint x: 269, endPoint y: 269, distance: 100.2
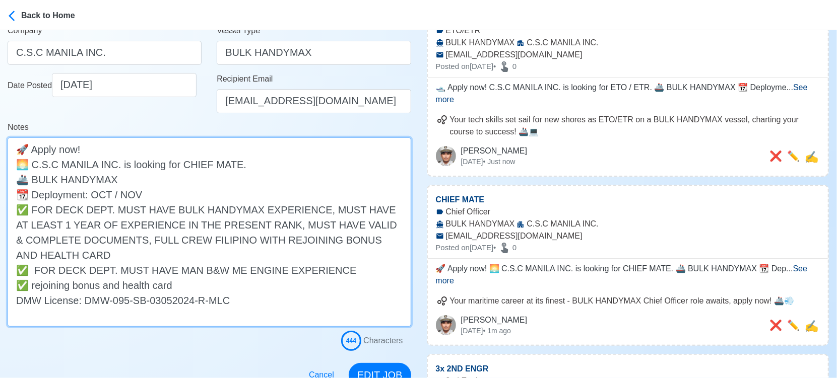
click at [269, 269] on textarea "🚀 Apply now! 🌅 C.S.C MANILA INC. is looking for CHIEF MATE. 🚢 BULK HANDYMAX 📆 D…" at bounding box center [209, 231] width 403 height 189
drag, startPoint x: 36, startPoint y: 269, endPoint x: 338, endPoint y: 269, distance: 302.2
click at [338, 269] on textarea "🚀 Apply now! 🌅 C.S.C MANILA INC. is looking for CHIEF MATE. 🚢 BULK HANDYMAX 📆 D…" at bounding box center [209, 231] width 403 height 189
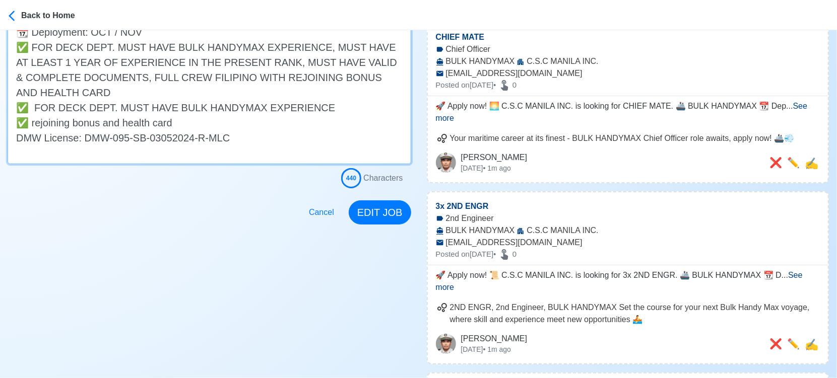
scroll to position [335, 0]
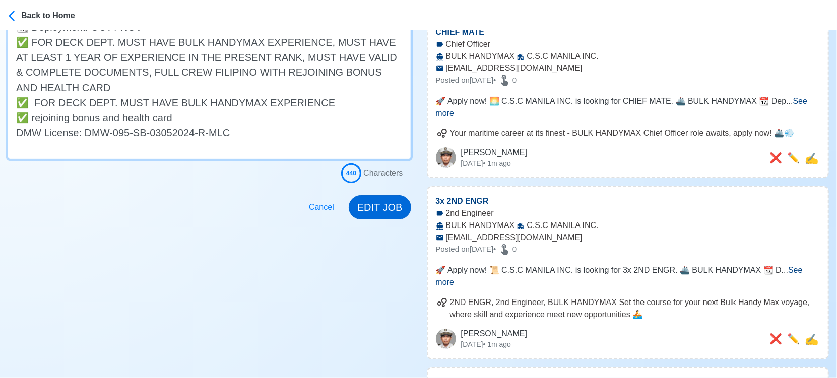
type textarea "🚀 Apply now! 🌅 C.S.C MANILA INC. is looking for CHIEF MATE. 🚢 BULK HANDYMAX 📆 D…"
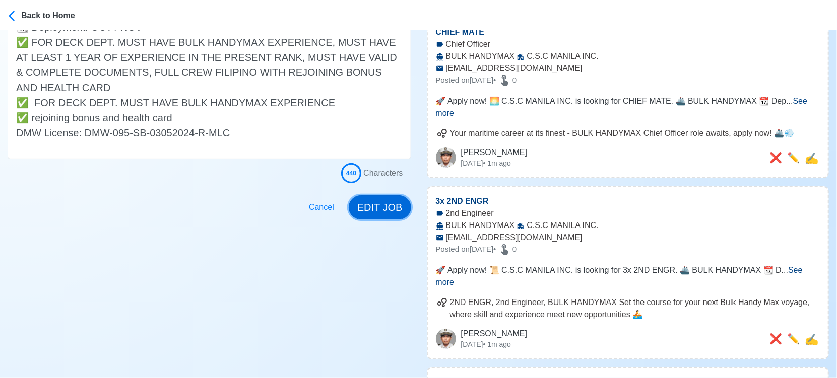
click at [378, 204] on button "EDIT JOB" at bounding box center [379, 207] width 62 height 24
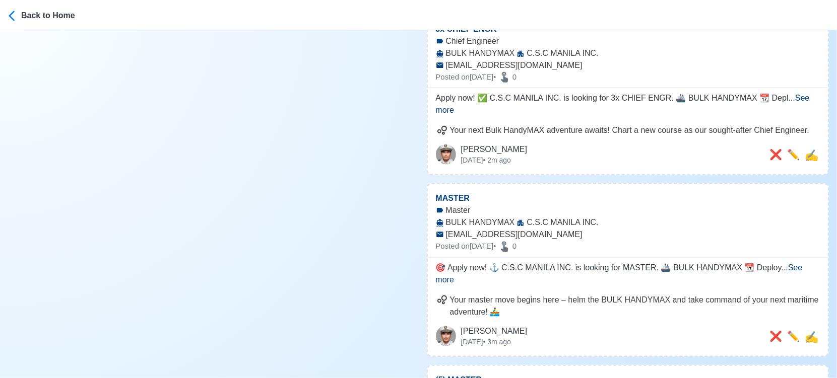
scroll to position [727, 0]
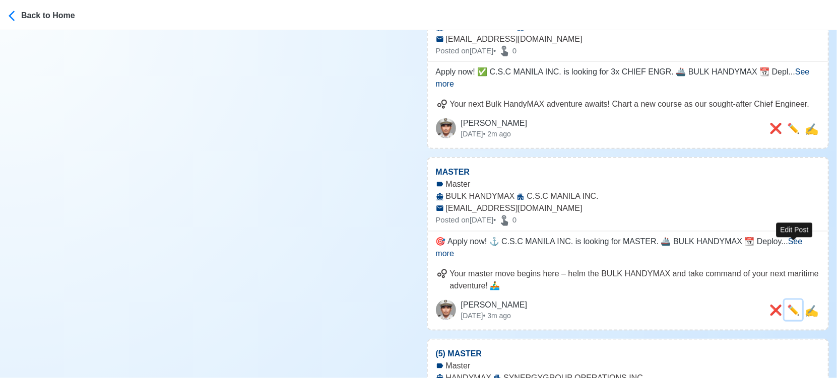
click at [795, 305] on span "✏️" at bounding box center [793, 310] width 13 height 11
type input "MASTER"
select select "Master"
type input "C.S.C MANILA INC."
type input "BULK HANDYMAX"
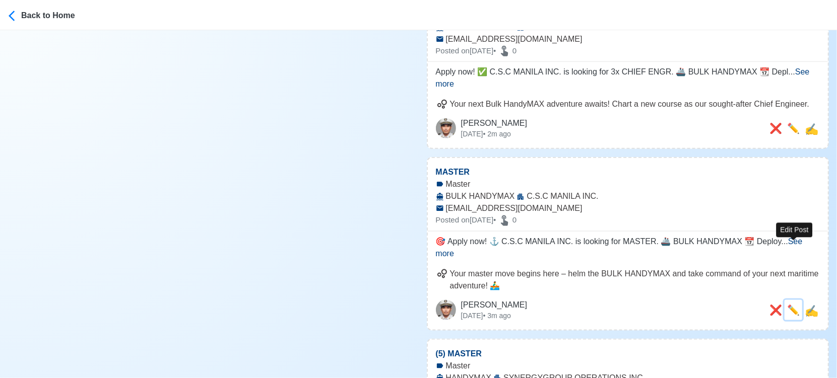
type input "[EMAIL_ADDRESS][DOMAIN_NAME]"
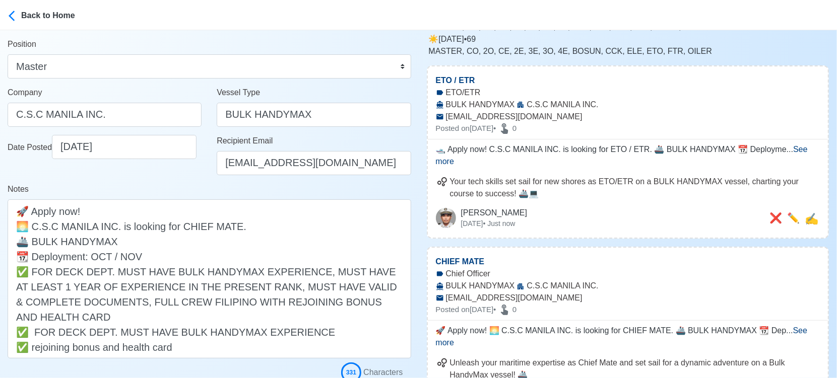
scroll to position [112, 0]
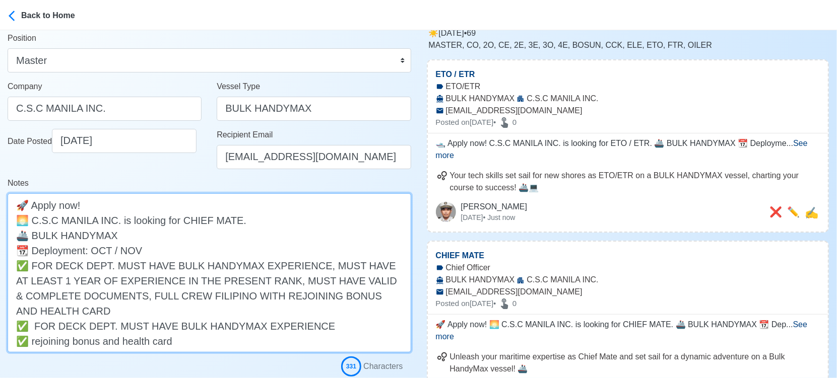
click at [123, 302] on textarea "🎯 Apply now! ⚓ C.S.C MANILA INC. is looking for MASTER. 🚢 BULK HANDYMAX 📆 Deplo…" at bounding box center [209, 272] width 403 height 159
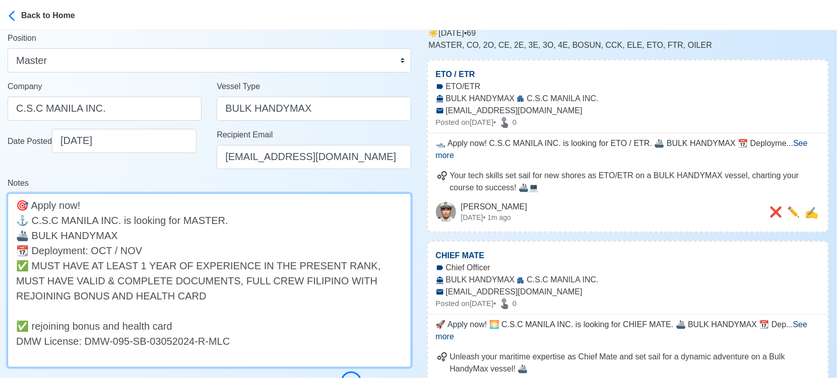
paste textarea "FOR DECK DEPT. MUST HAVE BULK HANDYMAX EXPERIENCE"
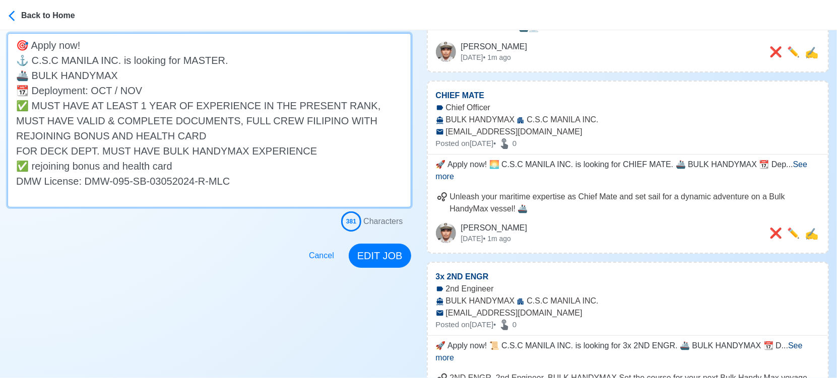
scroll to position [280, 0]
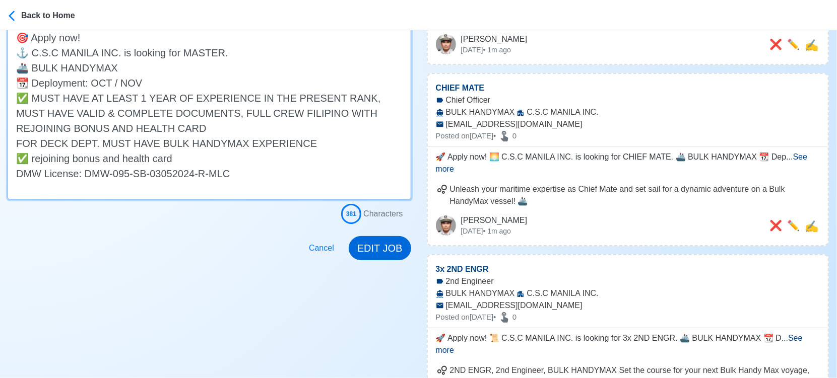
type textarea "🎯 Apply now! ⚓ C.S.C MANILA INC. is looking for MASTER. 🚢 BULK HANDYMAX 📆 Deplo…"
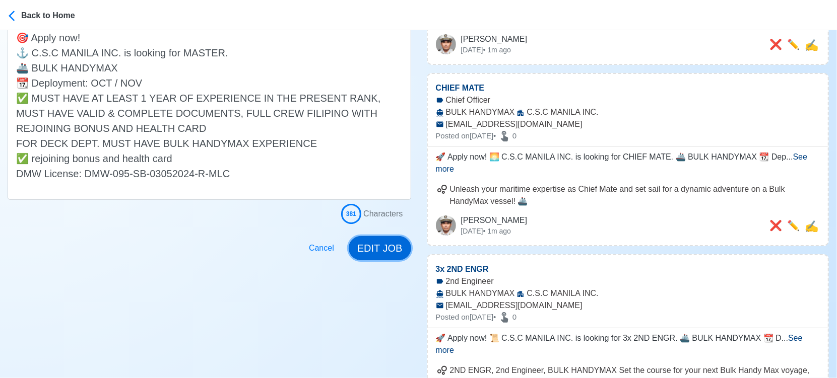
click at [392, 240] on button "EDIT JOB" at bounding box center [379, 248] width 62 height 24
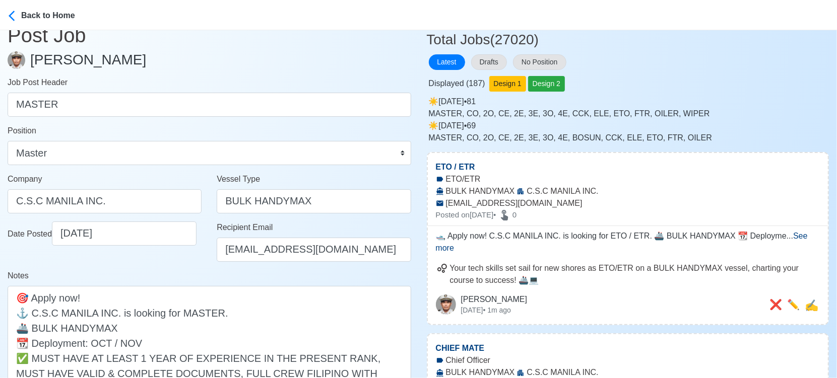
scroll to position [0, 0]
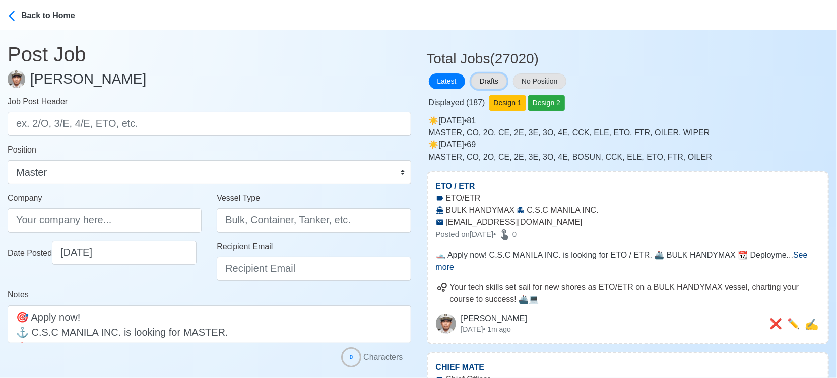
click at [494, 79] on button "Drafts" at bounding box center [489, 82] width 36 height 16
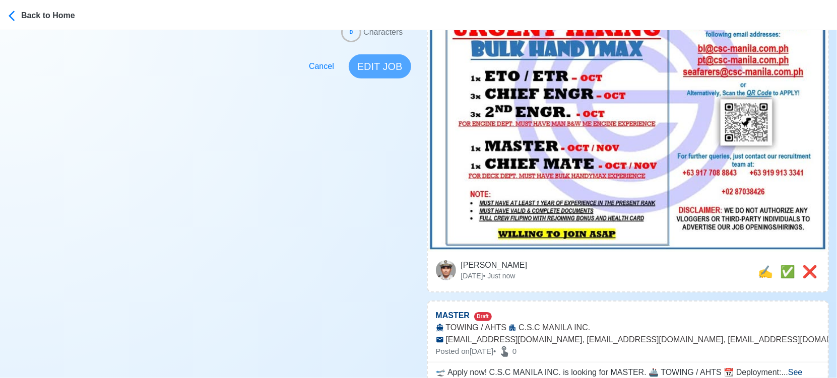
scroll to position [447, 0]
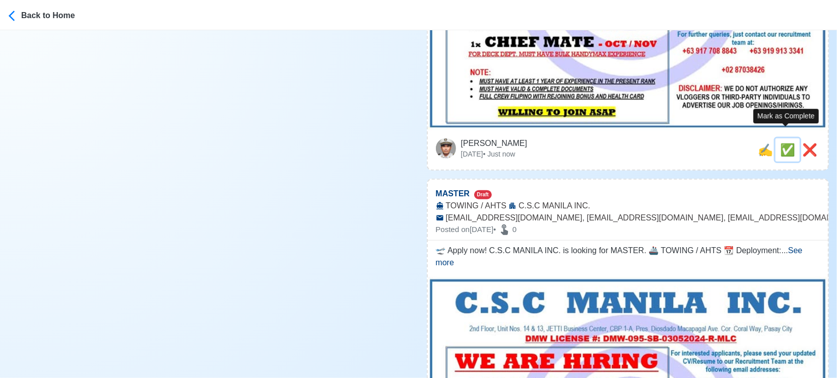
click at [781, 143] on span "✅" at bounding box center [787, 150] width 15 height 14
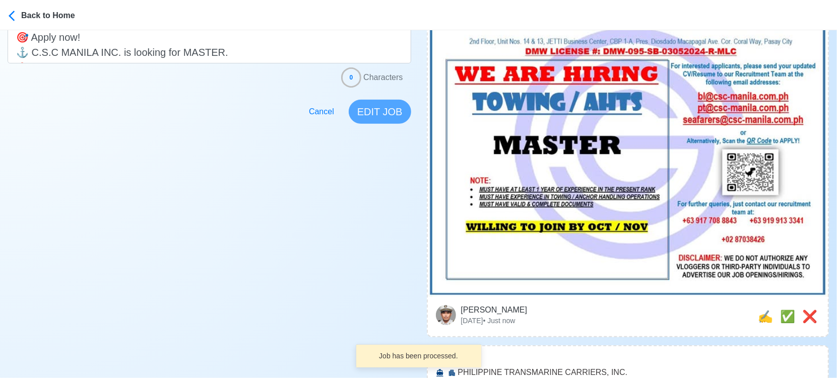
scroll to position [280, 0]
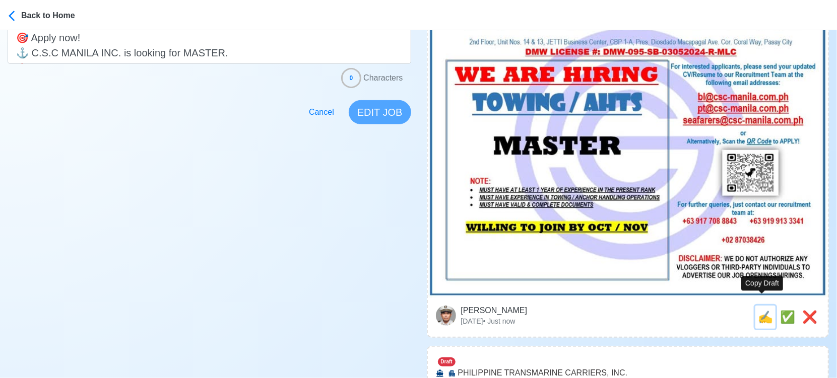
click at [759, 310] on span "✍️" at bounding box center [764, 317] width 15 height 14
type input "MASTER"
select select
type input "C.S.C MANILA INC."
type input "TOWING / AHTS"
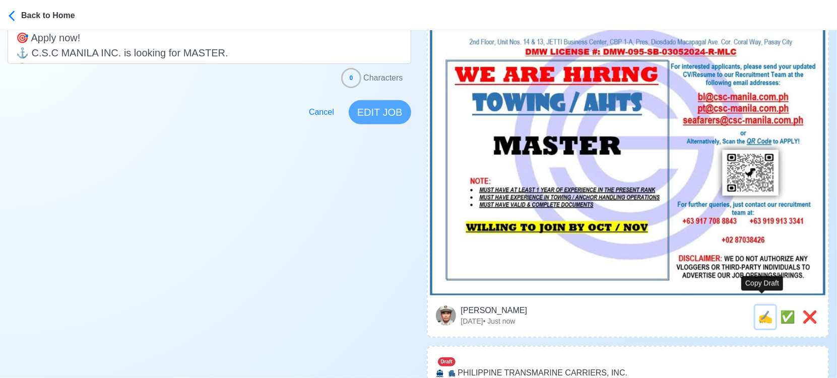
type input "[EMAIL_ADDRESS][DOMAIN_NAME], [EMAIL_ADDRESS][DOMAIN_NAME], [EMAIL_ADDRESS][DOM…"
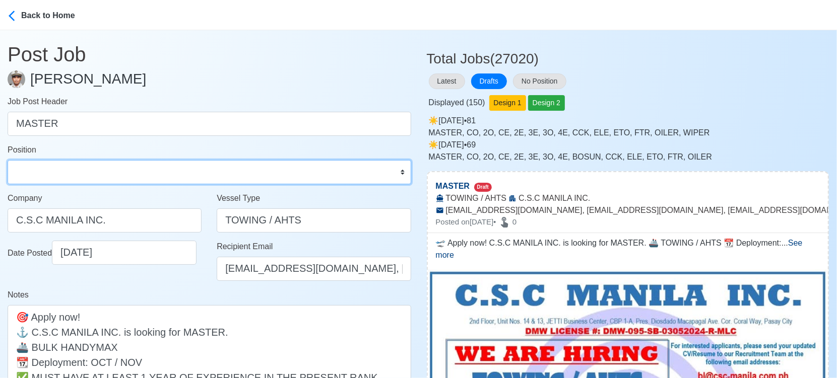
click at [146, 169] on select "Master Chief Officer 2nd Officer 3rd Officer Junior Officer Chief Engineer 2nd …" at bounding box center [209, 172] width 403 height 24
select select "Master"
click at [8, 160] on select "Master Chief Officer 2nd Officer 3rd Officer Junior Officer Chief Engineer 2nd …" at bounding box center [209, 172] width 403 height 24
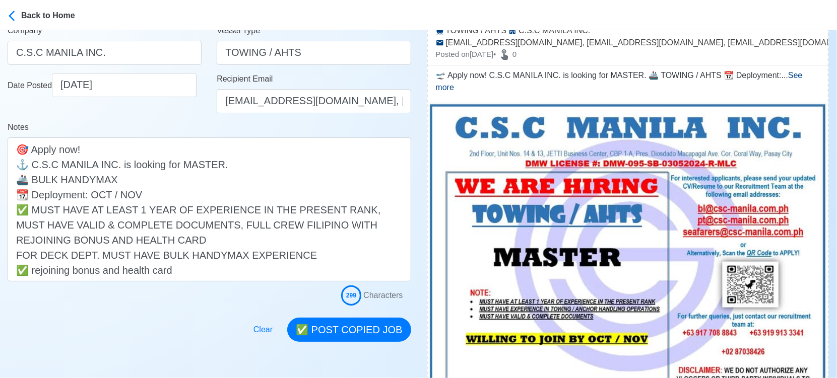
scroll to position [280, 0]
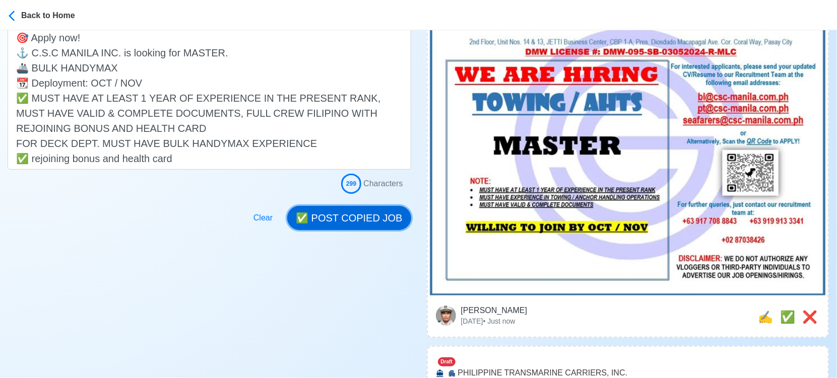
click at [375, 226] on button "✅ POST COPIED JOB" at bounding box center [348, 218] width 123 height 24
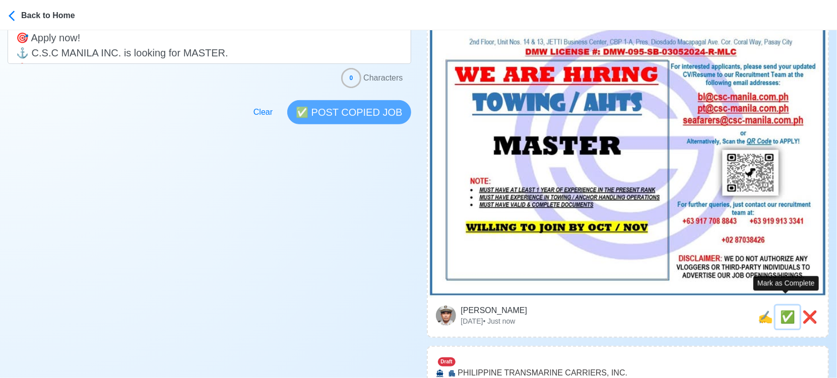
click at [780, 310] on span "✅" at bounding box center [787, 317] width 15 height 14
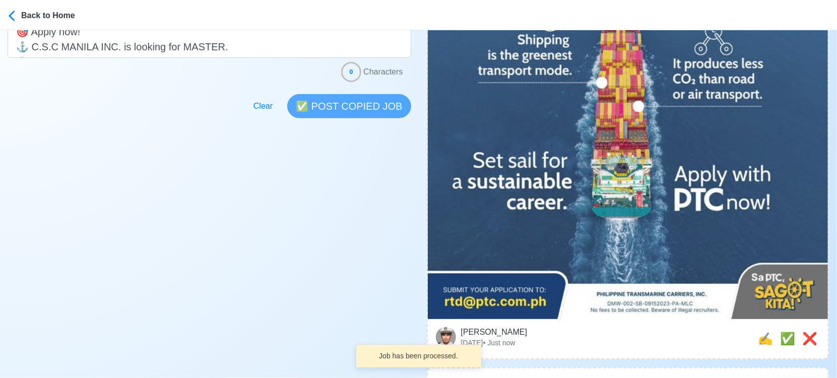
scroll to position [391, 0]
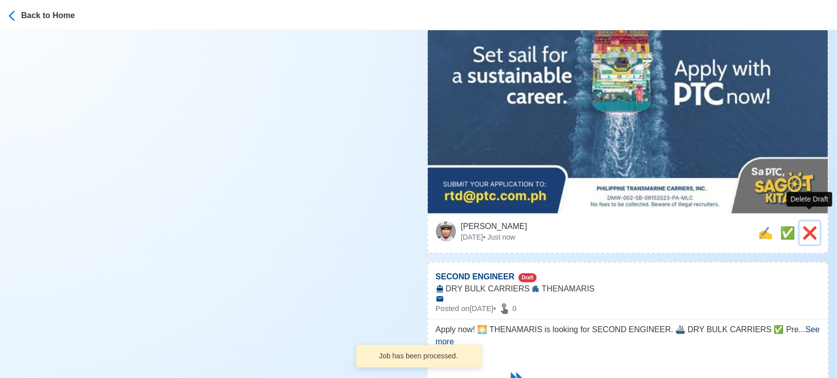
click at [806, 226] on span "❌" at bounding box center [809, 233] width 15 height 14
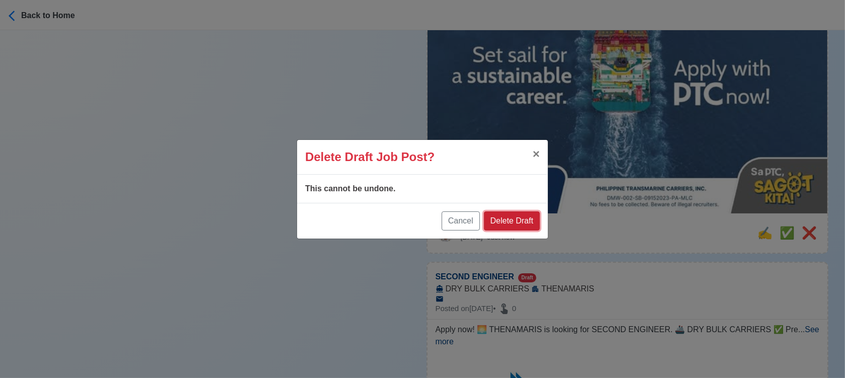
click at [516, 219] on button "Delete Draft" at bounding box center [512, 221] width 56 height 19
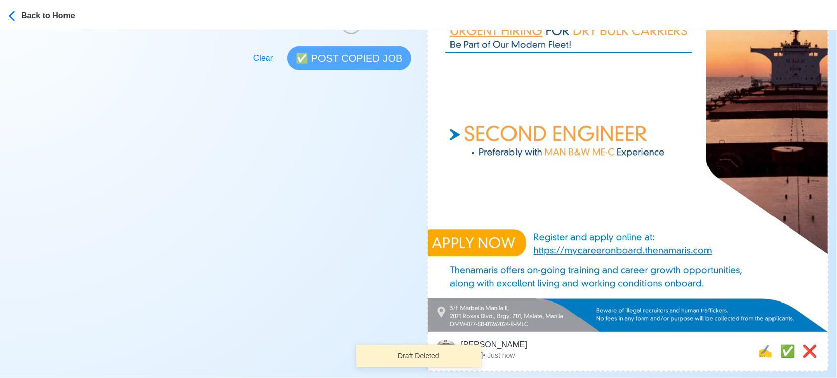
scroll to position [335, 0]
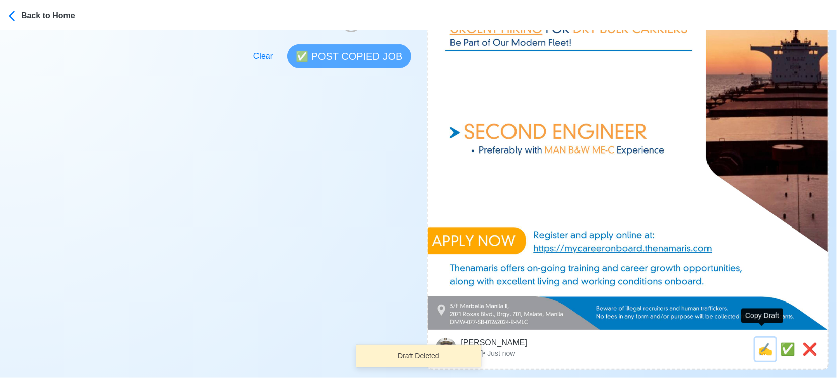
click at [758, 342] on span "✍️" at bounding box center [764, 349] width 15 height 14
type input "SECOND ENGINEER"
select select
type input "THENAMARIS"
type input "DRY BULK CARRIERS"
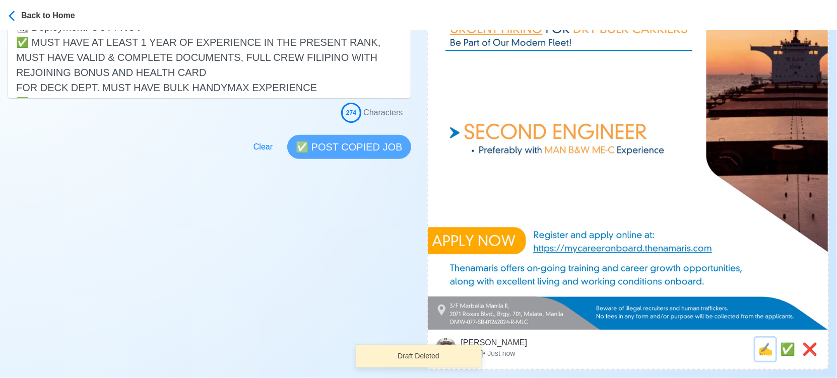
scroll to position [0, 0]
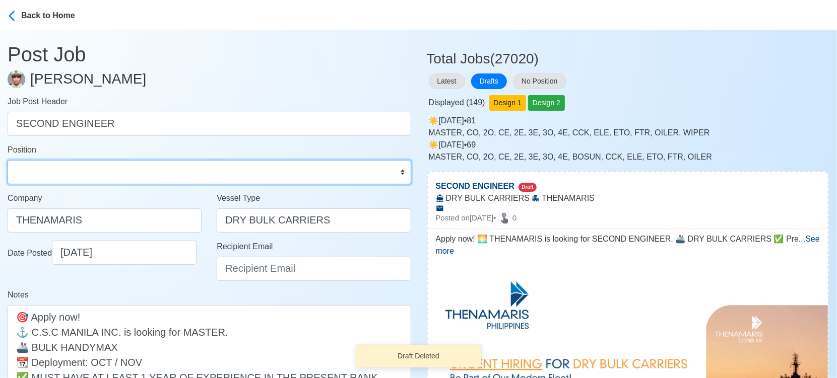
click at [78, 165] on select "Master Chief Officer 2nd Officer 3rd Officer Junior Officer Chief Engineer 2nd …" at bounding box center [209, 172] width 403 height 24
select select "2nd Engineer"
click at [8, 160] on select "Master Chief Officer 2nd Officer 3rd Officer Junior Officer Chief Engineer 2nd …" at bounding box center [209, 172] width 403 height 24
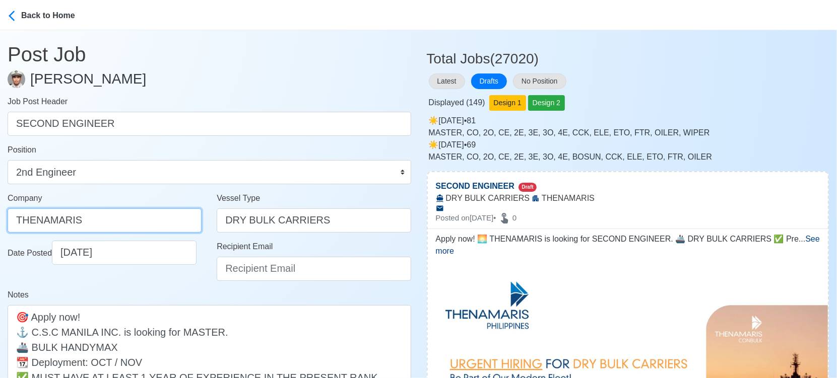
click at [142, 215] on input "THENAMARIS" at bounding box center [105, 220] width 194 height 24
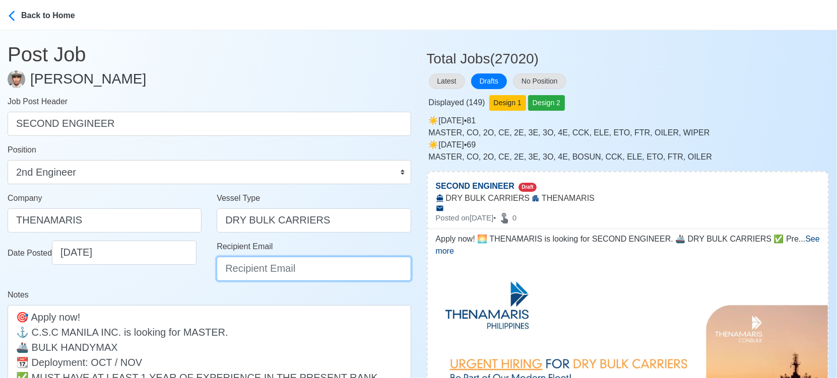
click at [302, 266] on input "Recipient Email" at bounding box center [314, 269] width 194 height 24
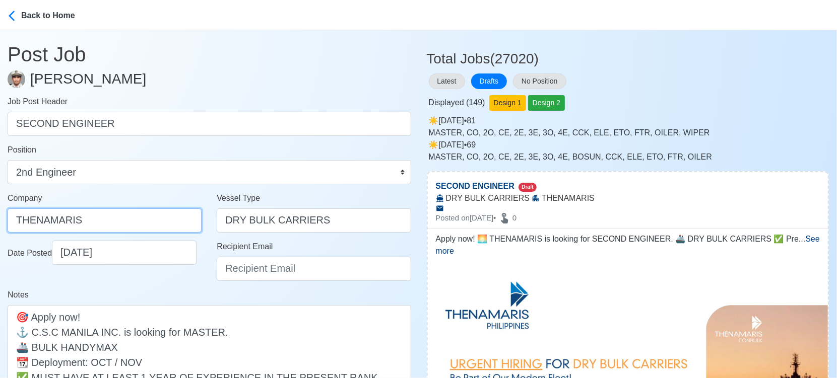
drag, startPoint x: 153, startPoint y: 224, endPoint x: -11, endPoint y: 218, distance: 164.3
click at [0, 218] on html "Back to Home Post Job [PERSON_NAME] Job Post Header SECOND ENGINEER Position Ma…" at bounding box center [418, 189] width 837 height 378
paste input "PHILIPPINES INCORPORATED"
type input "THENAMARIS PHILIPPINES INCORPORATED"
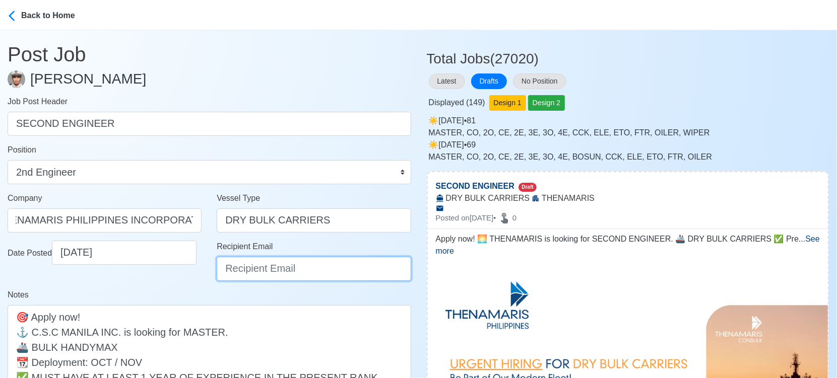
click at [337, 266] on input "Recipient Email" at bounding box center [314, 269] width 194 height 24
paste input "[EMAIL_ADDRESS][DOMAIN_NAME]"
type input "[EMAIL_ADDRESS][DOMAIN_NAME]"
click at [182, 281] on div "Date Posted [DATE]" at bounding box center [104, 265] width 209 height 48
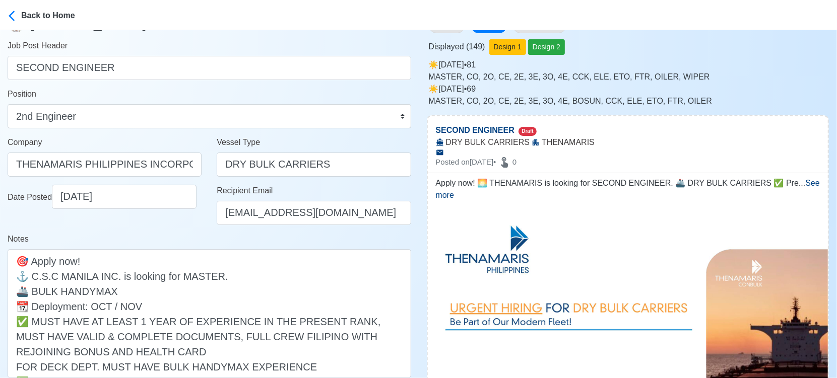
scroll to position [168, 0]
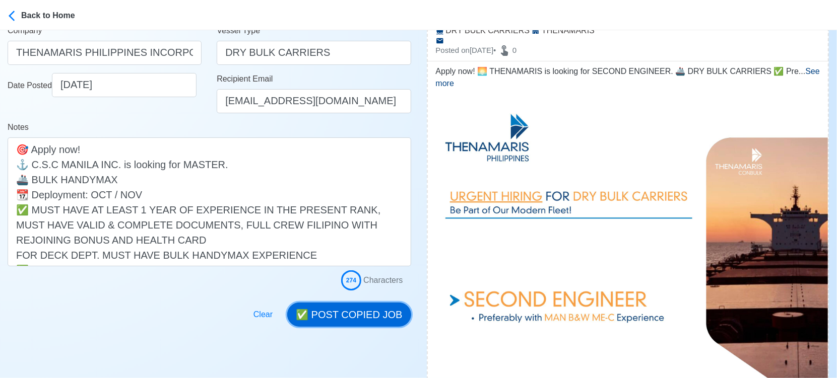
click at [362, 313] on button "✅ POST COPIED JOB" at bounding box center [348, 315] width 123 height 24
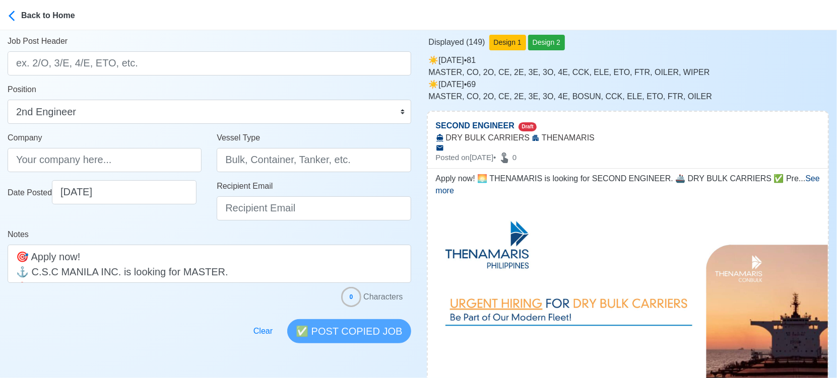
scroll to position [0, 0]
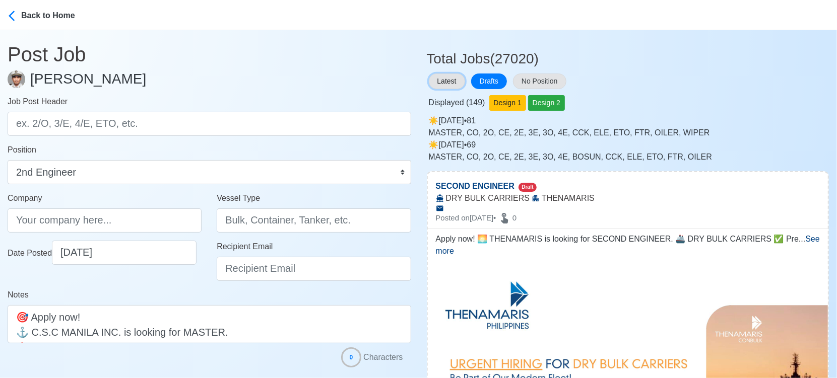
click at [442, 77] on button "Latest" at bounding box center [447, 82] width 36 height 16
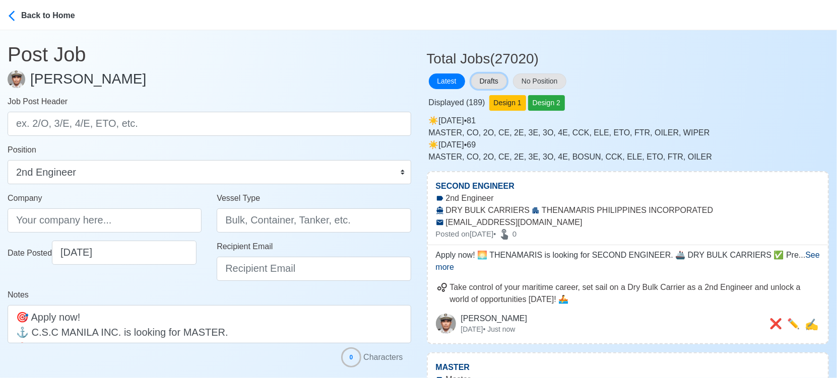
click at [492, 79] on button "Drafts" at bounding box center [489, 82] width 36 height 16
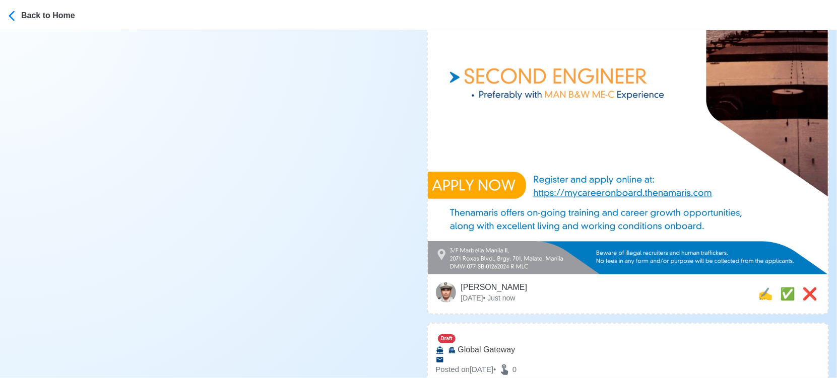
scroll to position [391, 0]
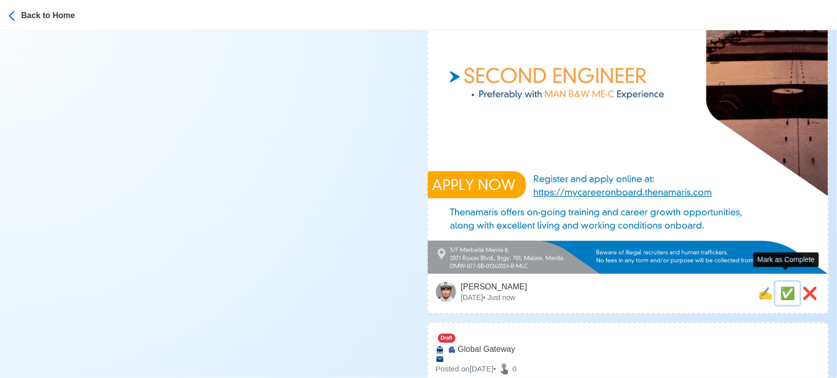
click at [786, 287] on span "✅" at bounding box center [787, 294] width 15 height 14
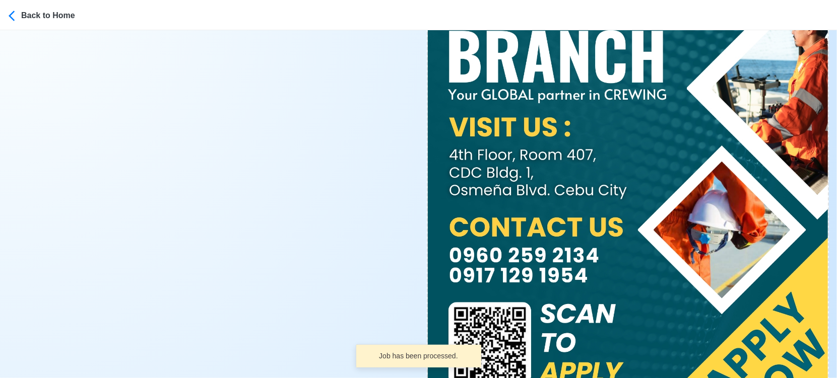
scroll to position [560, 0]
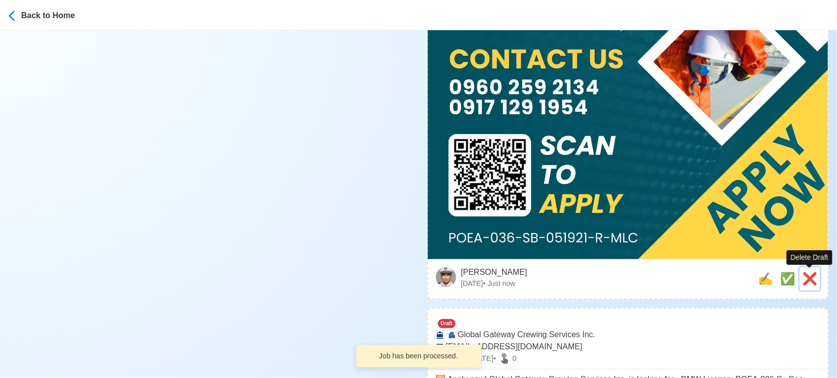
click at [813, 285] on span "❌" at bounding box center [809, 279] width 15 height 14
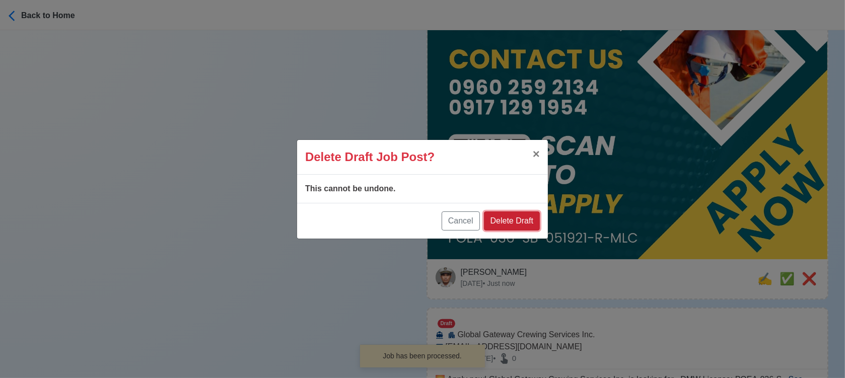
click at [521, 220] on button "Delete Draft" at bounding box center [512, 221] width 56 height 19
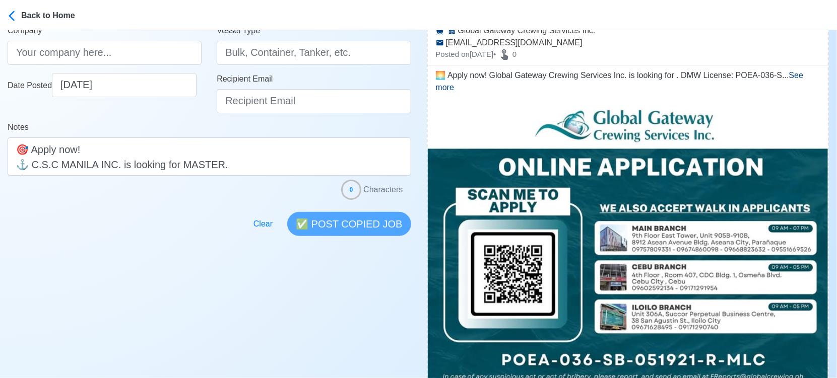
scroll to position [335, 0]
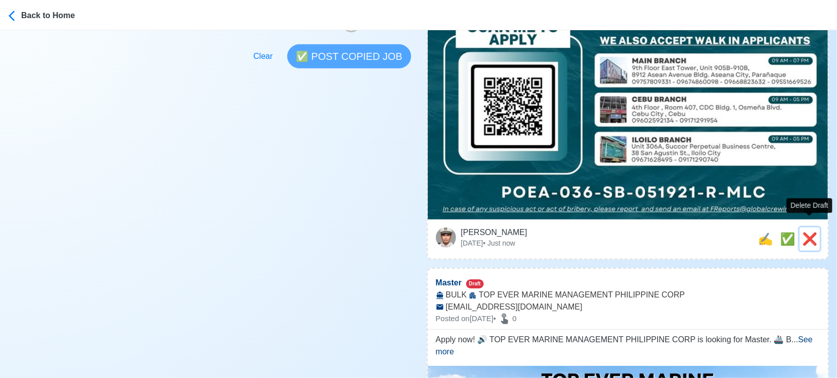
click at [809, 232] on span "❌" at bounding box center [809, 239] width 15 height 14
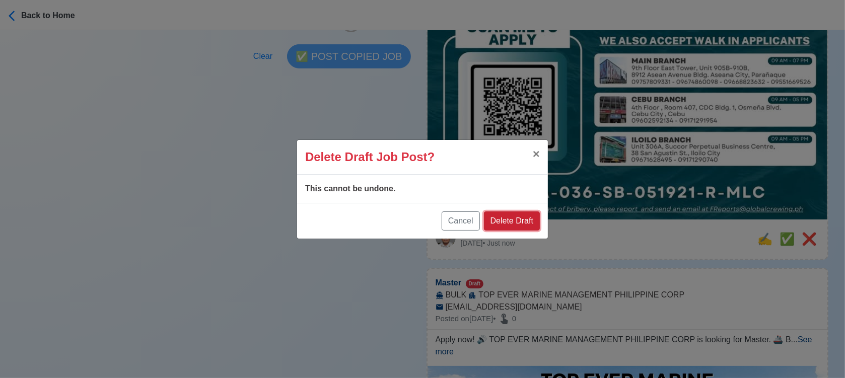
click at [519, 219] on button "Delete Draft" at bounding box center [512, 221] width 56 height 19
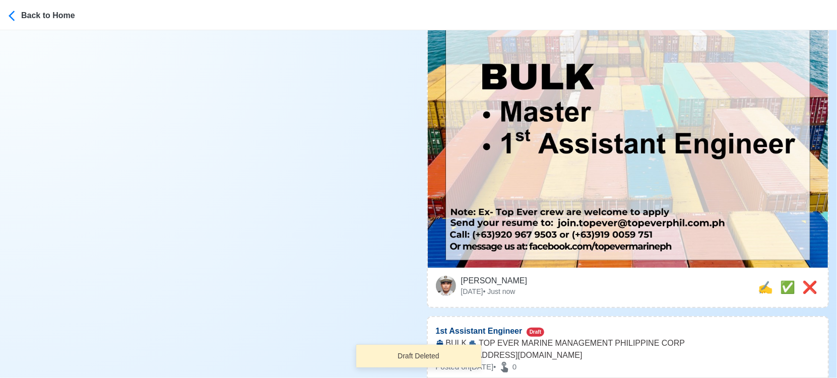
scroll to position [447, 0]
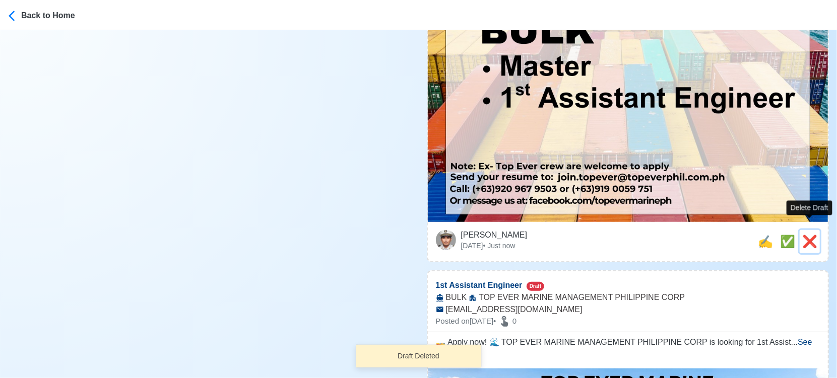
click at [807, 235] on span "❌" at bounding box center [809, 242] width 15 height 14
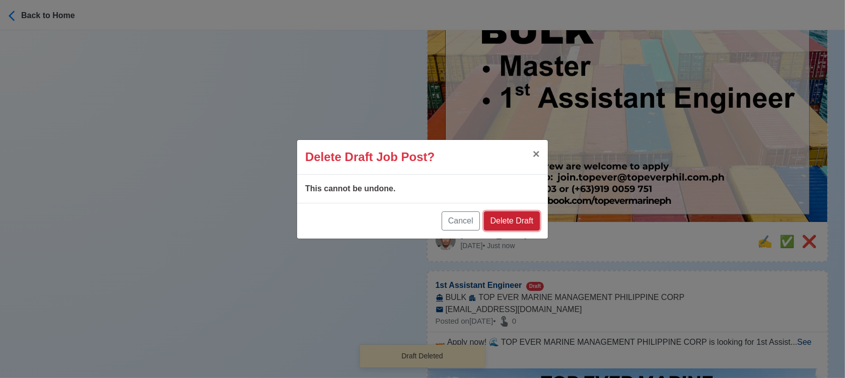
click at [530, 219] on button "Delete Draft" at bounding box center [512, 221] width 56 height 19
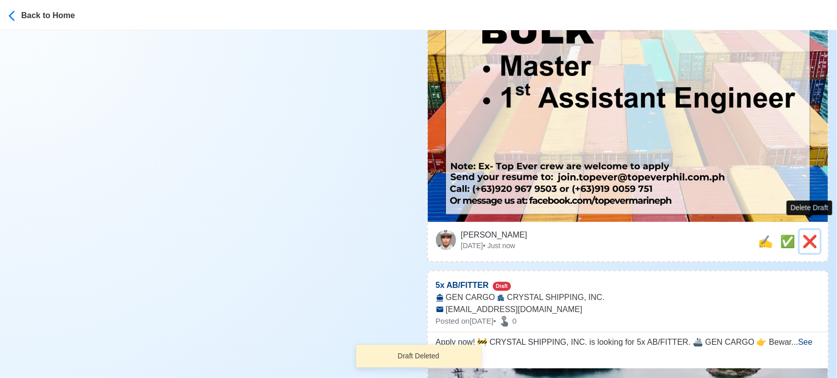
click at [805, 235] on span "❌" at bounding box center [809, 242] width 15 height 14
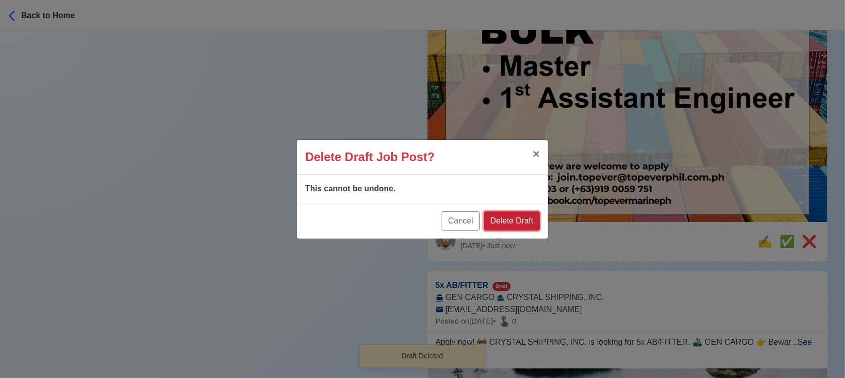
click at [530, 225] on button "Delete Draft" at bounding box center [512, 221] width 56 height 19
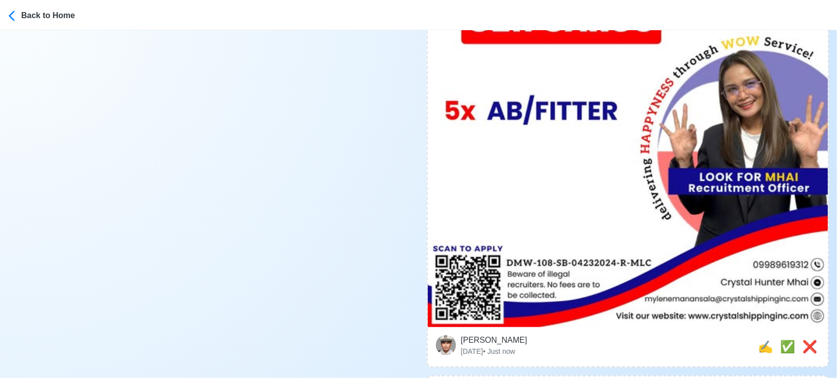
scroll to position [560, 0]
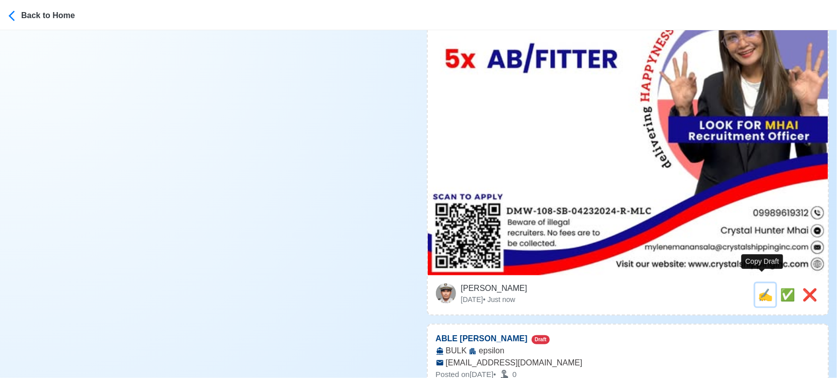
click at [760, 288] on span "✍️" at bounding box center [764, 295] width 15 height 14
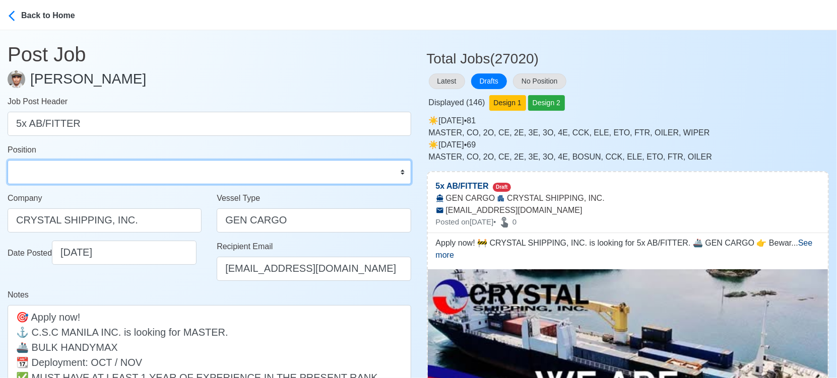
click at [124, 167] on select "Master Chief Officer 2nd Officer 3rd Officer Junior Officer Chief Engineer 2nd …" at bounding box center [209, 172] width 403 height 24
click at [8, 160] on select "Master Chief Officer 2nd Officer 3rd Officer Junior Officer Chief Engineer 2nd …" at bounding box center [209, 172] width 403 height 24
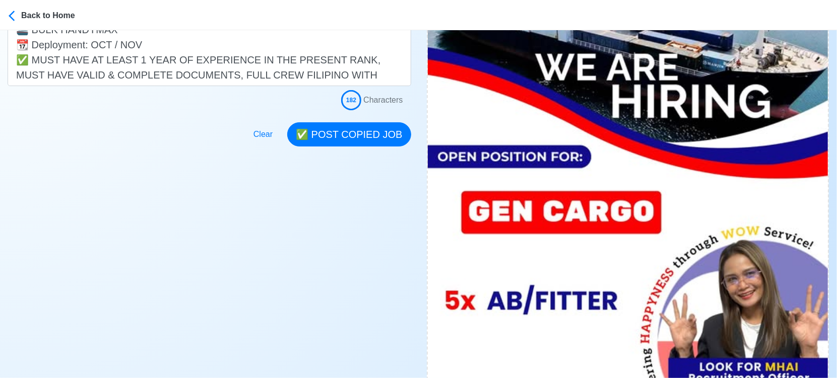
scroll to position [335, 0]
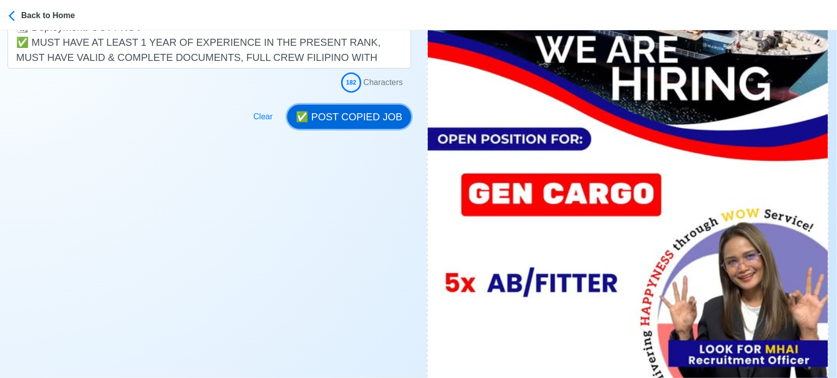
click at [363, 109] on button "✅ POST COPIED JOB" at bounding box center [348, 117] width 123 height 24
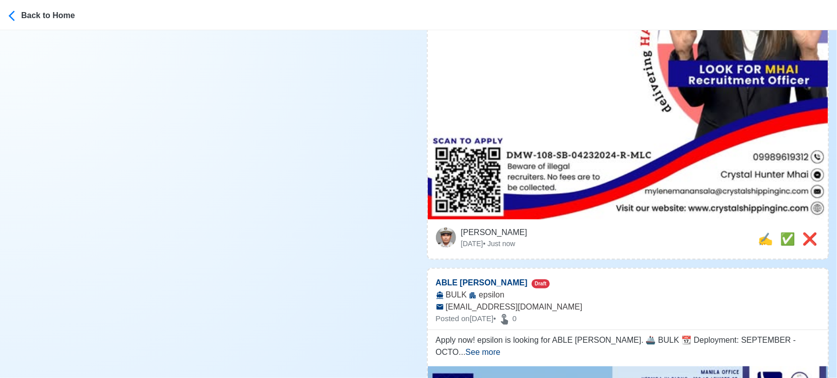
scroll to position [671, 0]
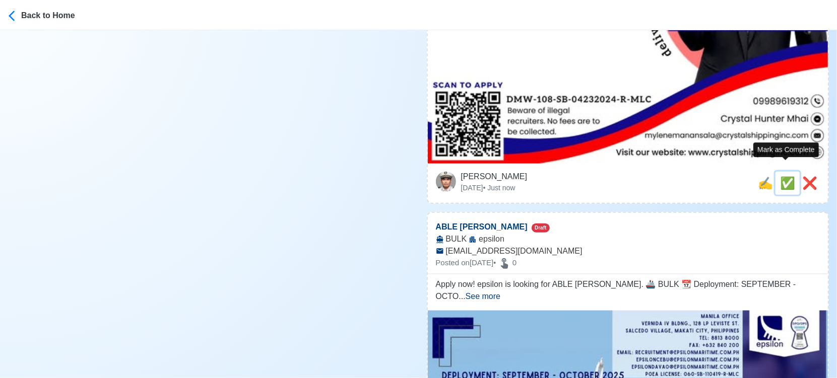
click at [783, 176] on span "✅" at bounding box center [787, 183] width 15 height 14
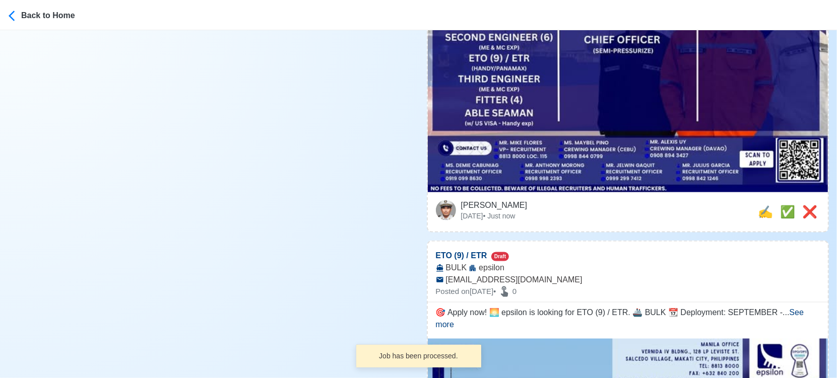
scroll to position [895, 0]
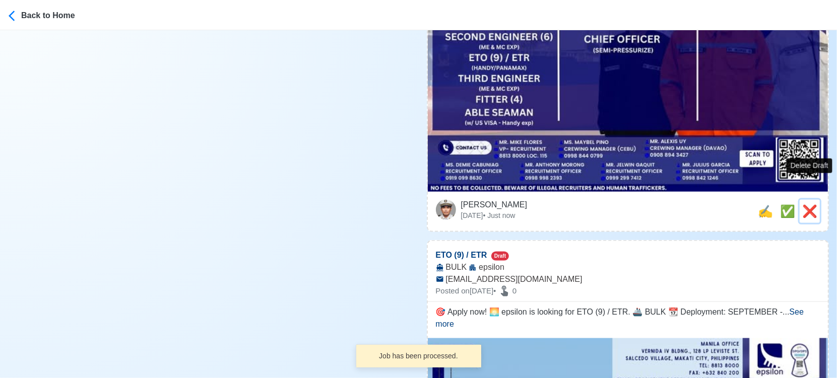
click at [815, 204] on span "❌" at bounding box center [809, 211] width 15 height 14
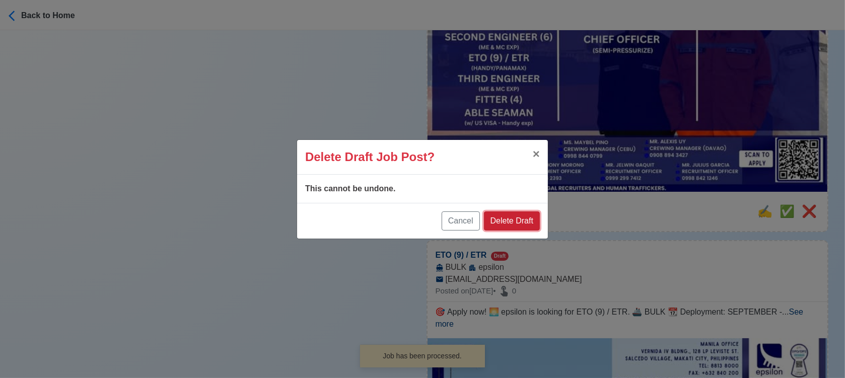
click at [529, 225] on button "Delete Draft" at bounding box center [512, 221] width 56 height 19
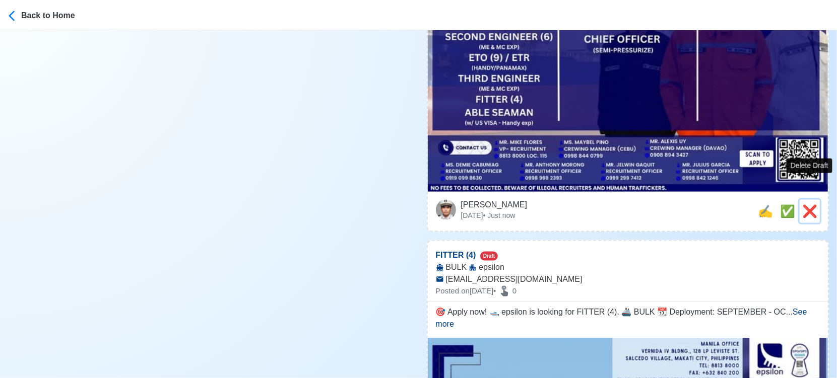
click at [811, 204] on span "❌" at bounding box center [809, 211] width 15 height 14
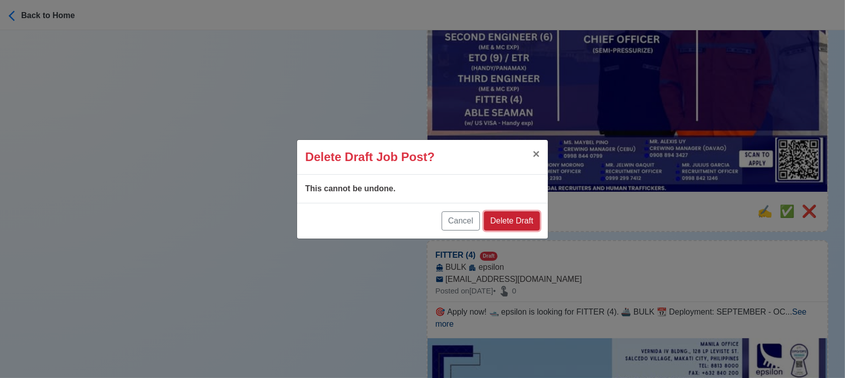
click at [520, 225] on button "Delete Draft" at bounding box center [512, 221] width 56 height 19
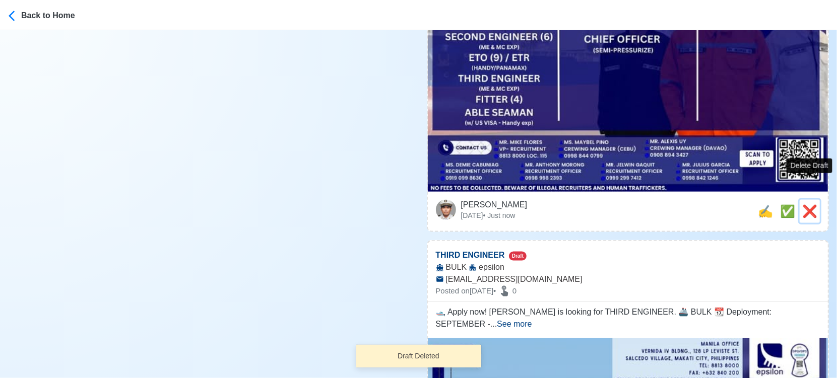
click at [813, 204] on span "❌" at bounding box center [809, 211] width 15 height 14
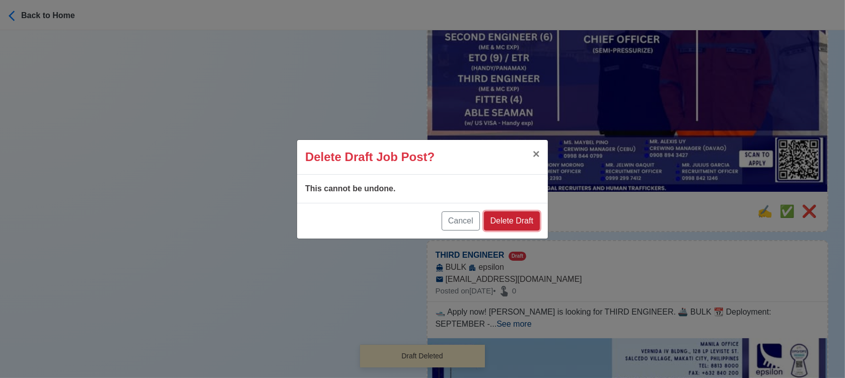
click at [528, 222] on button "Delete Draft" at bounding box center [512, 221] width 56 height 19
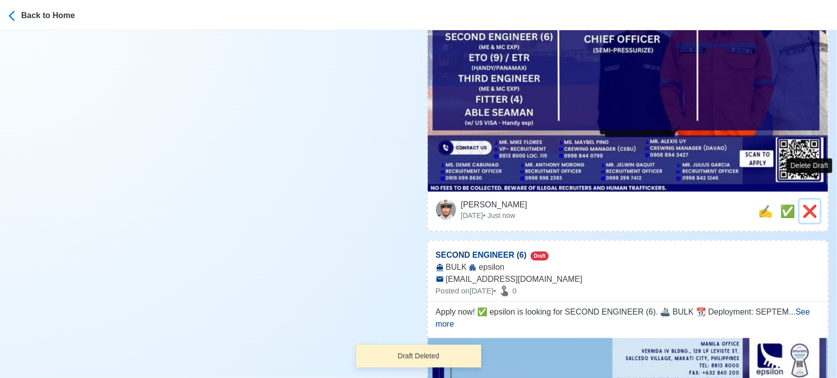
click at [811, 204] on span "❌" at bounding box center [809, 211] width 15 height 14
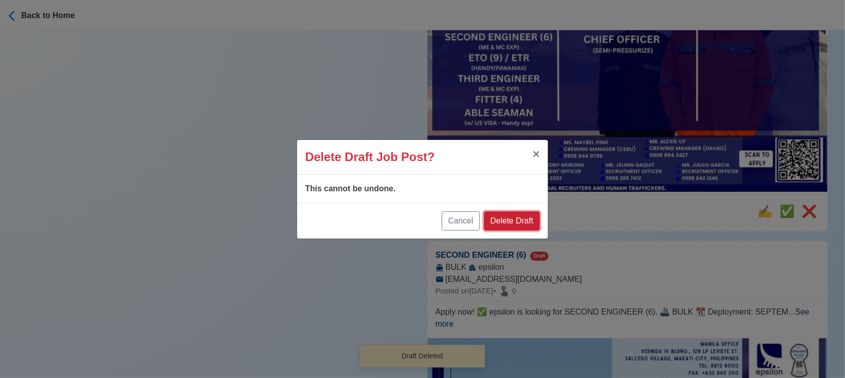
click at [512, 219] on button "Delete Draft" at bounding box center [512, 221] width 56 height 19
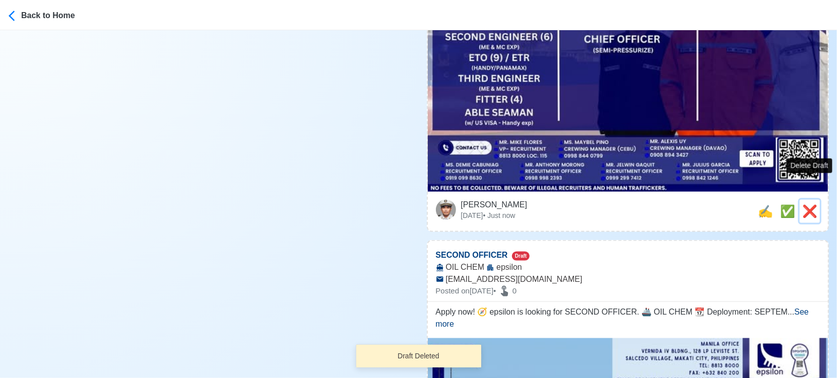
click at [805, 204] on span "❌" at bounding box center [809, 211] width 15 height 14
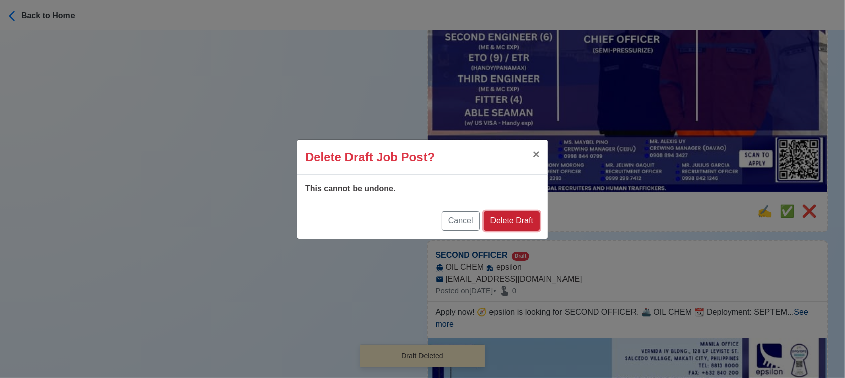
click at [524, 221] on button "Delete Draft" at bounding box center [512, 221] width 56 height 19
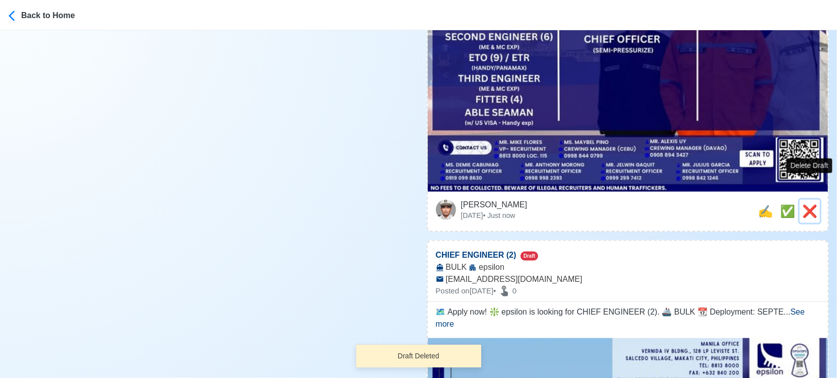
click at [811, 204] on span "❌" at bounding box center [809, 211] width 15 height 14
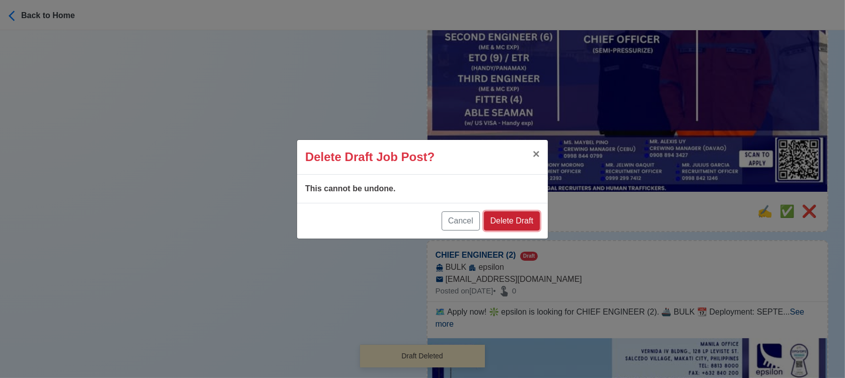
click at [525, 220] on button "Delete Draft" at bounding box center [512, 221] width 56 height 19
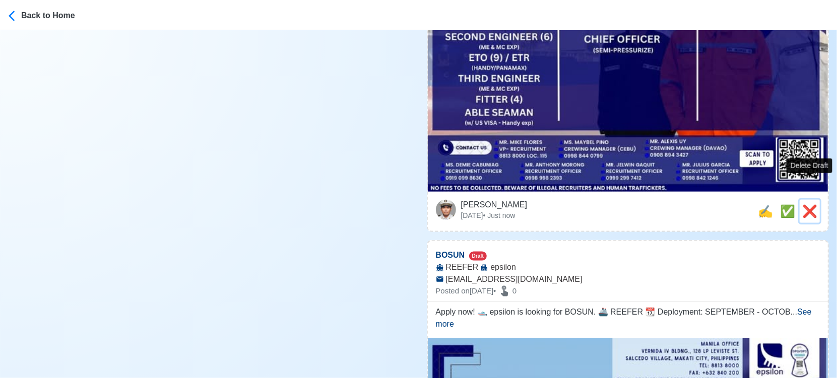
click at [806, 204] on span "❌" at bounding box center [809, 211] width 15 height 14
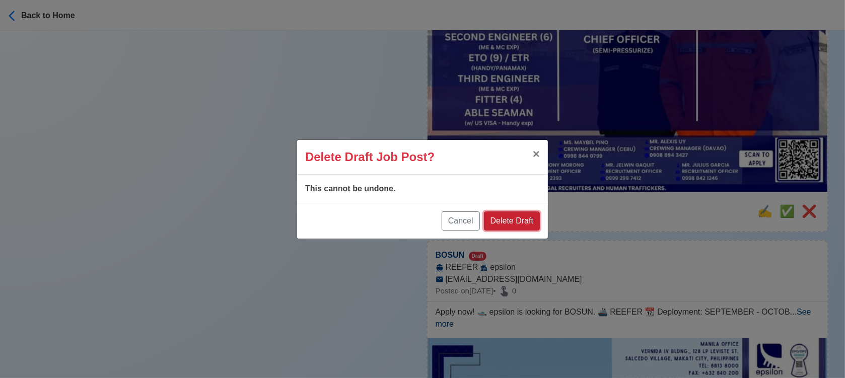
click at [538, 217] on button "Delete Draft" at bounding box center [512, 221] width 56 height 19
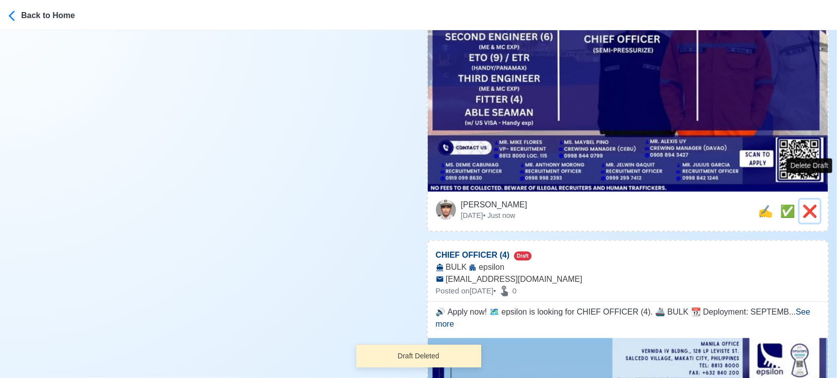
click at [808, 204] on span "❌" at bounding box center [809, 211] width 15 height 14
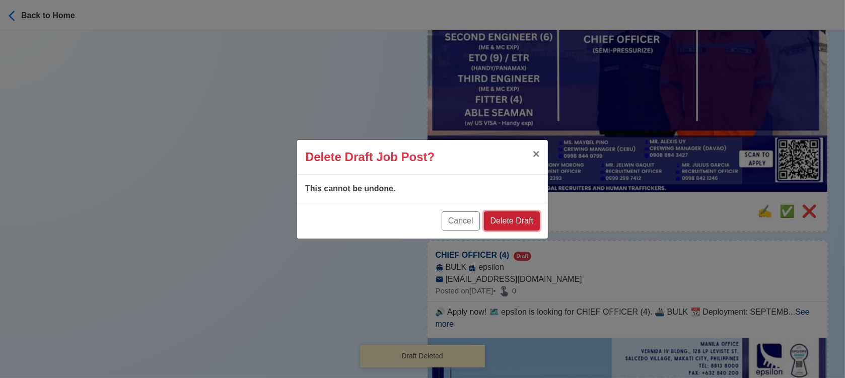
click at [518, 221] on button "Delete Draft" at bounding box center [512, 221] width 56 height 19
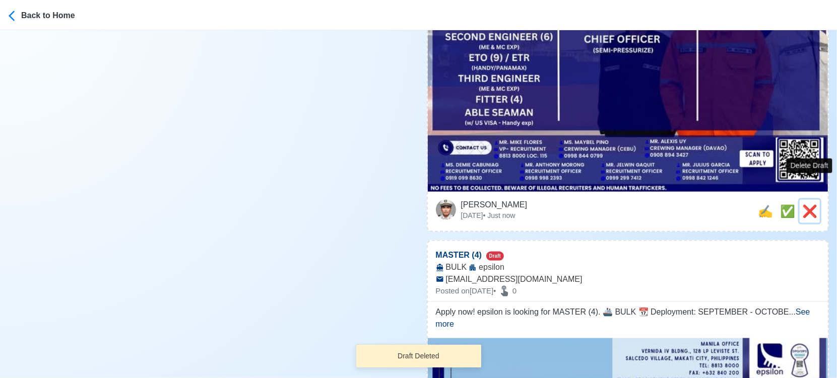
click at [814, 204] on span "❌" at bounding box center [809, 211] width 15 height 14
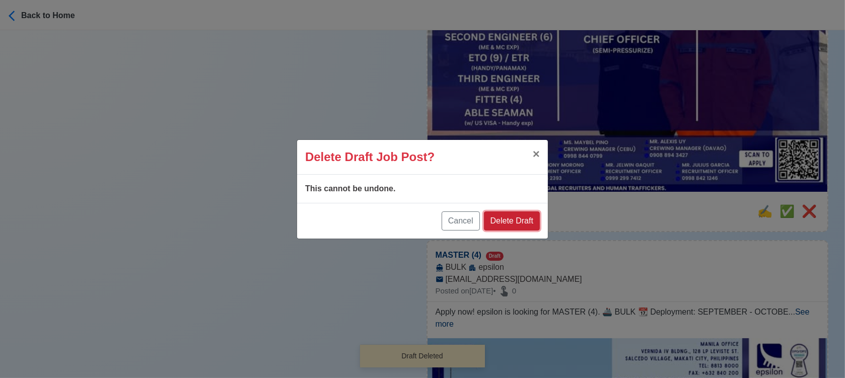
click at [517, 216] on button "Delete Draft" at bounding box center [512, 221] width 56 height 19
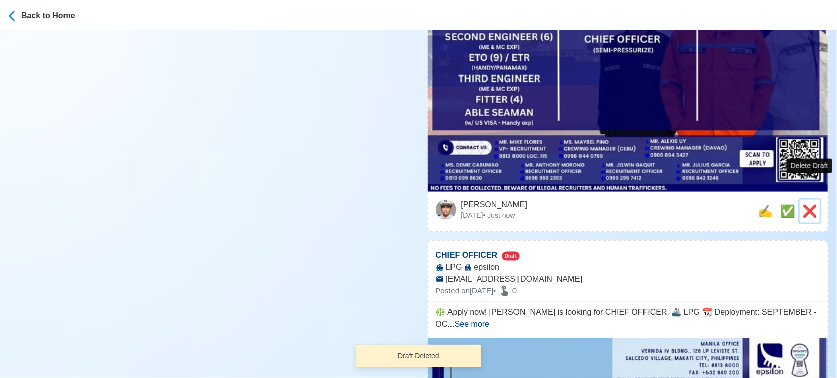
click at [799, 200] on button "❌" at bounding box center [809, 211] width 20 height 23
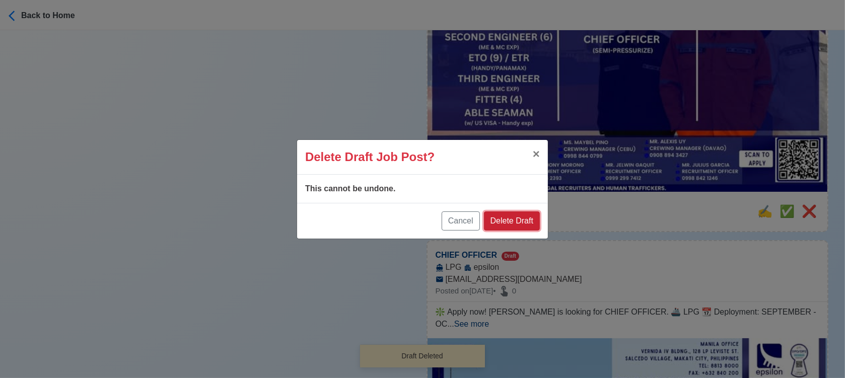
click at [509, 220] on button "Delete Draft" at bounding box center [512, 221] width 56 height 19
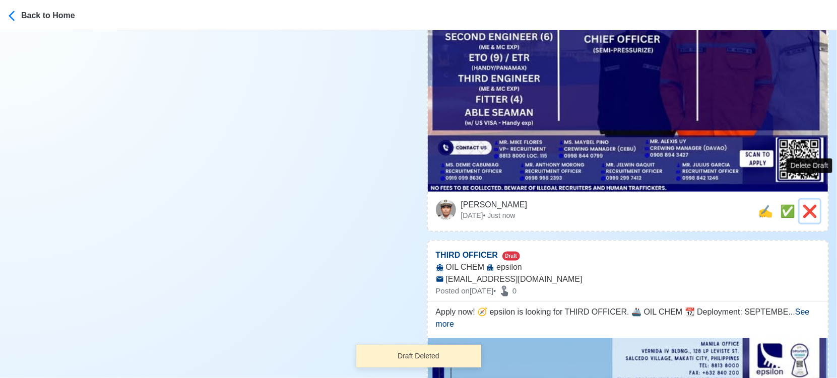
click at [811, 204] on span "❌" at bounding box center [809, 211] width 15 height 14
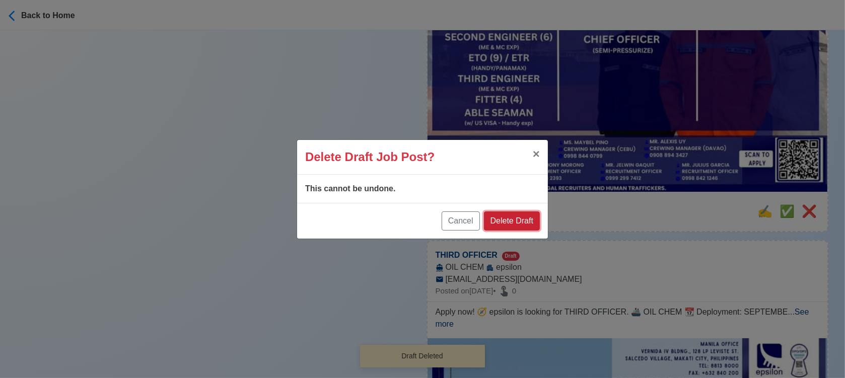
click at [530, 224] on button "Delete Draft" at bounding box center [512, 221] width 56 height 19
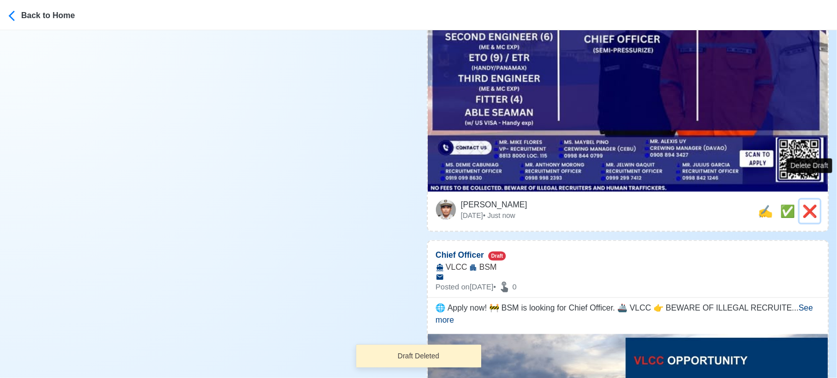
click at [814, 204] on span "❌" at bounding box center [809, 211] width 15 height 14
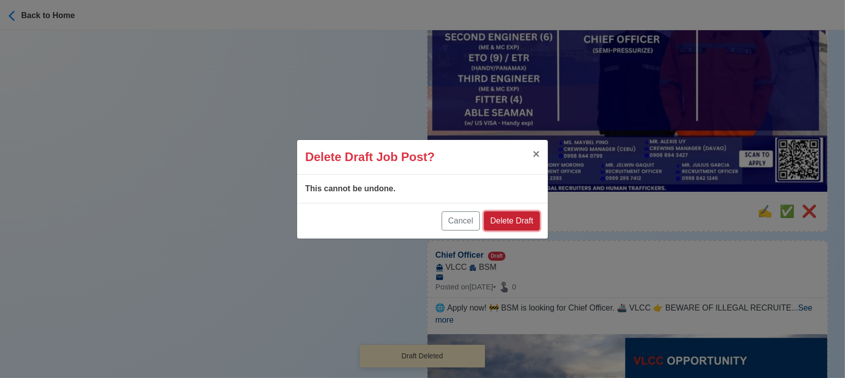
click at [530, 218] on button "Delete Draft" at bounding box center [512, 221] width 56 height 19
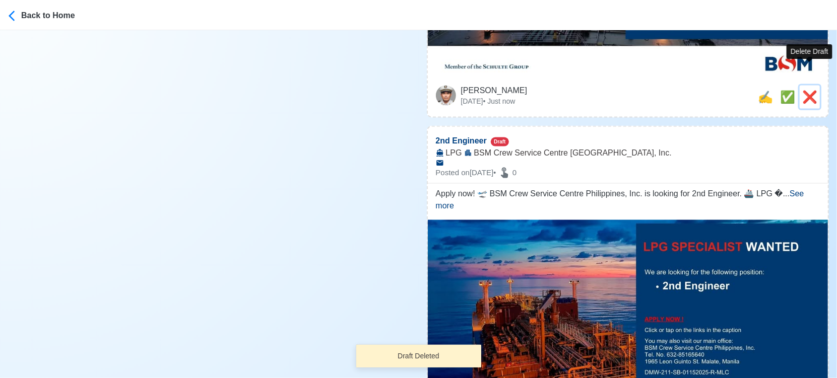
click at [810, 90] on span "❌" at bounding box center [809, 97] width 15 height 14
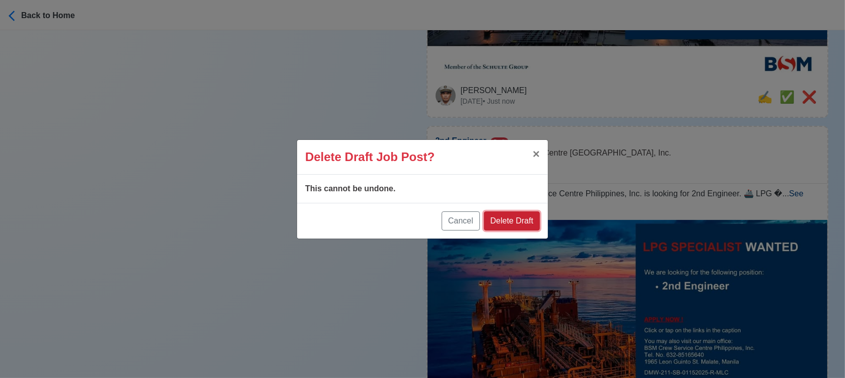
click at [514, 216] on button "Delete Draft" at bounding box center [512, 221] width 56 height 19
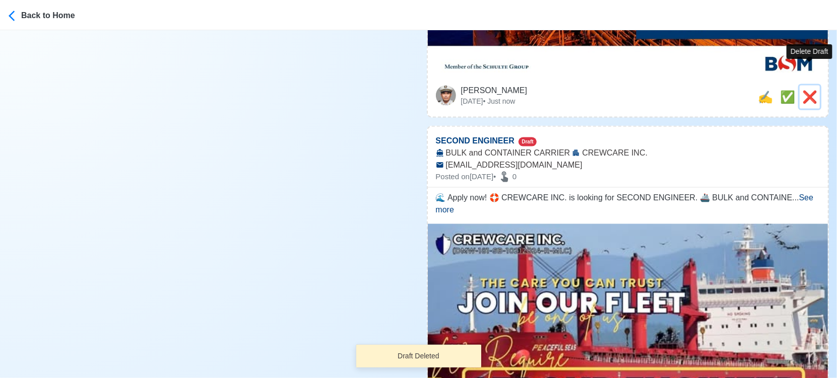
click at [808, 90] on span "❌" at bounding box center [809, 97] width 15 height 14
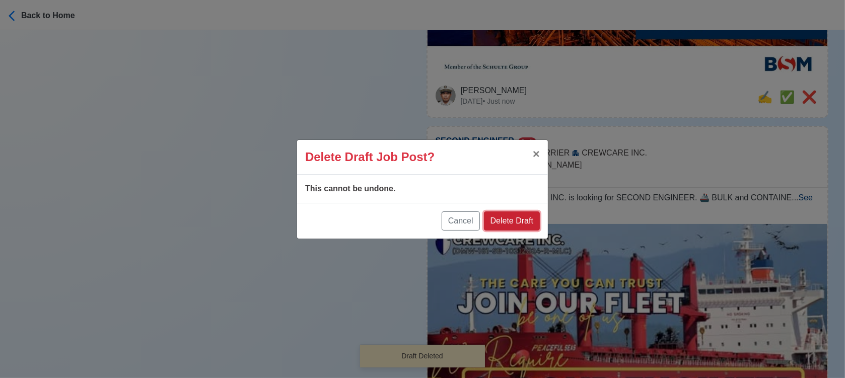
click at [515, 225] on button "Delete Draft" at bounding box center [512, 221] width 56 height 19
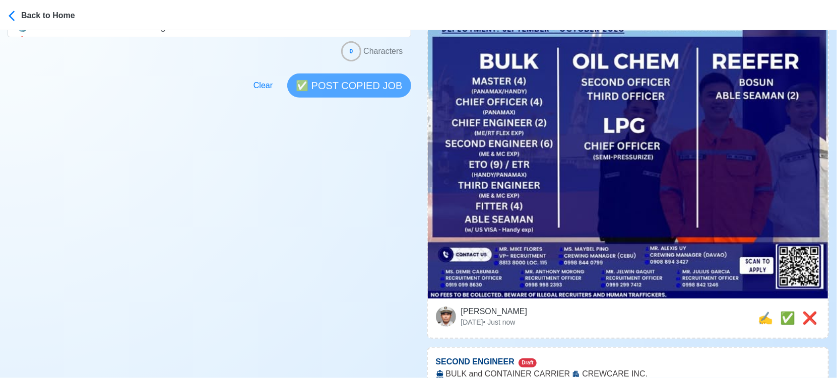
scroll to position [391, 0]
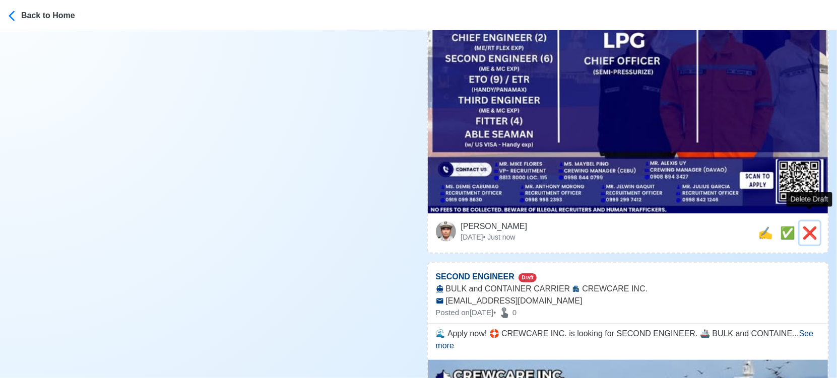
click at [814, 226] on span "❌" at bounding box center [809, 233] width 15 height 14
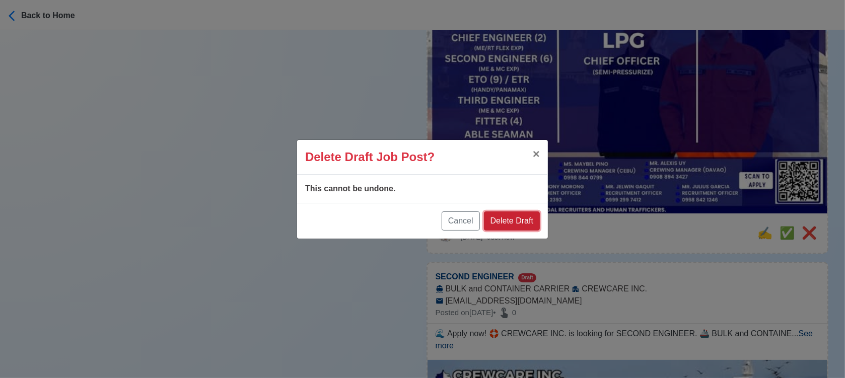
click at [536, 219] on button "Delete Draft" at bounding box center [512, 221] width 56 height 19
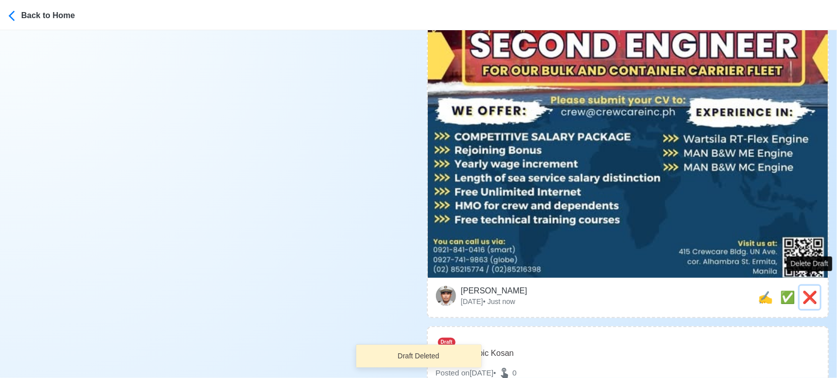
click at [812, 291] on span "❌" at bounding box center [809, 298] width 15 height 14
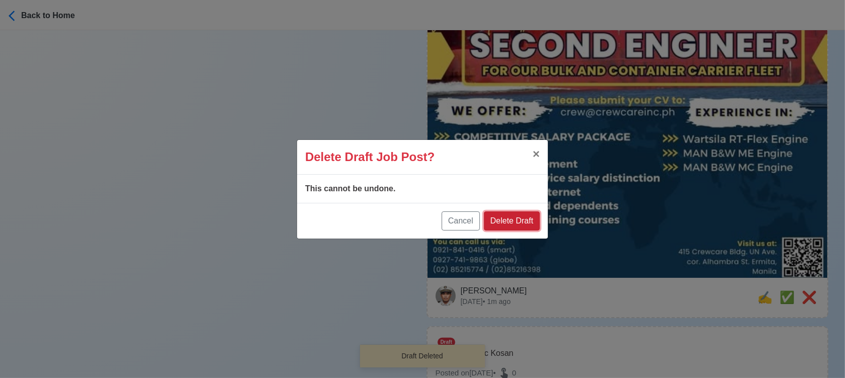
click at [525, 220] on button "Delete Draft" at bounding box center [512, 221] width 56 height 19
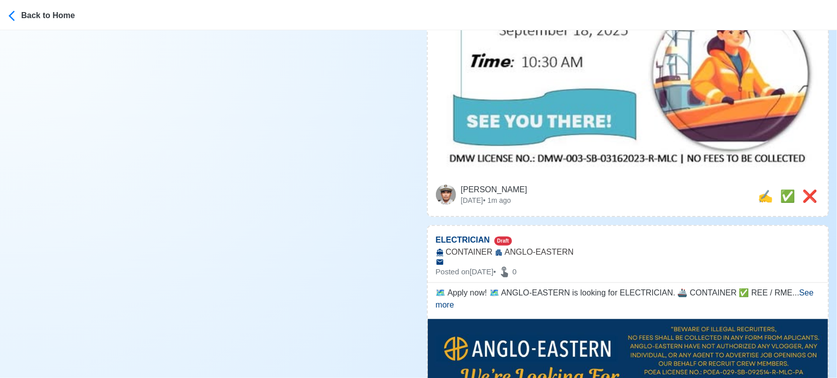
scroll to position [504, 0]
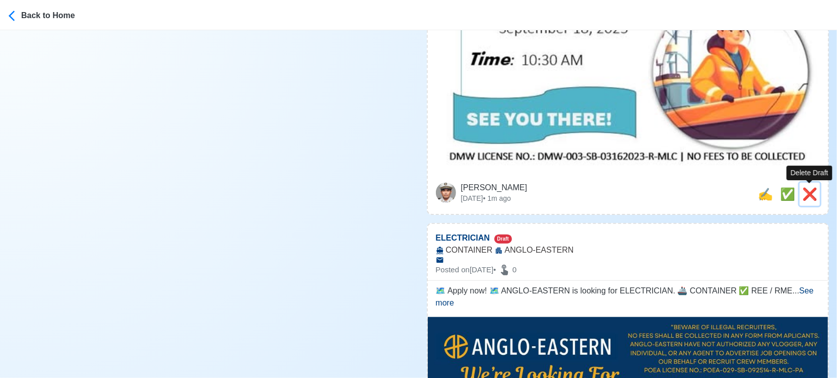
click at [803, 196] on span "❌" at bounding box center [809, 194] width 15 height 14
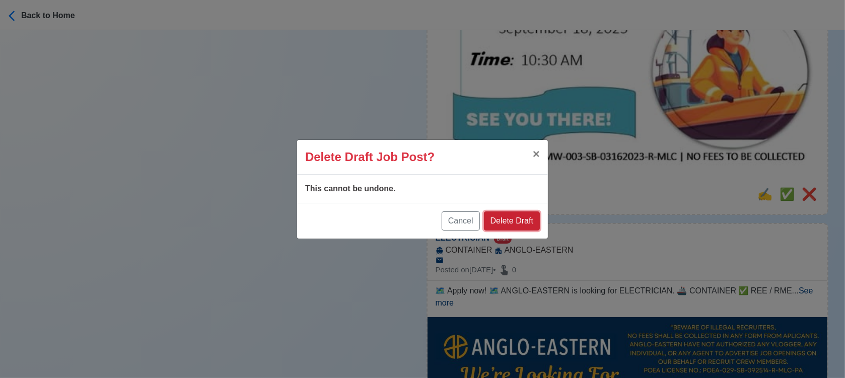
click at [508, 219] on button "Delete Draft" at bounding box center [512, 221] width 56 height 19
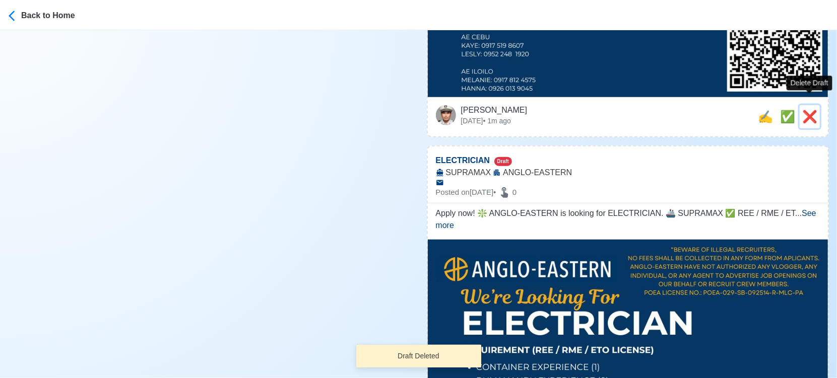
click at [811, 110] on span "❌" at bounding box center [809, 117] width 15 height 14
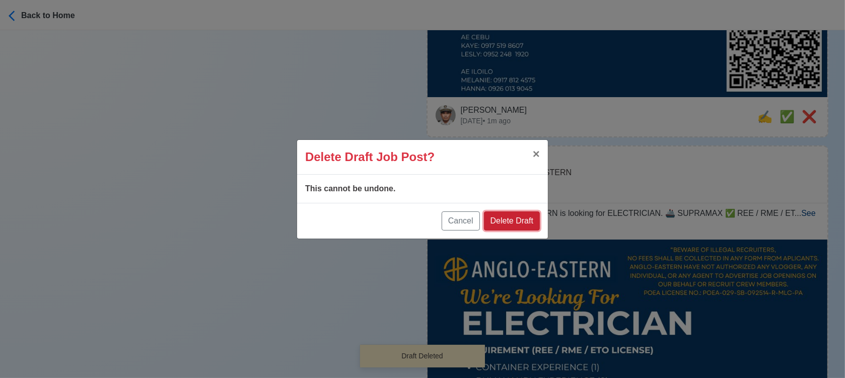
click at [515, 216] on button "Delete Draft" at bounding box center [512, 221] width 56 height 19
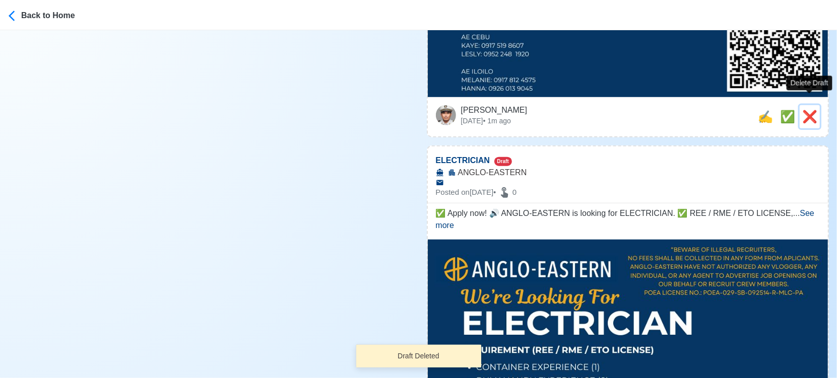
click at [814, 110] on span "❌" at bounding box center [809, 117] width 15 height 14
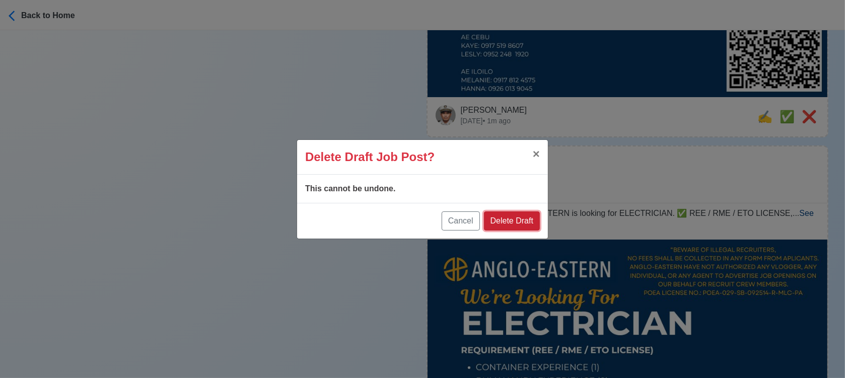
click at [524, 217] on button "Delete Draft" at bounding box center [512, 221] width 56 height 19
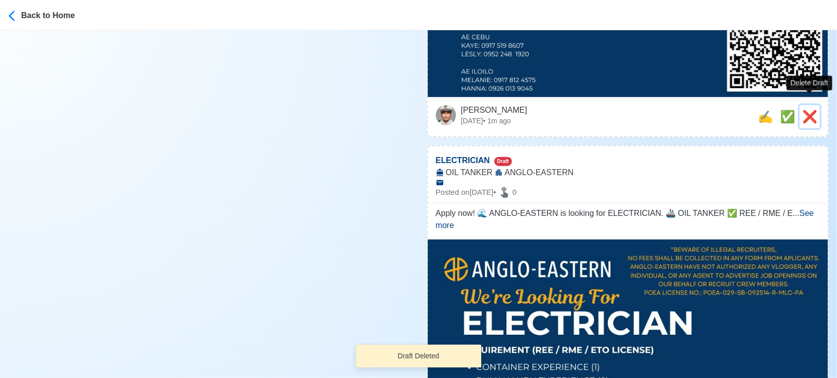
click at [810, 110] on span "❌" at bounding box center [809, 117] width 15 height 14
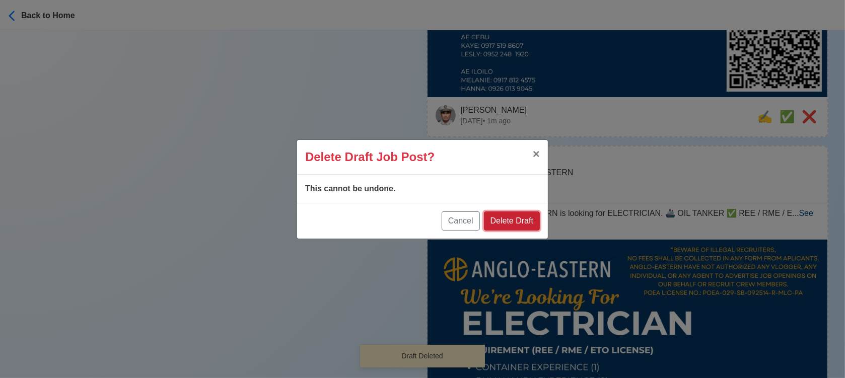
click at [514, 214] on button "Delete Draft" at bounding box center [512, 221] width 56 height 19
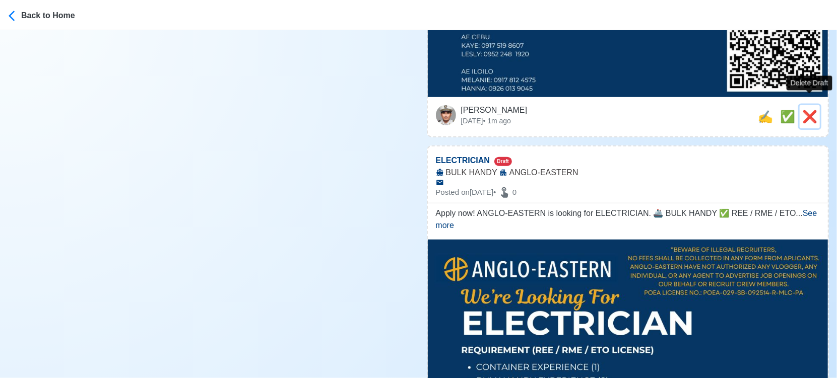
click at [806, 110] on span "❌" at bounding box center [809, 117] width 15 height 14
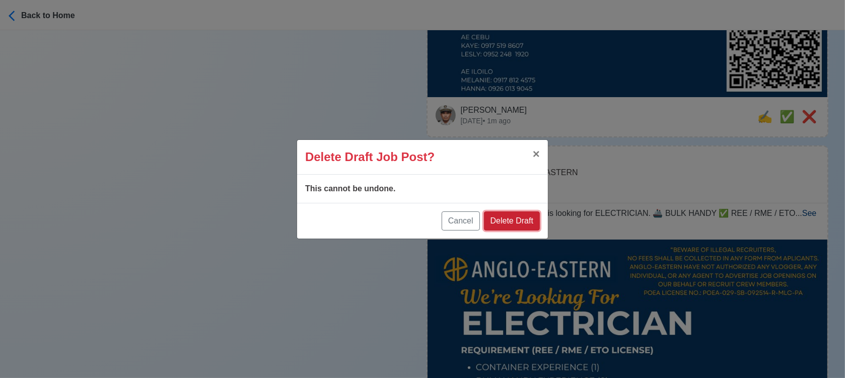
click at [526, 221] on button "Delete Draft" at bounding box center [512, 221] width 56 height 19
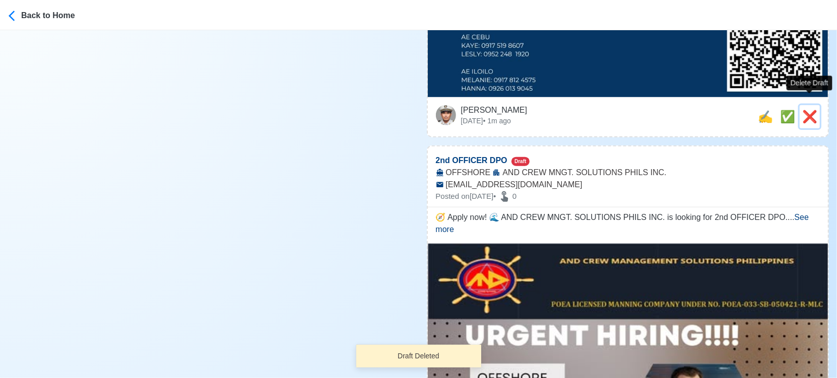
click at [809, 110] on span "❌" at bounding box center [809, 117] width 15 height 14
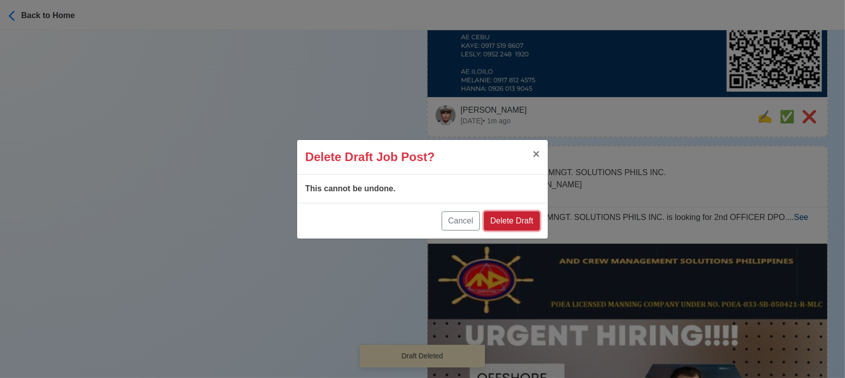
click at [520, 229] on button "Delete Draft" at bounding box center [512, 221] width 56 height 19
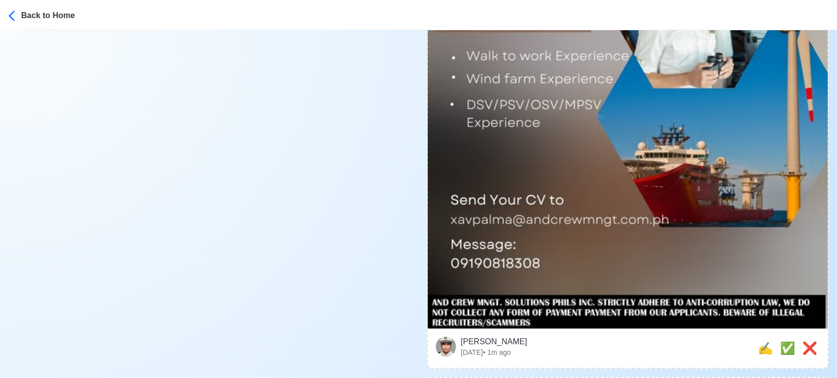
scroll to position [447, 0]
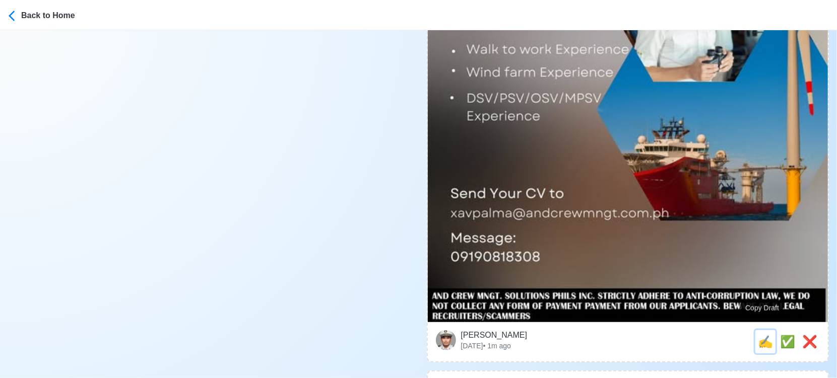
click at [757, 335] on span "✍️" at bounding box center [764, 342] width 15 height 14
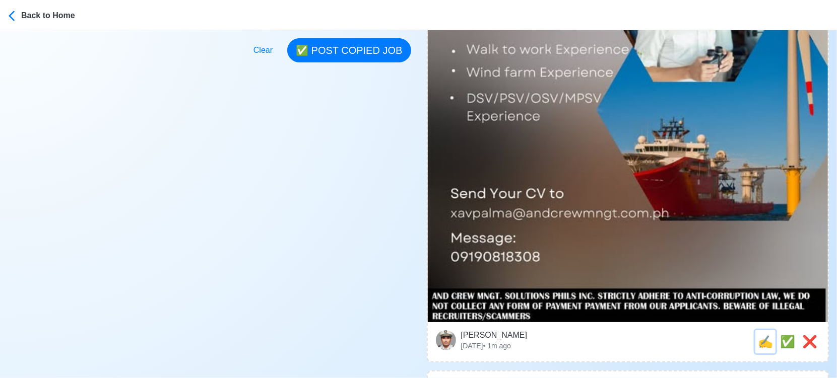
scroll to position [0, 0]
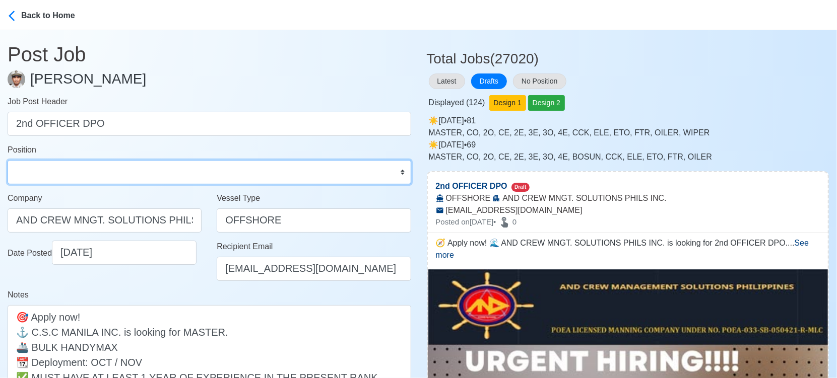
drag, startPoint x: 148, startPoint y: 168, endPoint x: 143, endPoint y: 161, distance: 8.7
click at [148, 167] on select "Master Chief Officer 2nd Officer 3rd Officer Junior Officer Chief Engineer 2nd …" at bounding box center [209, 172] width 403 height 24
click at [8, 160] on select "Master Chief Officer 2nd Officer 3rd Officer Junior Officer Chief Engineer 2nd …" at bounding box center [209, 172] width 403 height 24
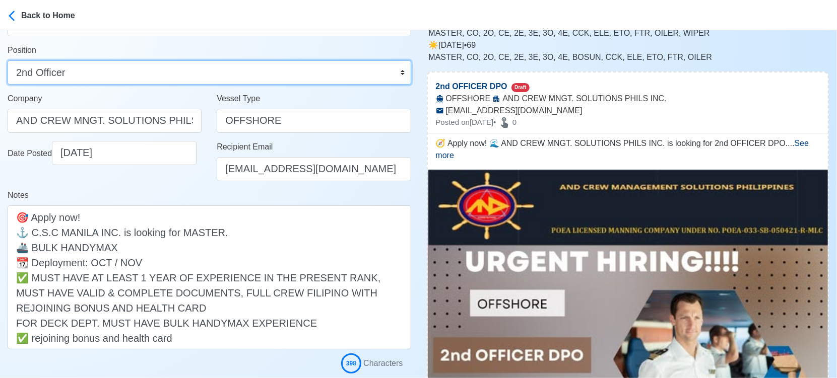
scroll to position [168, 0]
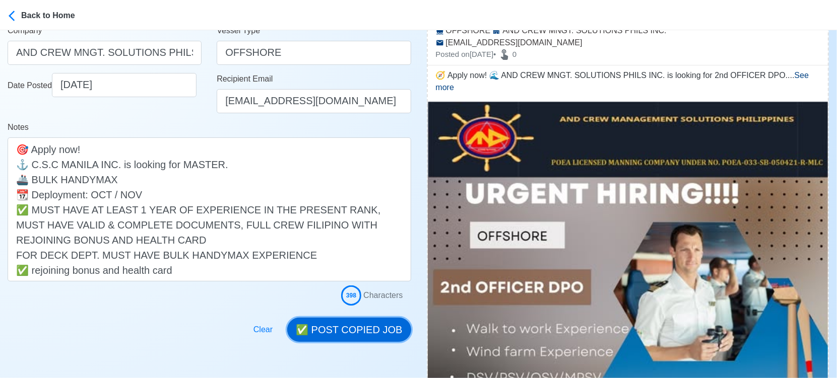
click at [351, 325] on button "✅ POST COPIED JOB" at bounding box center [348, 330] width 123 height 24
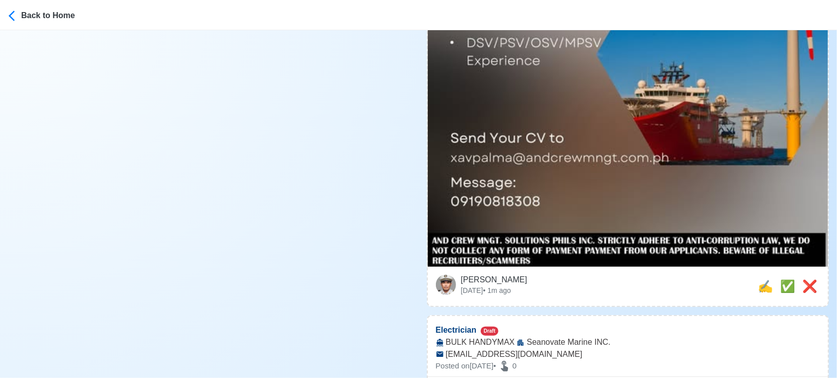
scroll to position [504, 0]
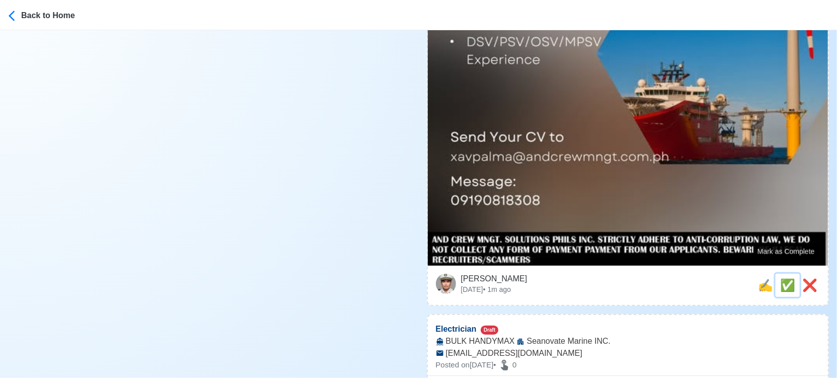
click at [780, 278] on span "✅" at bounding box center [787, 285] width 15 height 14
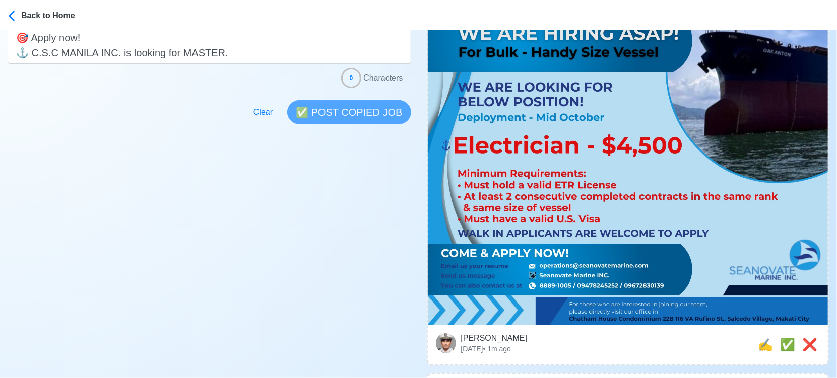
scroll to position [391, 0]
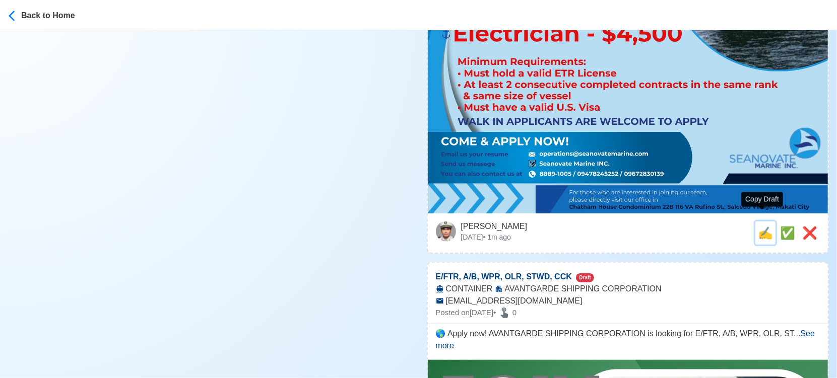
click at [757, 226] on span "✍️" at bounding box center [764, 233] width 15 height 14
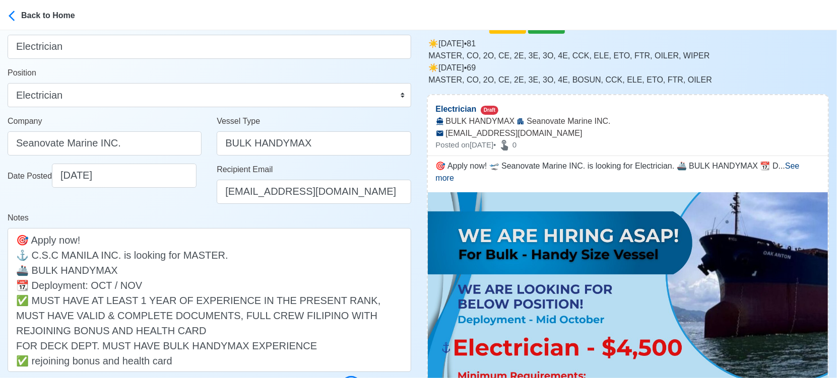
scroll to position [168, 0]
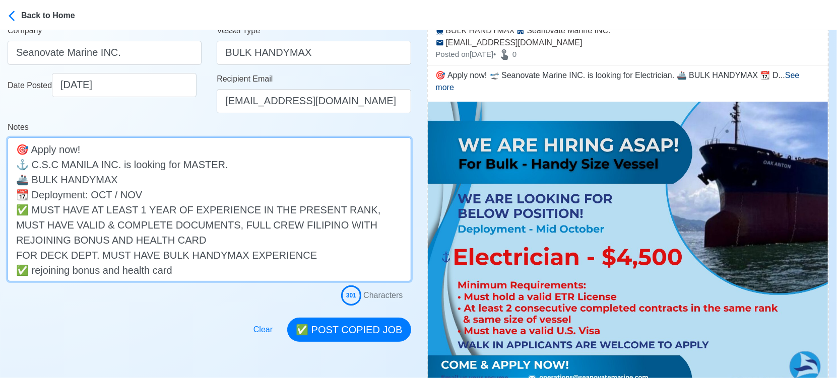
click at [239, 161] on textarea "🎯 Apply now! 🛫 Seanovate Marine INC. is looking for Electrician. 🚢 BULK HANDYMA…" at bounding box center [209, 209] width 403 height 144
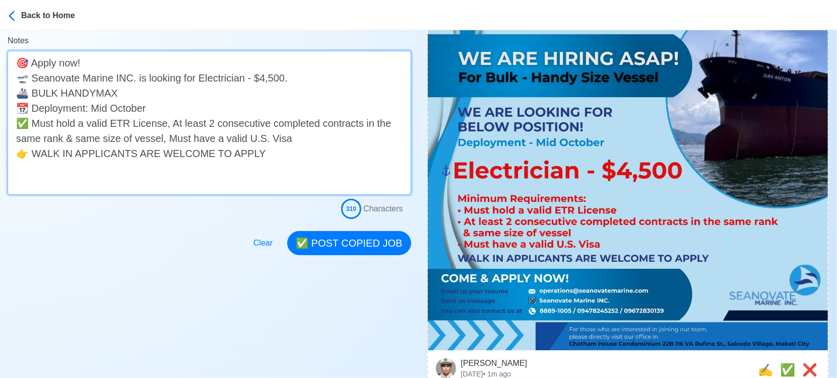
scroll to position [280, 0]
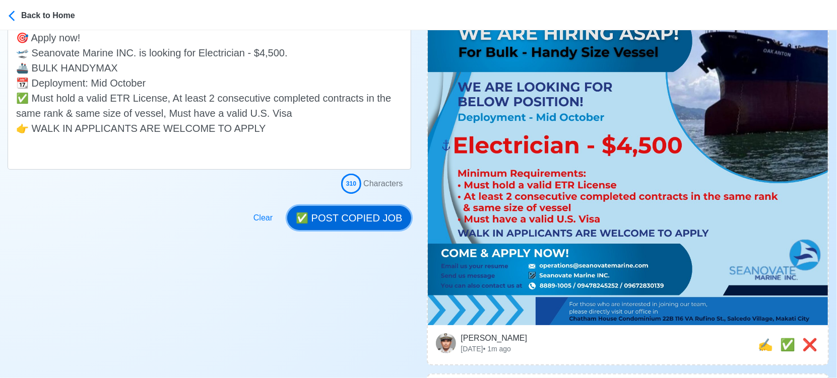
click at [387, 214] on button "✅ POST COPIED JOB" at bounding box center [348, 218] width 123 height 24
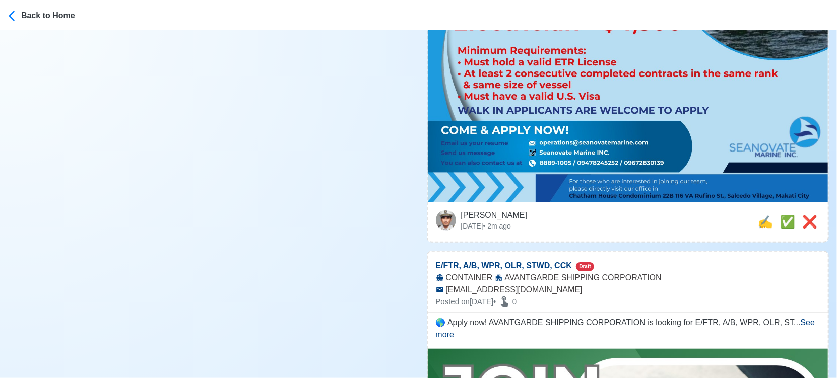
scroll to position [447, 0]
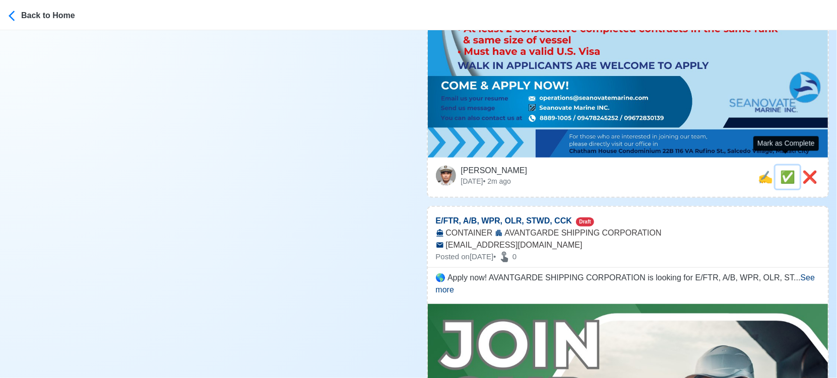
click at [786, 170] on span "✅" at bounding box center [787, 177] width 15 height 14
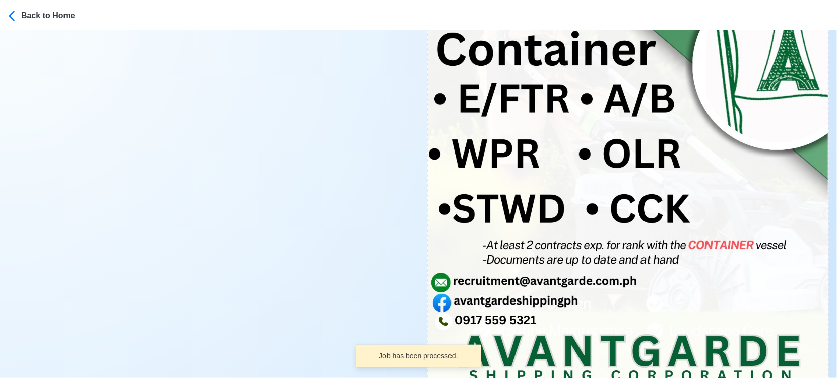
scroll to position [727, 0]
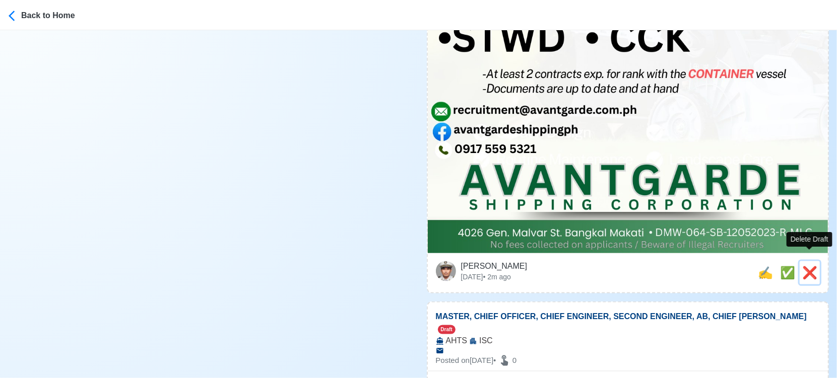
click at [805, 266] on span "❌" at bounding box center [809, 273] width 15 height 14
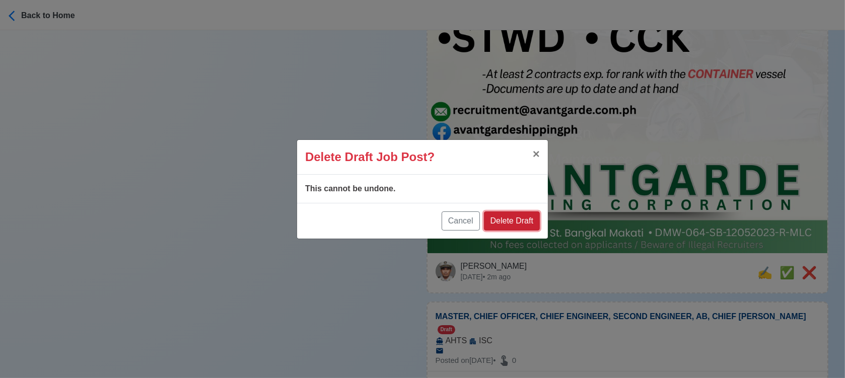
click at [529, 219] on button "Delete Draft" at bounding box center [512, 221] width 56 height 19
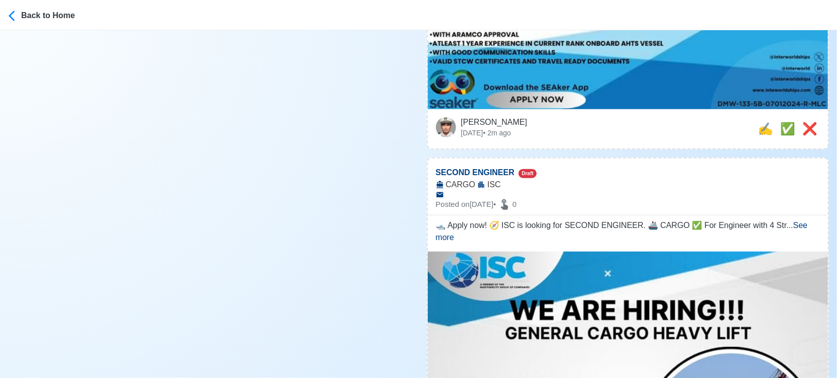
scroll to position [504, 0]
click at [812, 122] on span "❌" at bounding box center [809, 129] width 15 height 14
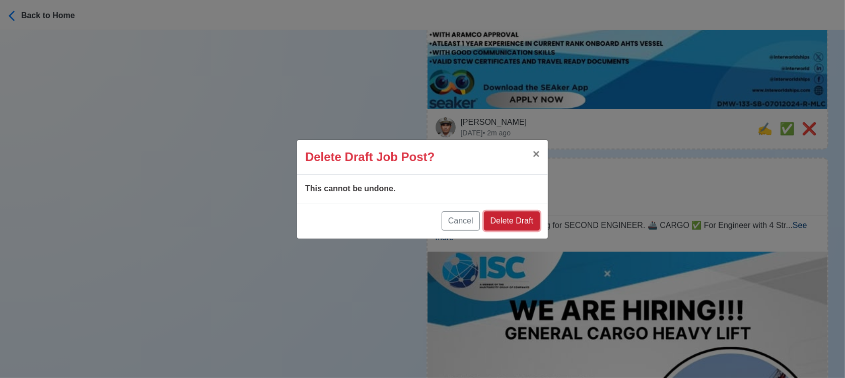
click at [516, 214] on button "Delete Draft" at bounding box center [512, 221] width 56 height 19
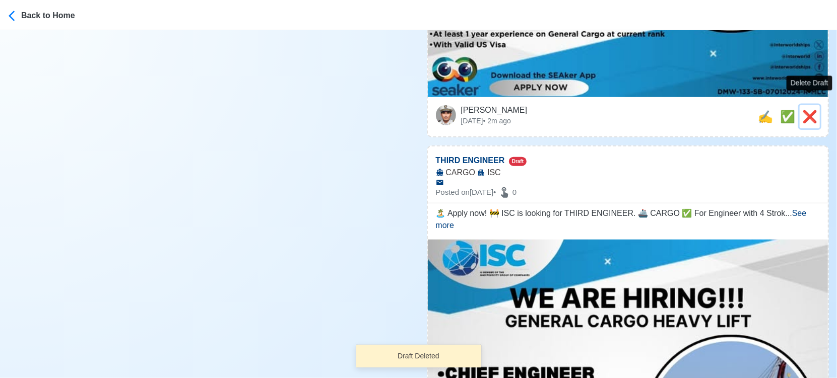
click at [807, 110] on span "❌" at bounding box center [809, 117] width 15 height 14
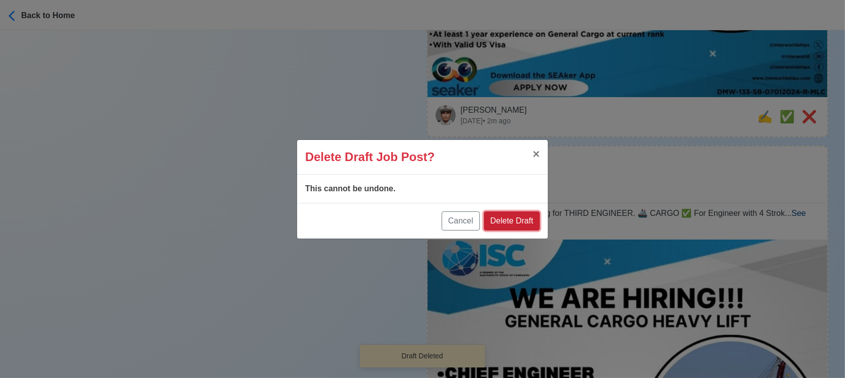
click at [526, 221] on button "Delete Draft" at bounding box center [512, 221] width 56 height 19
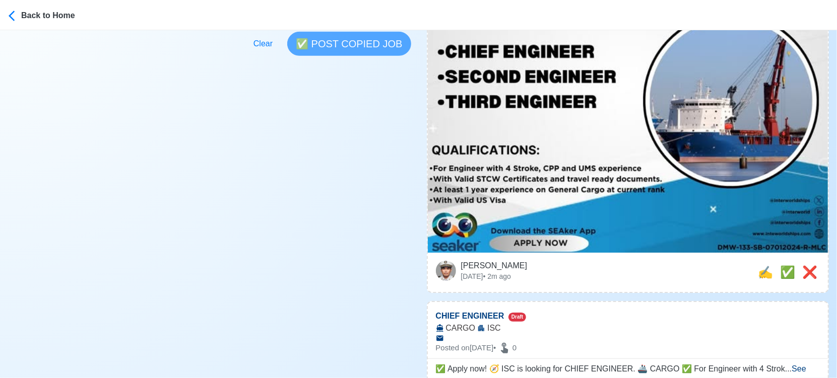
scroll to position [391, 0]
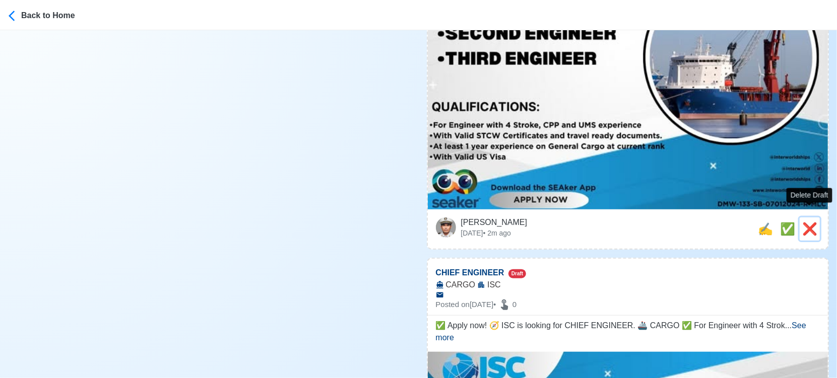
click at [808, 222] on span "❌" at bounding box center [809, 229] width 15 height 14
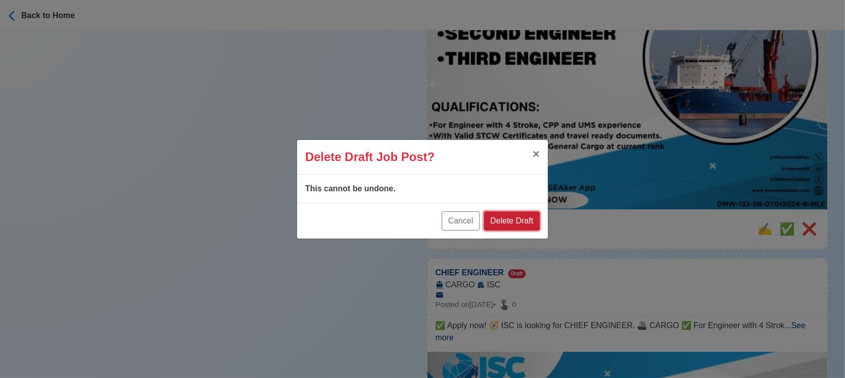
click at [517, 215] on button "Delete Draft" at bounding box center [512, 221] width 56 height 19
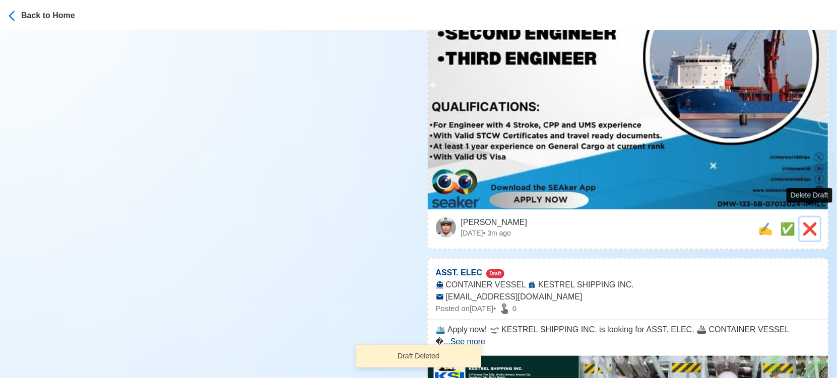
click at [808, 222] on span "❌" at bounding box center [809, 229] width 15 height 14
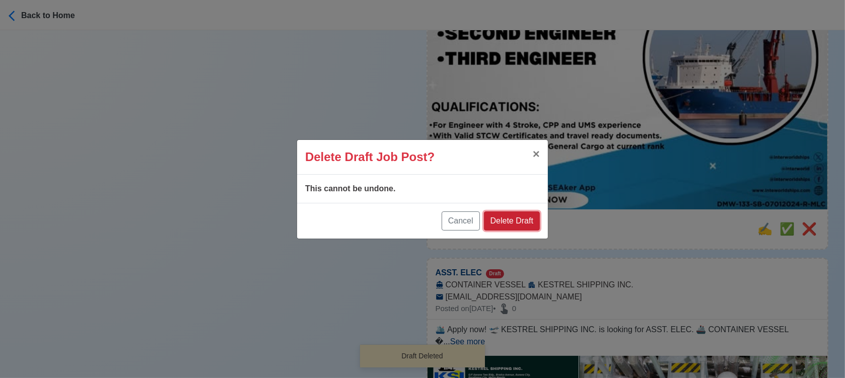
click at [527, 221] on button "Delete Draft" at bounding box center [512, 221] width 56 height 19
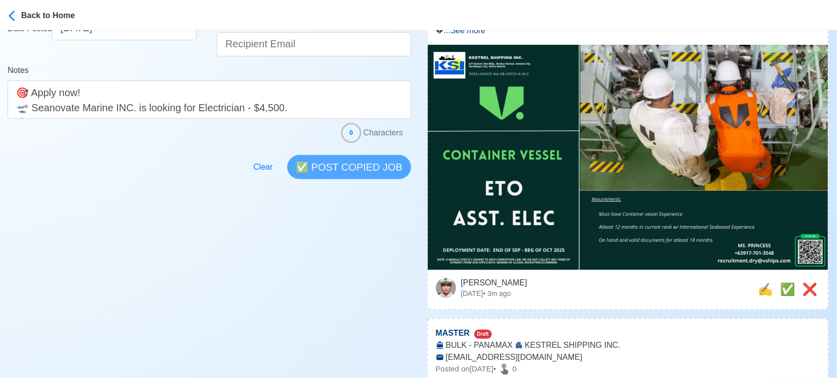
scroll to position [280, 0]
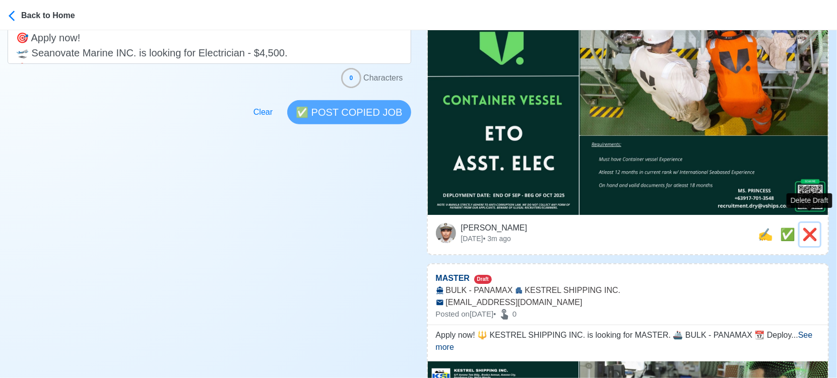
click at [809, 228] on span "❌" at bounding box center [809, 235] width 15 height 14
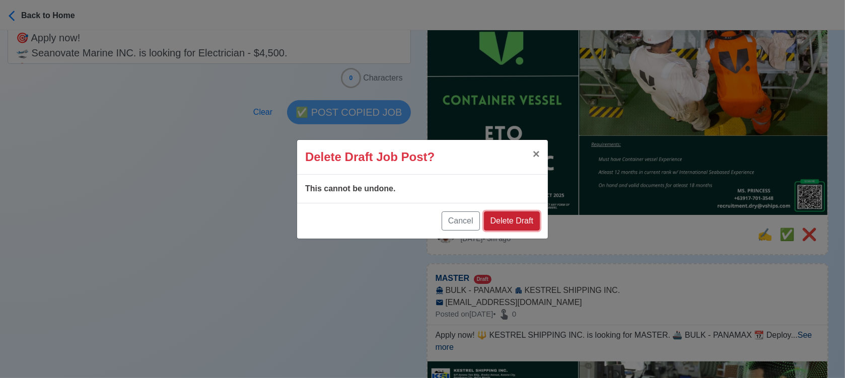
drag, startPoint x: 516, startPoint y: 214, endPoint x: 526, endPoint y: 211, distance: 10.9
click at [515, 214] on button "Delete Draft" at bounding box center [512, 221] width 56 height 19
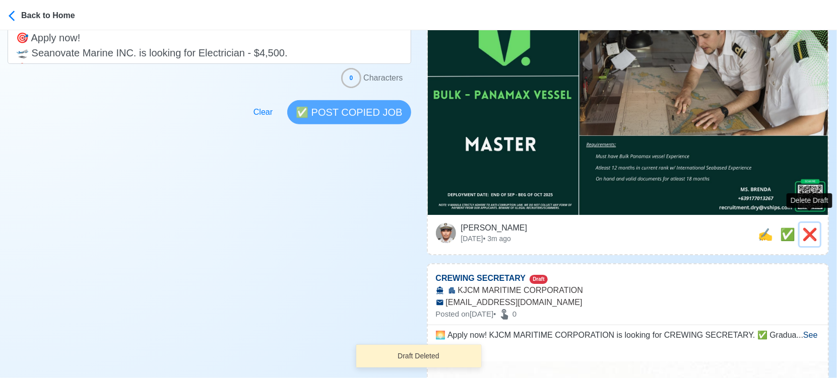
click at [810, 228] on span "❌" at bounding box center [809, 235] width 15 height 14
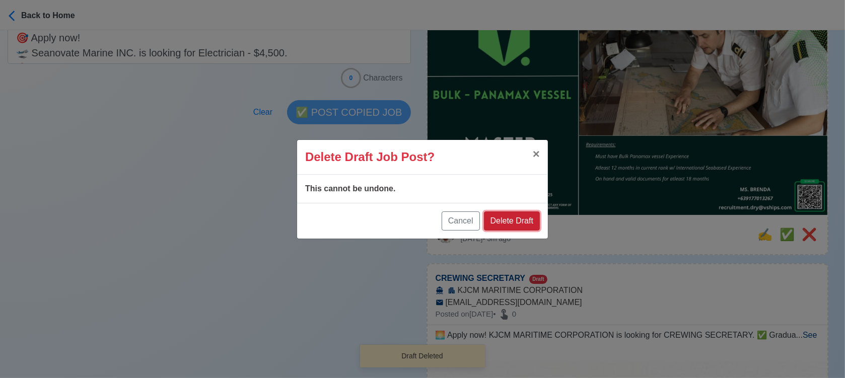
click at [516, 220] on button "Delete Draft" at bounding box center [512, 221] width 56 height 19
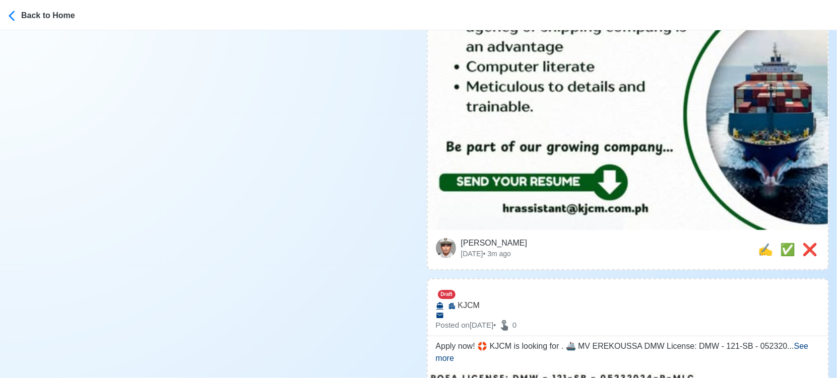
scroll to position [560, 0]
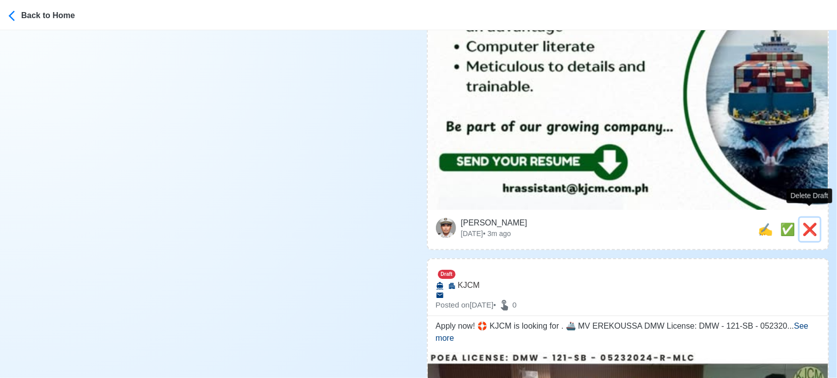
click at [811, 223] on span "❌" at bounding box center [809, 230] width 15 height 14
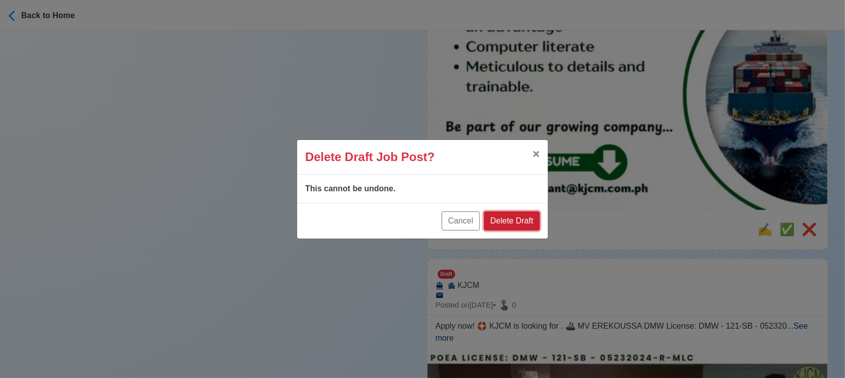
click at [520, 215] on button "Delete Draft" at bounding box center [512, 221] width 56 height 19
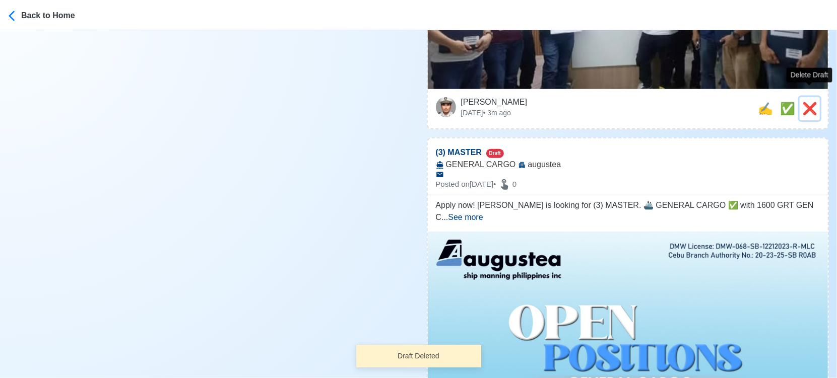
click at [812, 102] on span "❌" at bounding box center [809, 109] width 15 height 14
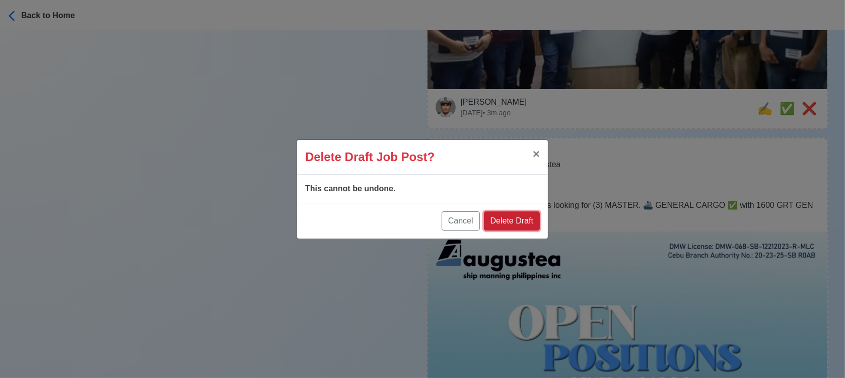
click at [522, 223] on button "Delete Draft" at bounding box center [512, 221] width 56 height 19
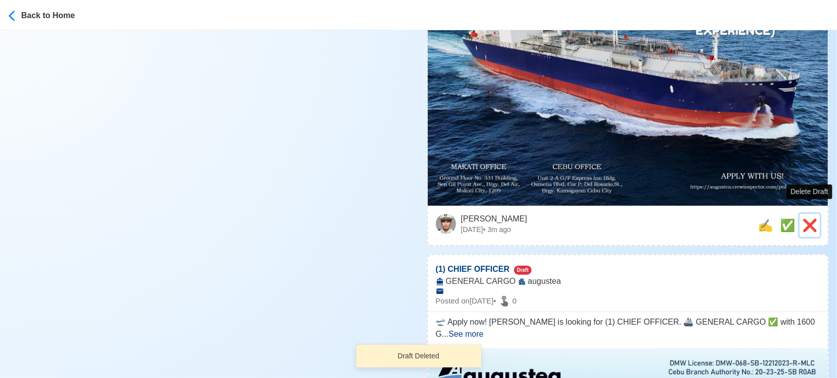
click at [806, 219] on span "❌" at bounding box center [809, 226] width 15 height 14
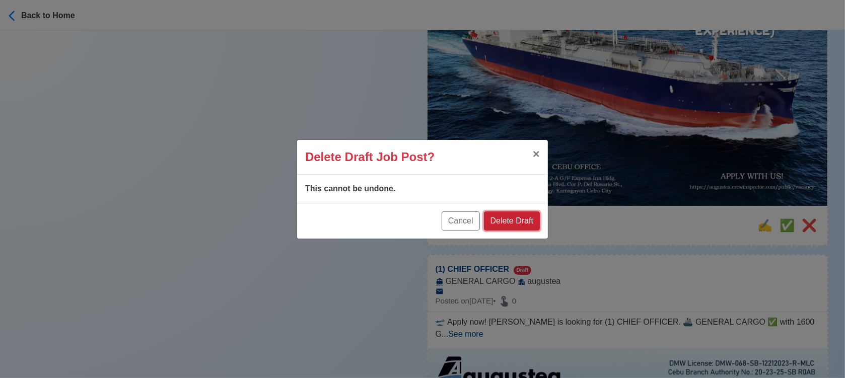
click at [513, 215] on button "Delete Draft" at bounding box center [512, 221] width 56 height 19
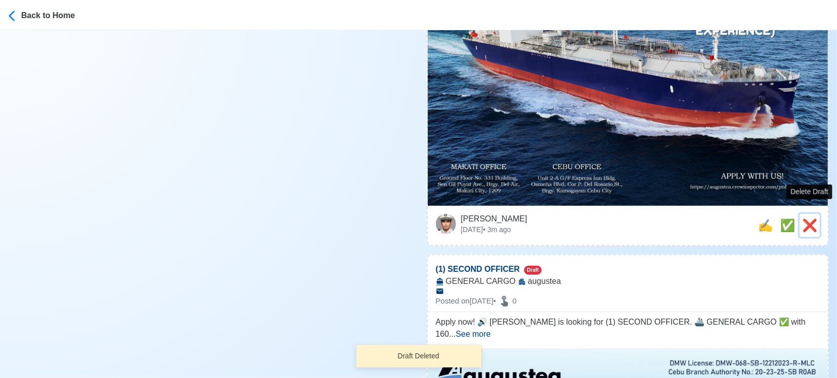
click at [807, 219] on span "❌" at bounding box center [809, 226] width 15 height 14
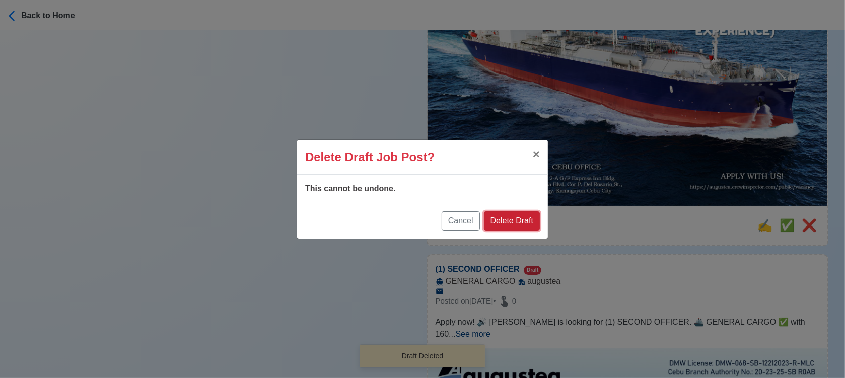
click at [518, 219] on button "Delete Draft" at bounding box center [512, 221] width 56 height 19
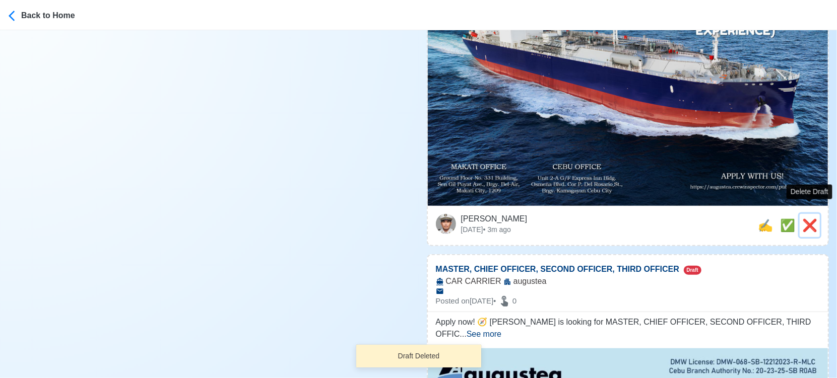
click at [807, 219] on span "❌" at bounding box center [809, 226] width 15 height 14
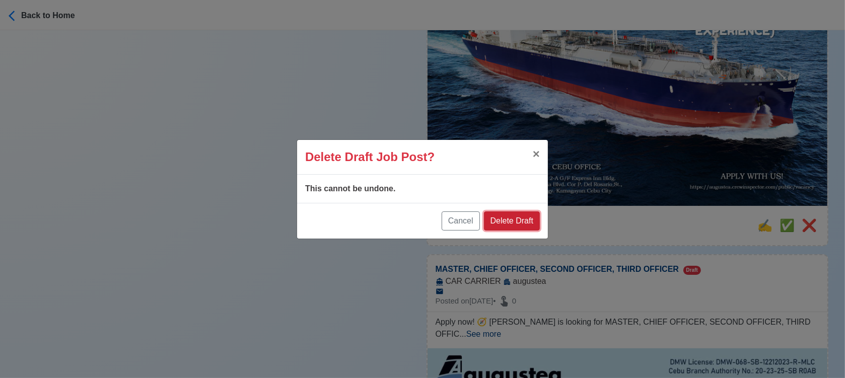
click at [517, 213] on button "Delete Draft" at bounding box center [512, 221] width 56 height 19
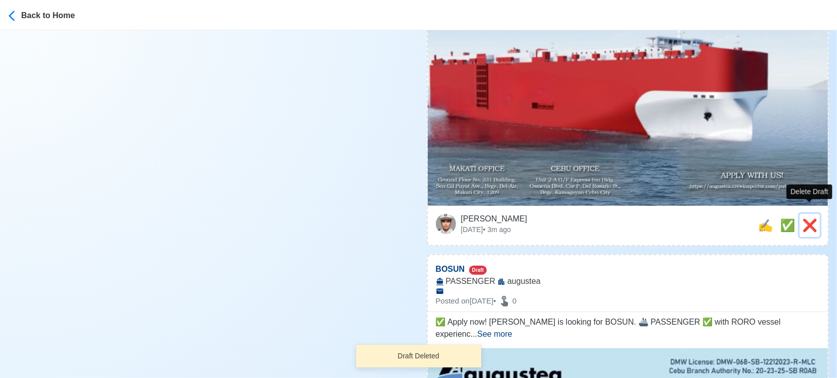
click at [815, 219] on span "❌" at bounding box center [809, 226] width 15 height 14
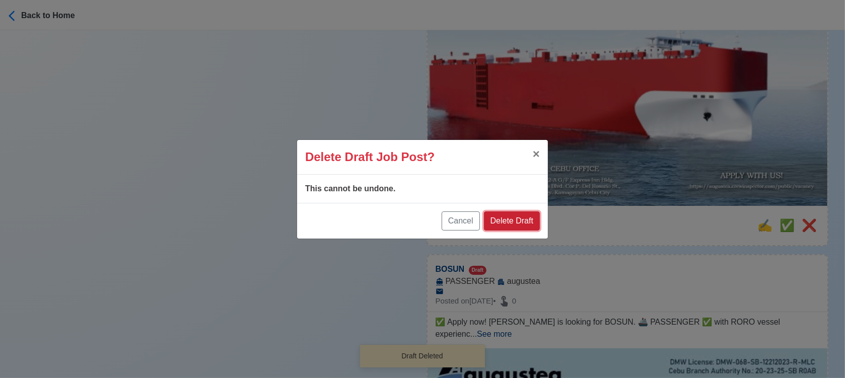
click at [520, 221] on button "Delete Draft" at bounding box center [512, 221] width 56 height 19
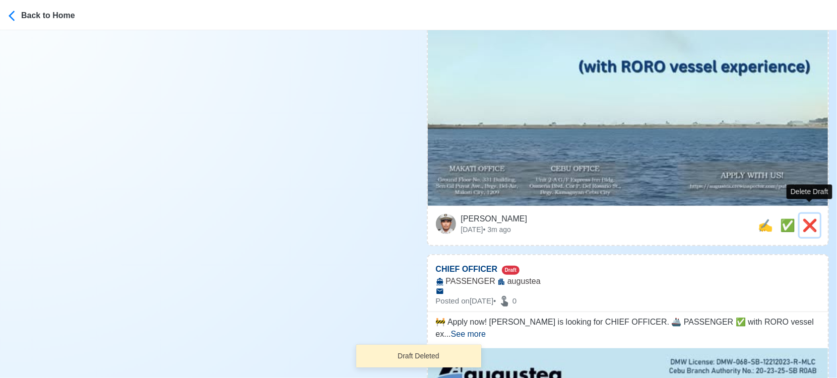
click at [813, 219] on span "❌" at bounding box center [809, 226] width 15 height 14
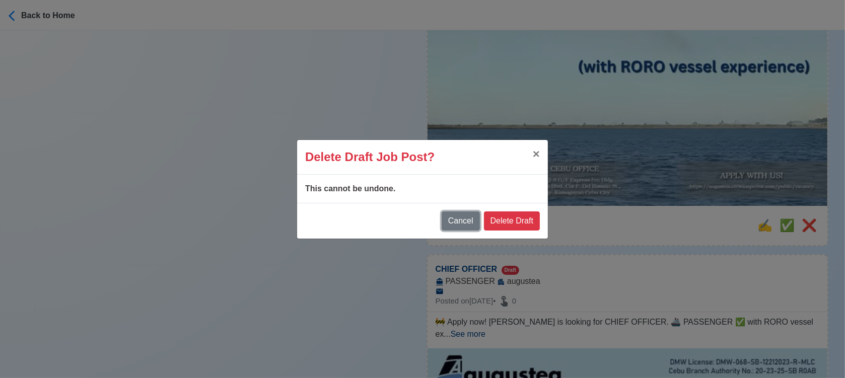
click at [466, 220] on button "Cancel" at bounding box center [461, 221] width 38 height 19
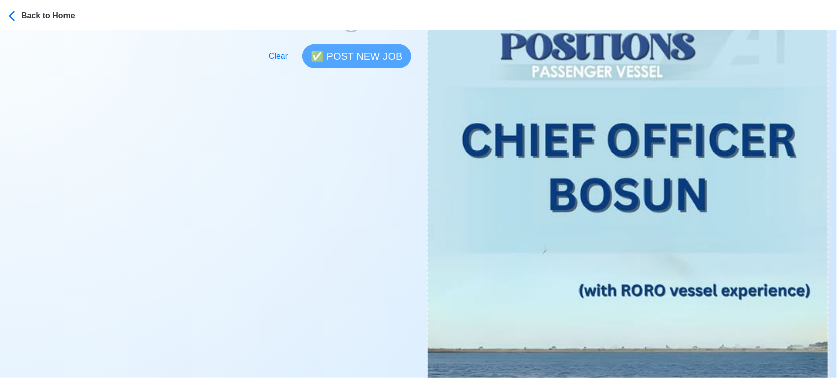
scroll to position [504, 0]
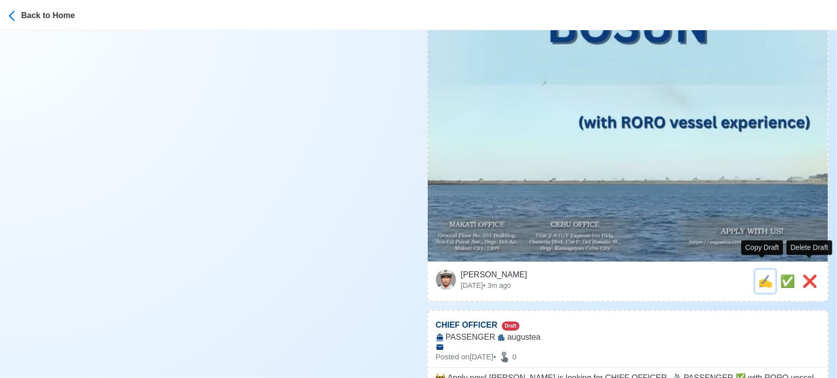
click at [761, 274] on span "✍️" at bounding box center [764, 281] width 15 height 14
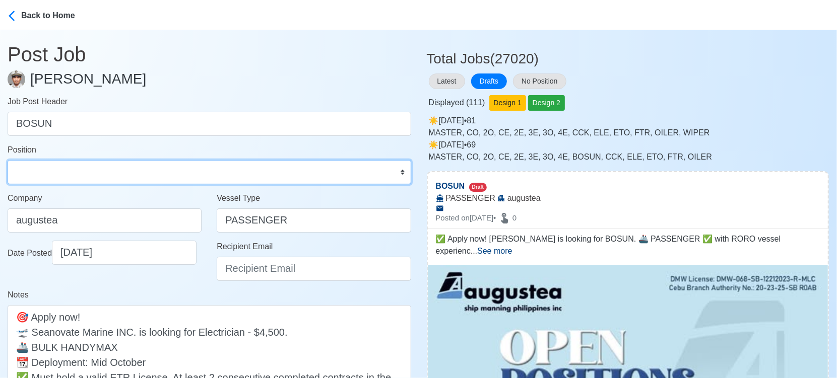
click at [120, 171] on select "Master Chief Officer 2nd Officer 3rd Officer Junior Officer Chief Engineer 2nd …" at bounding box center [209, 172] width 403 height 24
click at [8, 160] on select "Master Chief Officer 2nd Officer 3rd Officer Junior Officer Chief Engineer 2nd …" at bounding box center [209, 172] width 403 height 24
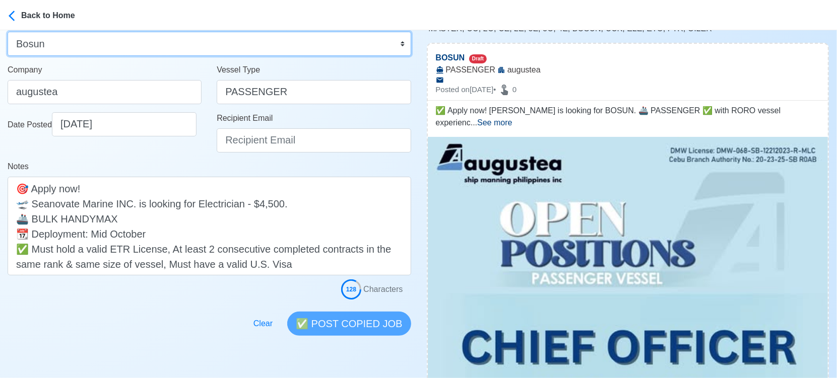
scroll to position [112, 0]
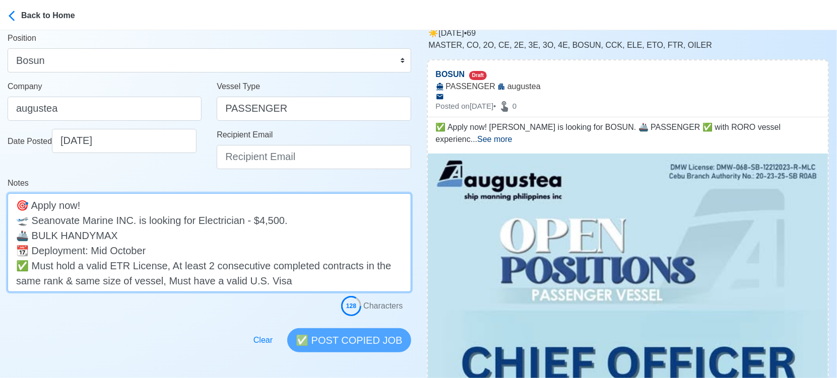
click at [22, 219] on textarea "✅ Apply now! [PERSON_NAME] is looking for BOSUN. 🚢 PASSENGER ✅ with RORO vessel…" at bounding box center [209, 242] width 403 height 99
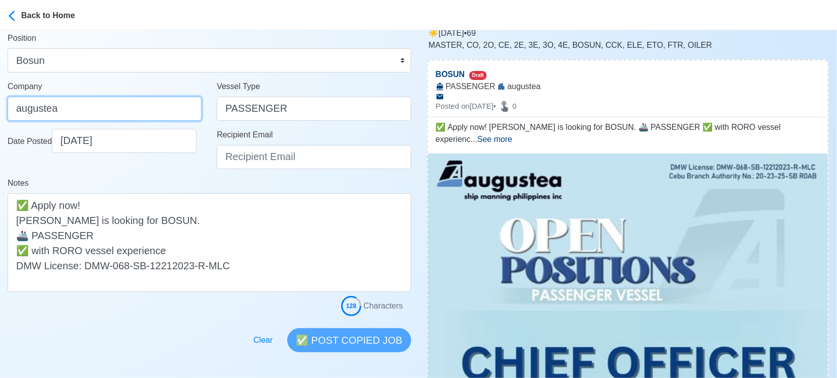
click at [172, 114] on input "augustea" at bounding box center [105, 109] width 194 height 24
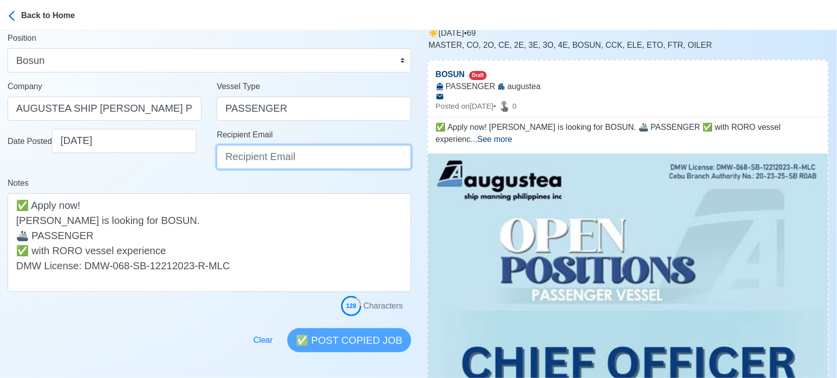
click at [271, 162] on input "Recipient Email" at bounding box center [314, 157] width 194 height 24
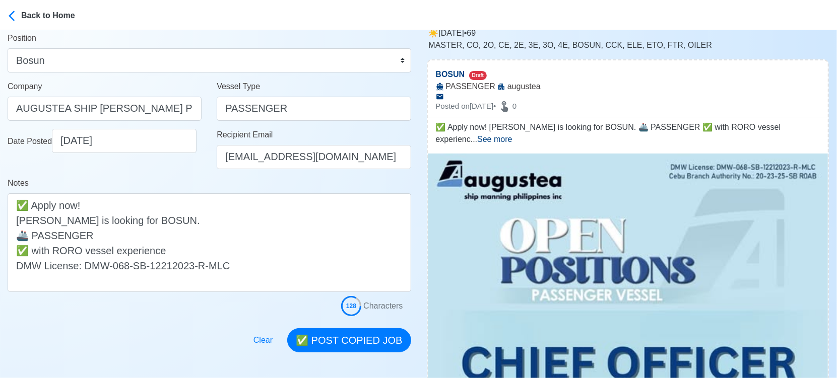
click at [203, 333] on div at bounding box center [209, 334] width 403 height 36
click at [337, 340] on button "✅ POST COPIED JOB" at bounding box center [348, 340] width 123 height 24
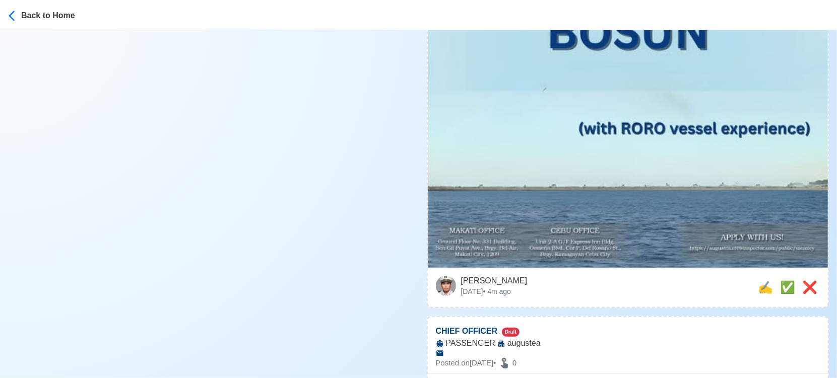
scroll to position [504, 0]
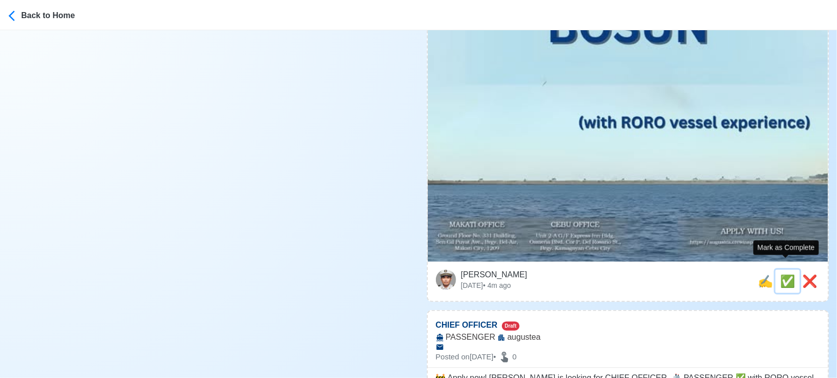
click at [782, 274] on span "✅" at bounding box center [787, 281] width 15 height 14
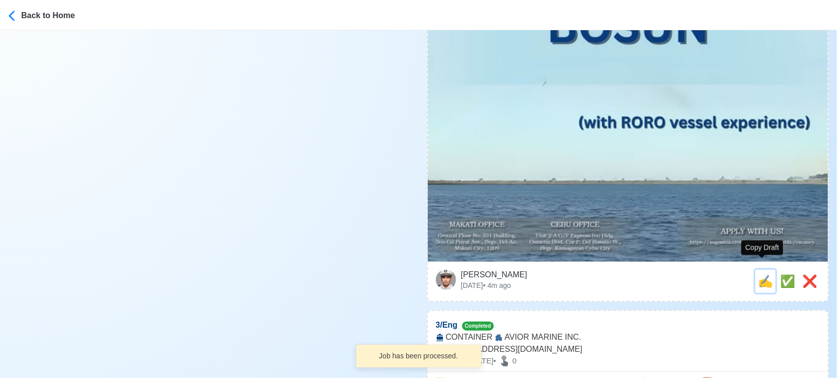
click at [763, 274] on span "✍️" at bounding box center [764, 281] width 15 height 14
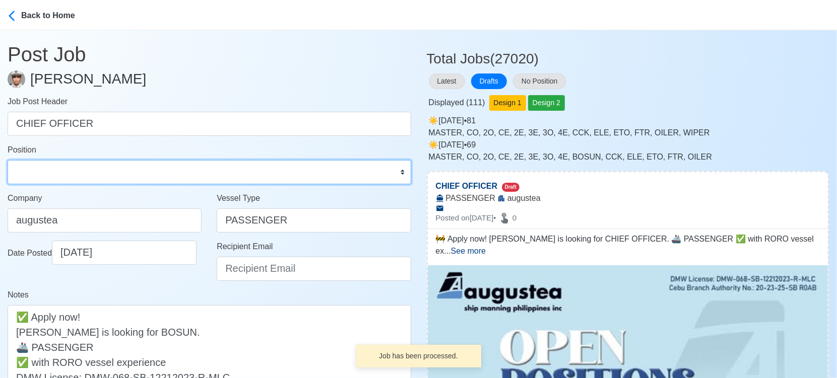
click at [62, 175] on select "Master Chief Officer 2nd Officer 3rd Officer Junior Officer Chief Engineer 2nd …" at bounding box center [209, 172] width 403 height 24
click at [8, 160] on select "Master Chief Officer 2nd Officer 3rd Officer Junior Officer Chief Engineer 2nd …" at bounding box center [209, 172] width 403 height 24
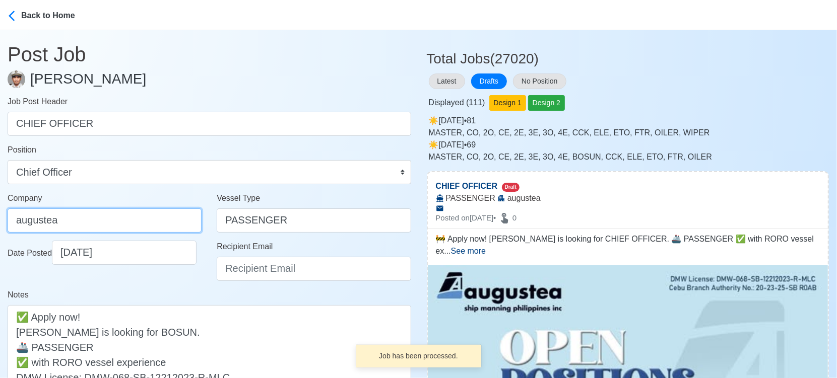
click at [107, 220] on input "augustea" at bounding box center [105, 220] width 194 height 24
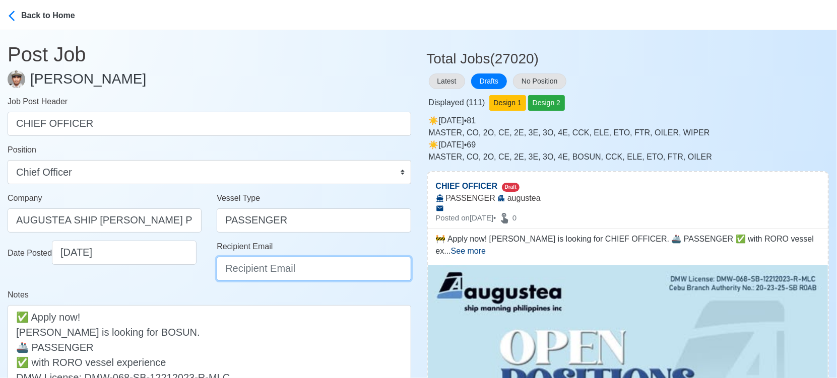
click at [252, 266] on input "Recipient Email" at bounding box center [314, 269] width 194 height 24
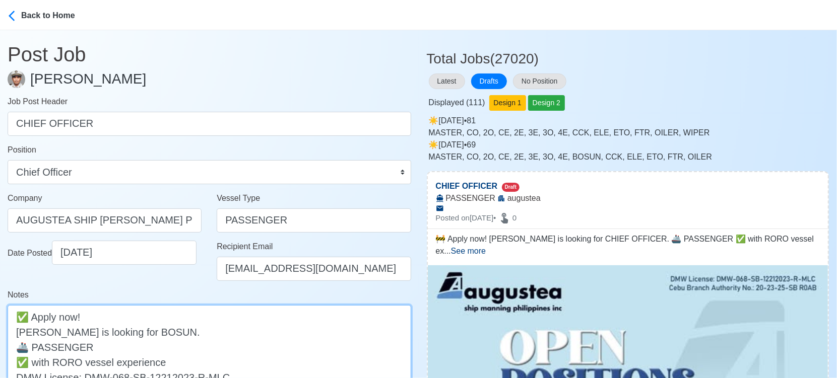
click at [21, 331] on textarea "🚧 Apply now! [PERSON_NAME] is looking for CHIEF OFFICER. 🚢 PASSENGER ✅ with ROR…" at bounding box center [209, 354] width 403 height 99
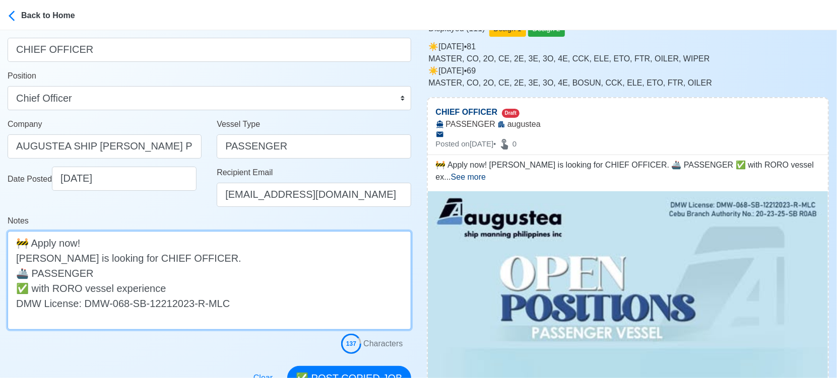
scroll to position [224, 0]
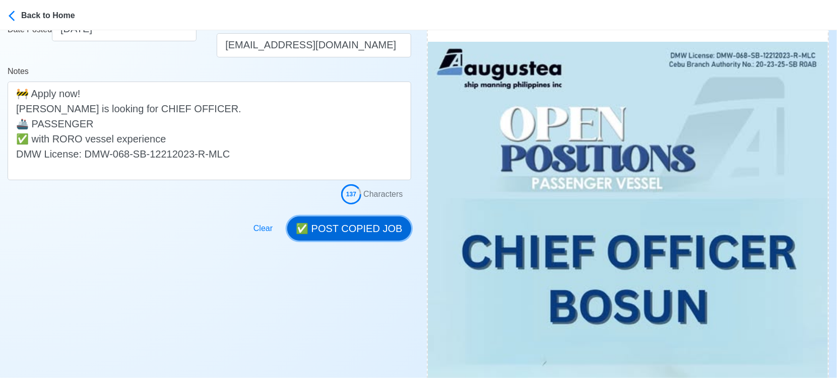
click at [355, 231] on button "✅ POST COPIED JOB" at bounding box center [348, 229] width 123 height 24
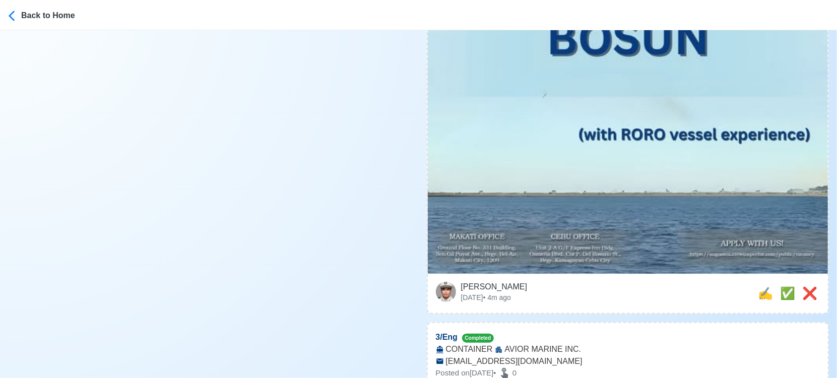
scroll to position [560, 0]
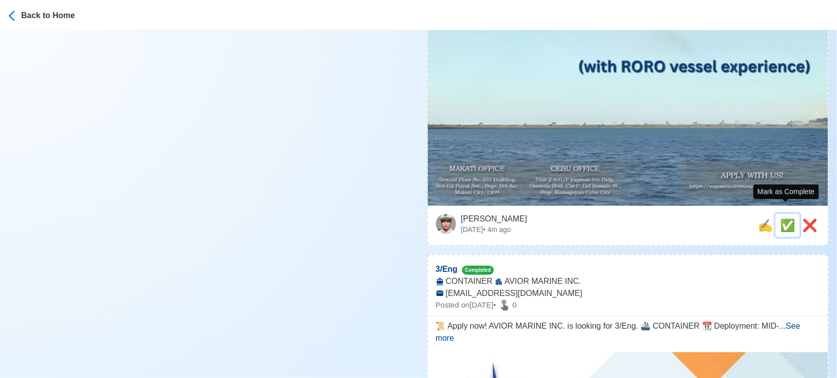
click at [788, 219] on span "✅" at bounding box center [787, 226] width 15 height 14
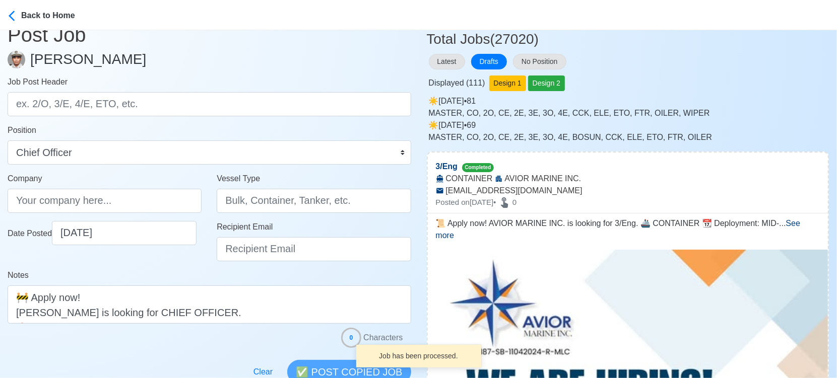
scroll to position [0, 0]
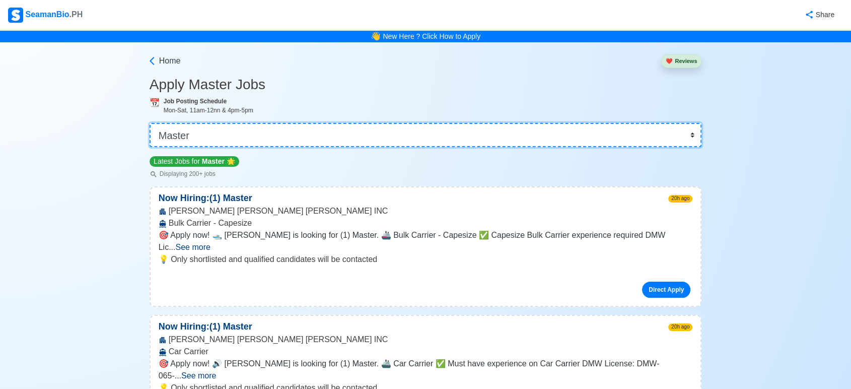
click at [344, 136] on select "👉 Select Rank or Position Master Chief Officer 2nd Officer 3rd Officer Junior O…" at bounding box center [426, 135] width 552 height 24
click at [151, 123] on select "👉 Select Rank or Position Master Chief Officer 2nd Officer 3rd Officer Junior O…" at bounding box center [426, 135] width 552 height 24
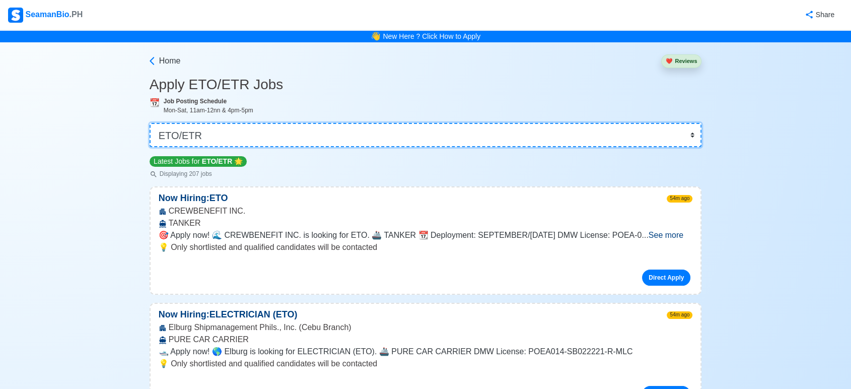
drag, startPoint x: 411, startPoint y: 136, endPoint x: 393, endPoint y: 133, distance: 18.4
click at [411, 136] on select "👉 Select Rank or Position Master Chief Officer 2nd Officer 3rd Officer Junior O…" at bounding box center [426, 135] width 552 height 24
click at [151, 123] on select "👉 Select Rank or Position Master Chief Officer 2nd Officer 3rd Officer Junior O…" at bounding box center [426, 135] width 552 height 24
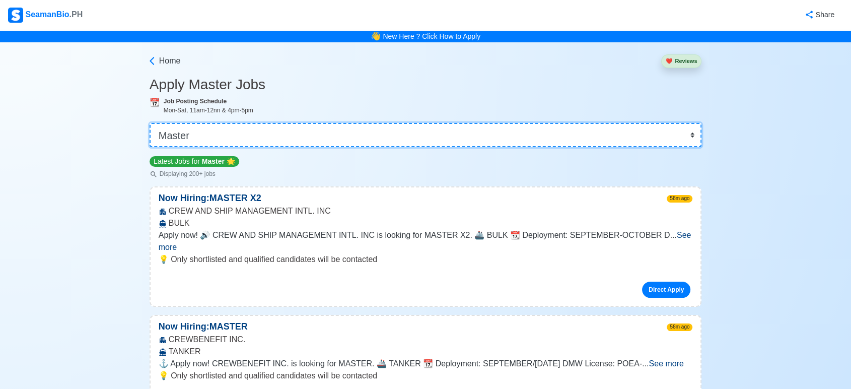
click at [321, 136] on select "👉 Select Rank or Position Master Chief Officer 2nd Officer 3rd Officer Junior O…" at bounding box center [426, 135] width 552 height 24
click at [151, 123] on select "👉 Select Rank or Position Master Chief Officer 2nd Officer 3rd Officer Junior O…" at bounding box center [426, 135] width 552 height 24
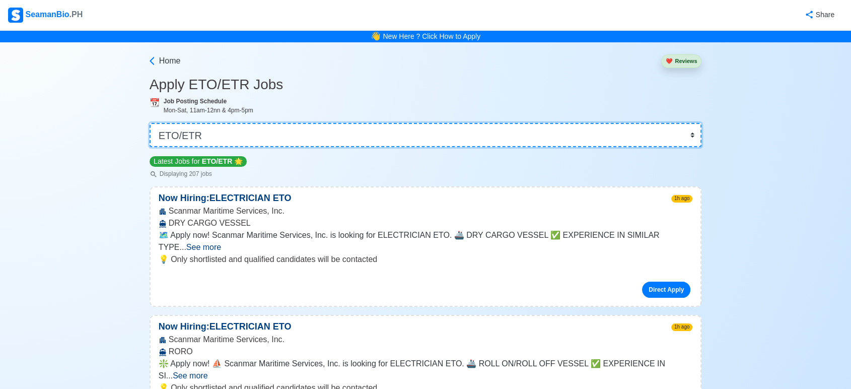
click at [483, 135] on select "👉 Select Rank or Position Master Chief Officer 2nd Officer 3rd Officer Junior O…" at bounding box center [426, 135] width 552 height 24
select select "Master"
click at [151, 123] on select "👉 Select Rank or Position Master Chief Officer 2nd Officer 3rd Officer Junior O…" at bounding box center [426, 135] width 552 height 24
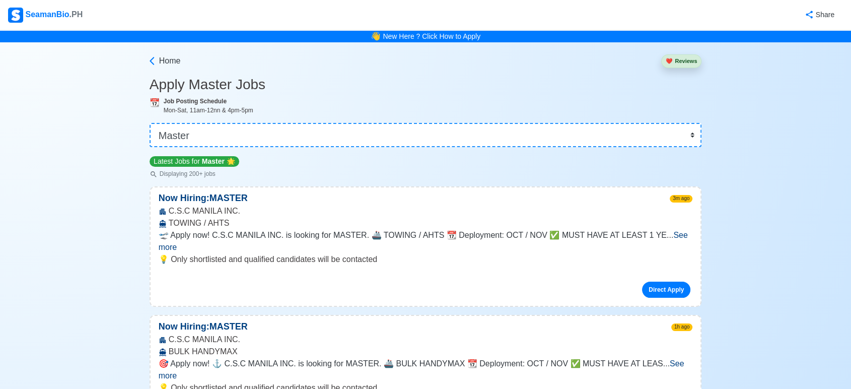
scroll to position [3033, 0]
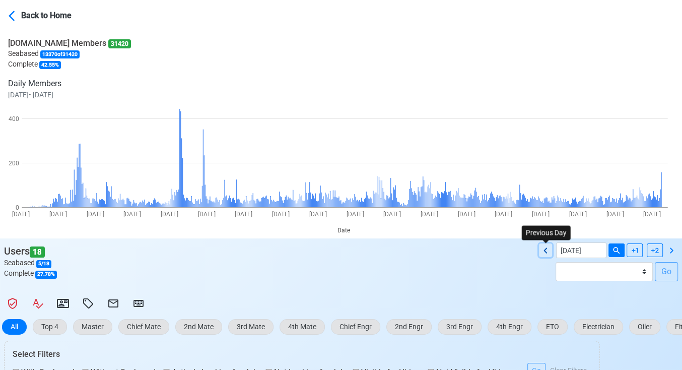
click at [544, 251] on icon at bounding box center [545, 250] width 12 height 12
type input "09/17/2025"
